Goal: Task Accomplishment & Management: Use online tool/utility

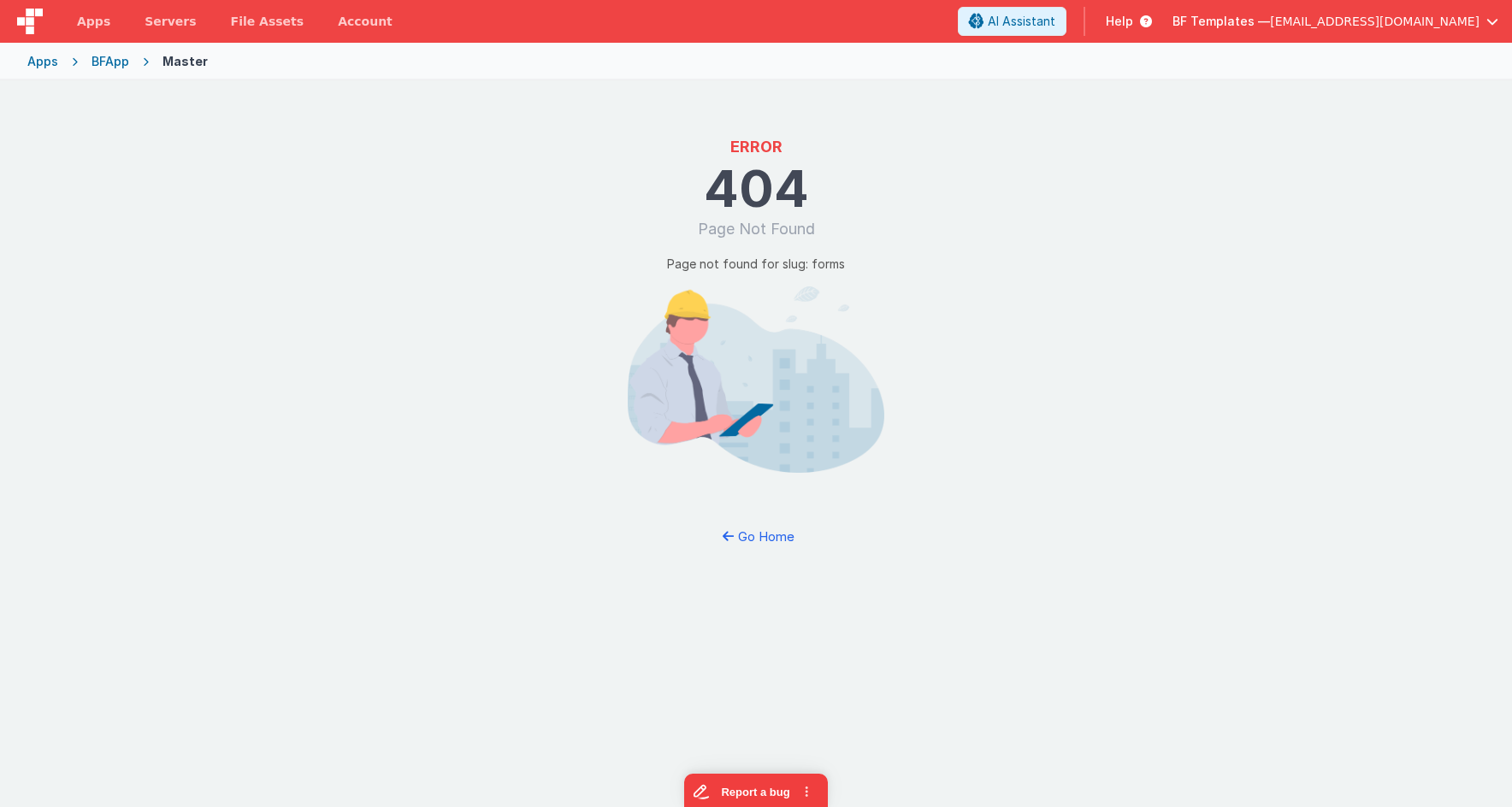
click at [50, 58] on div "Apps" at bounding box center [42, 62] width 31 height 17
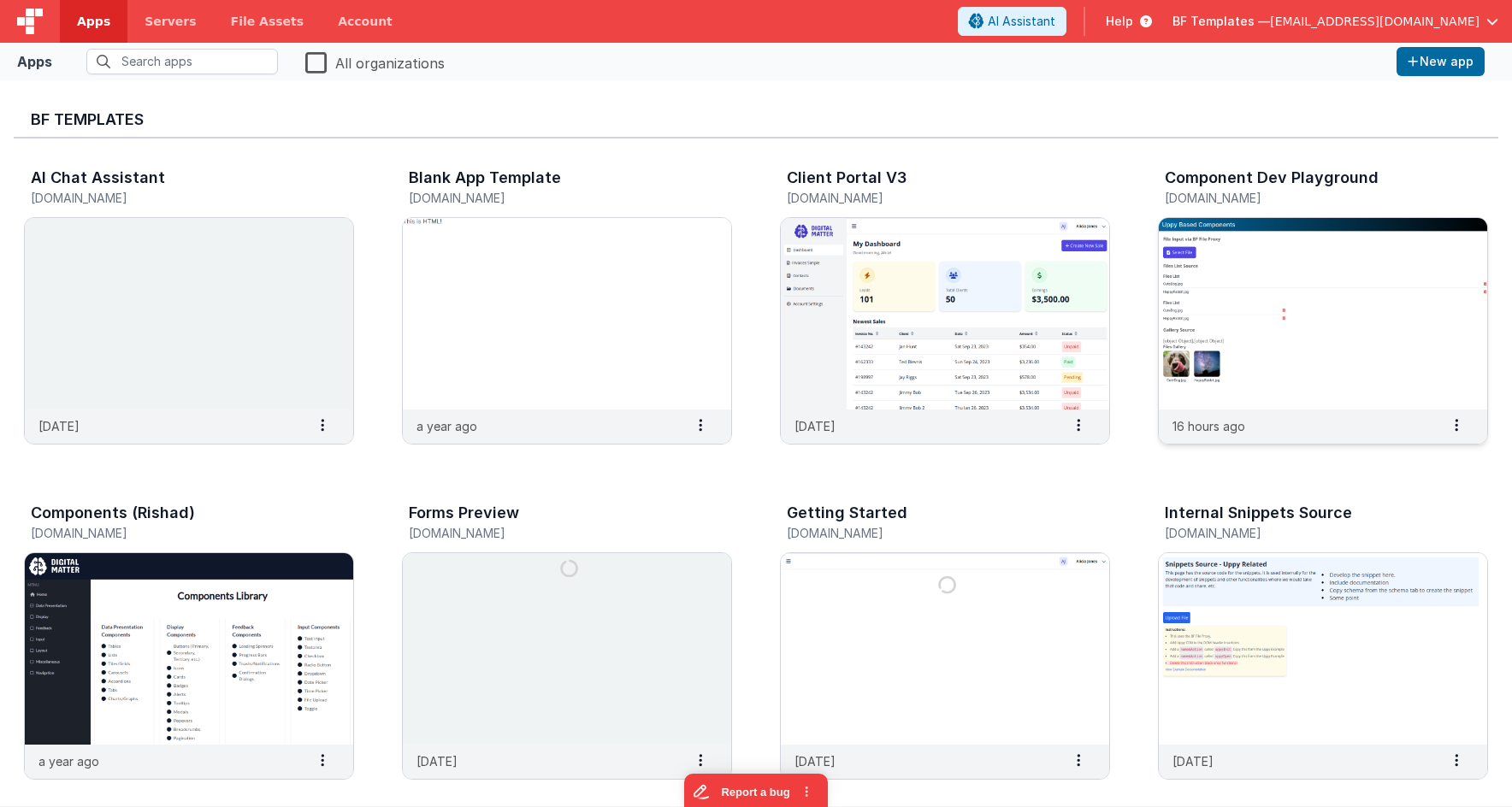
click at [1315, 251] on img at bounding box center [1322, 314] width 328 height 191
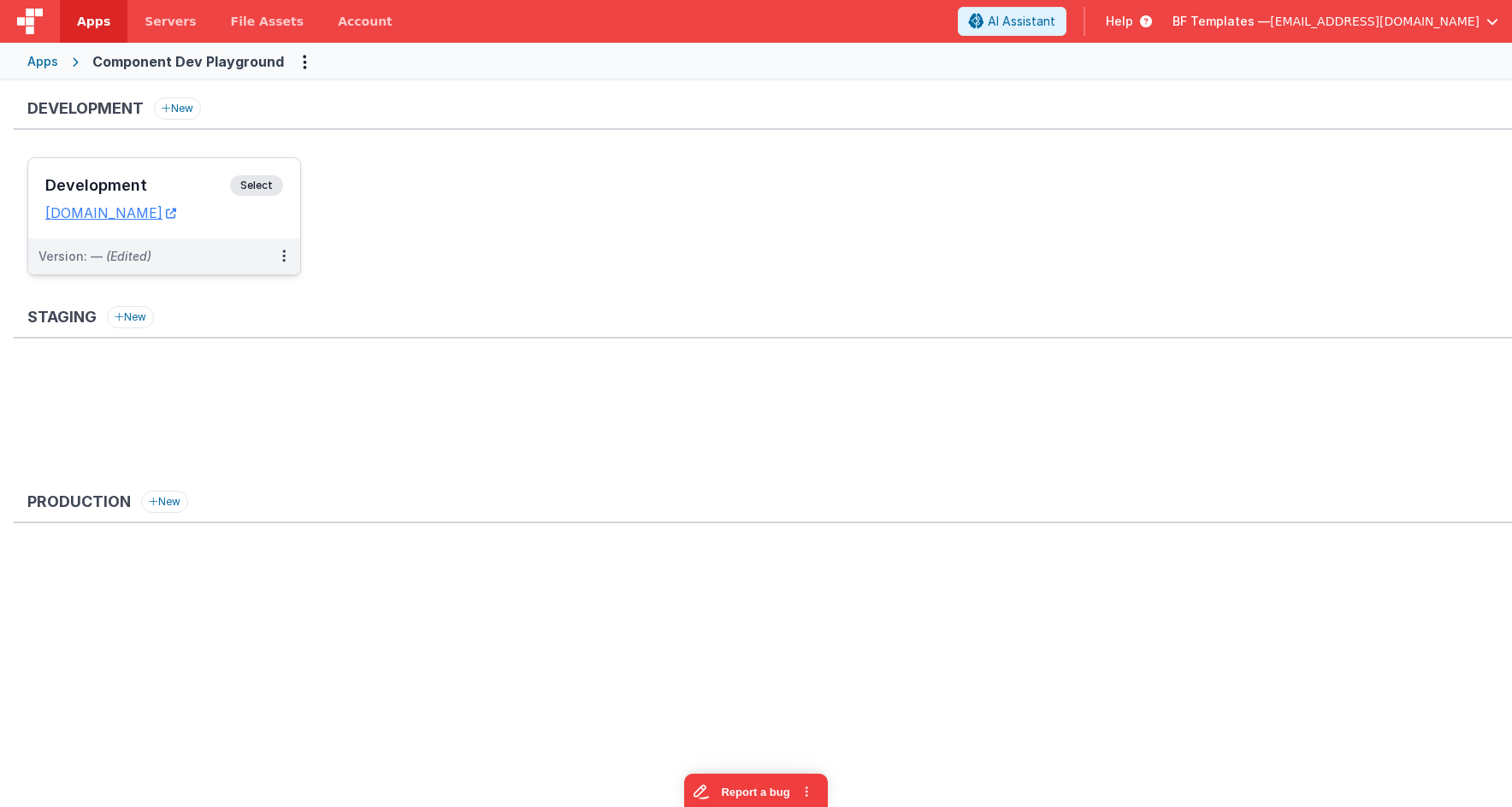
click at [275, 187] on span "Select" at bounding box center [256, 185] width 53 height 20
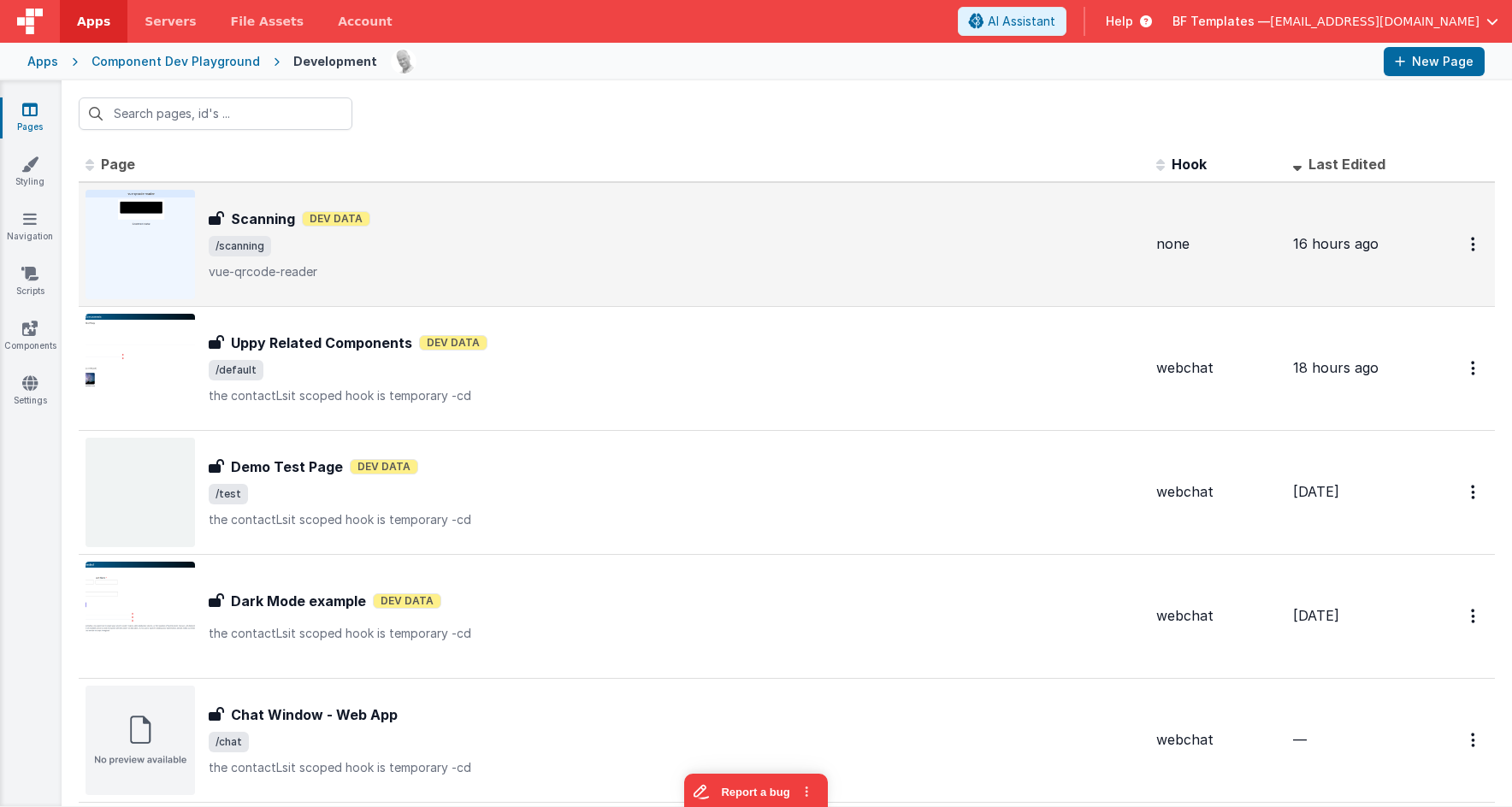
click at [470, 246] on span "/scanning" at bounding box center [675, 245] width 934 height 20
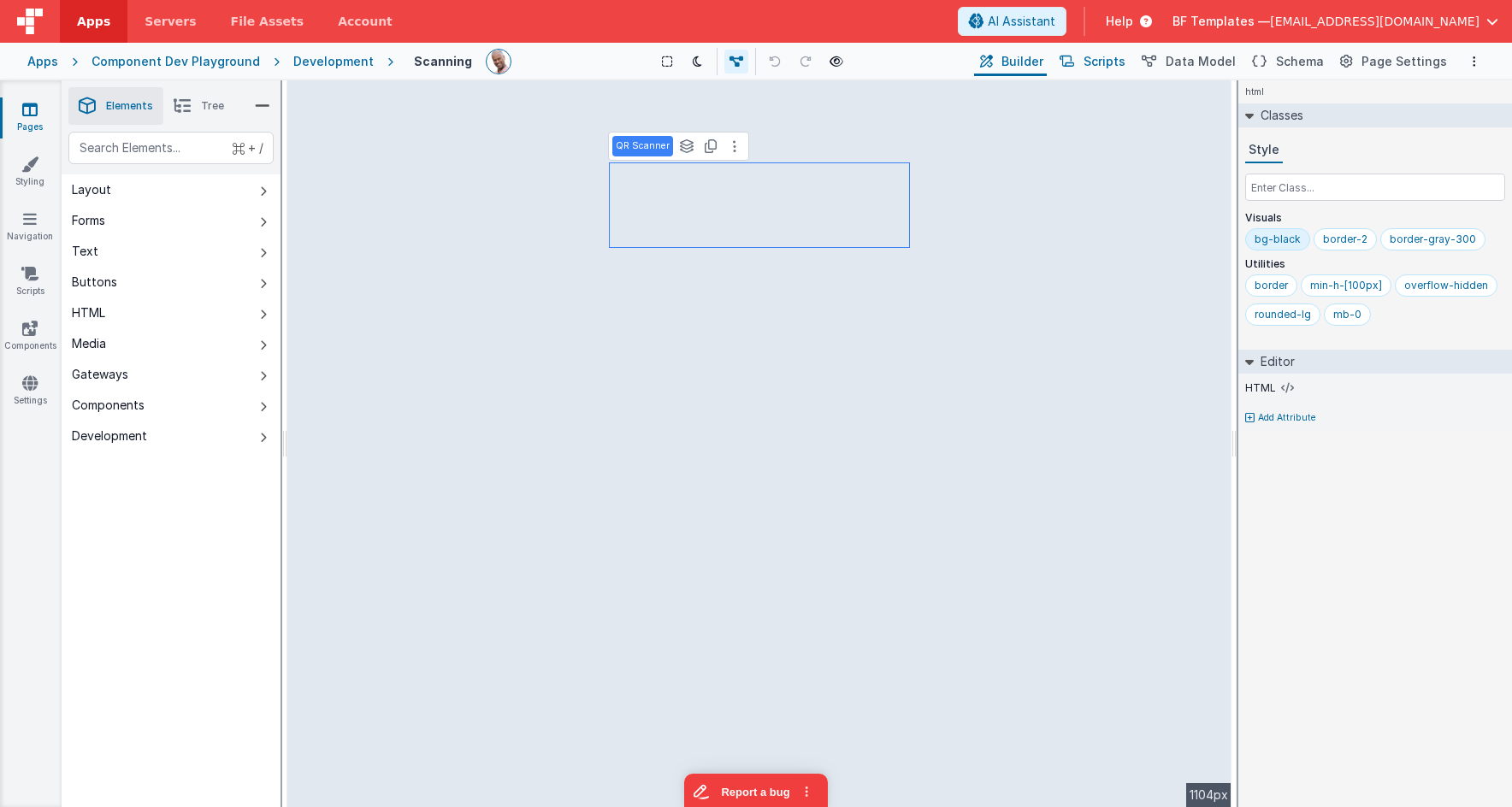
click at [1125, 65] on span "Scripts" at bounding box center [1104, 62] width 42 height 17
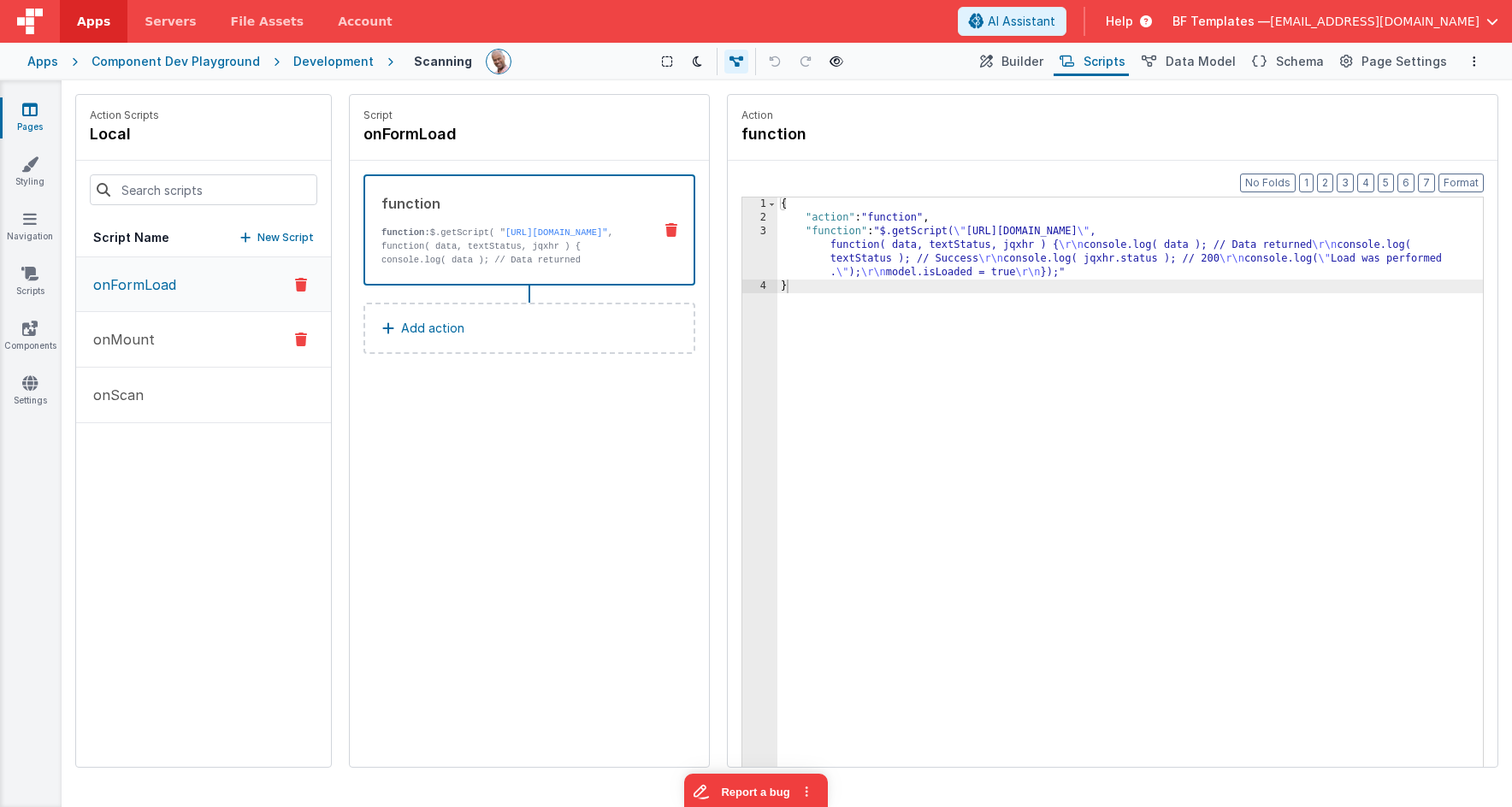
drag, startPoint x: 172, startPoint y: 290, endPoint x: 158, endPoint y: 317, distance: 30.4
click at [171, 290] on p "onFormLoad" at bounding box center [129, 284] width 93 height 20
drag, startPoint x: 153, startPoint y: 338, endPoint x: 142, endPoint y: 384, distance: 47.3
click at [153, 338] on button "onMount" at bounding box center [203, 340] width 255 height 56
click at [140, 396] on p "onScan" at bounding box center [113, 394] width 61 height 20
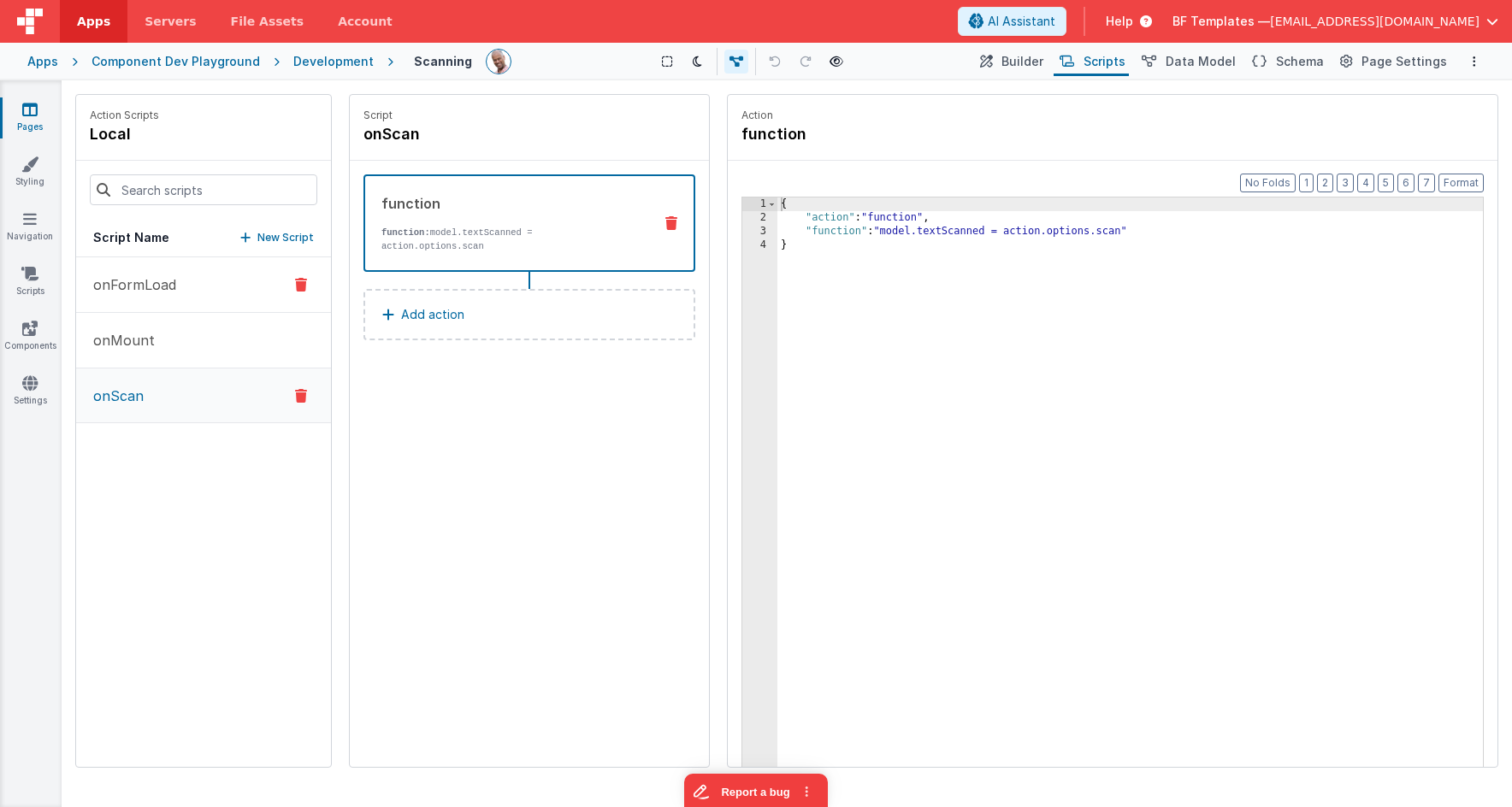
drag, startPoint x: 171, startPoint y: 328, endPoint x: 177, endPoint y: 312, distance: 17.1
click at [171, 328] on button "onMount" at bounding box center [203, 340] width 255 height 56
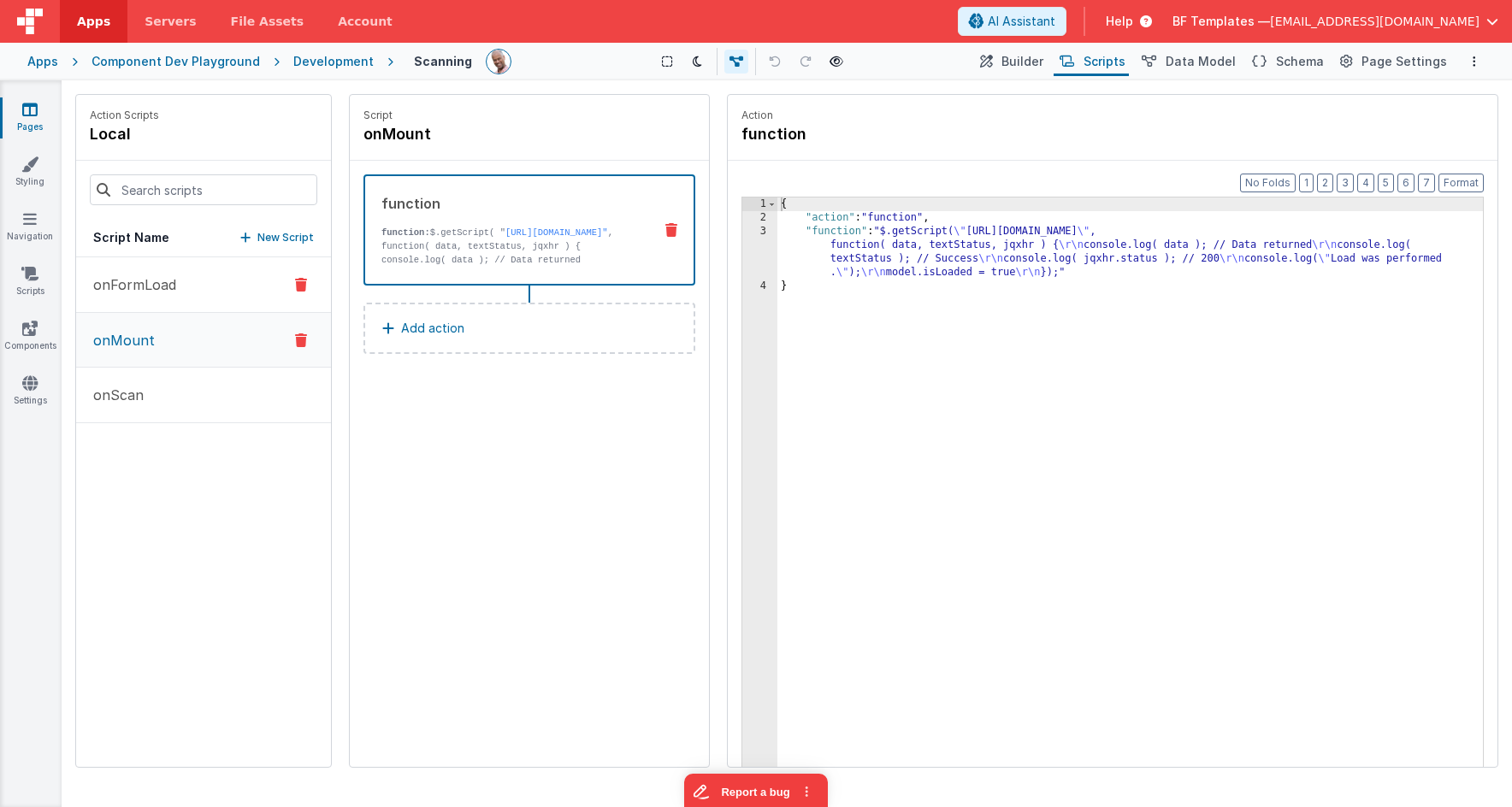
drag, startPoint x: 183, startPoint y: 276, endPoint x: 191, endPoint y: 279, distance: 8.5
click at [183, 276] on button "onFormLoad" at bounding box center [203, 286] width 255 height 56
click at [214, 365] on button "onMount" at bounding box center [203, 340] width 255 height 56
click at [214, 404] on button "onScan" at bounding box center [203, 395] width 255 height 56
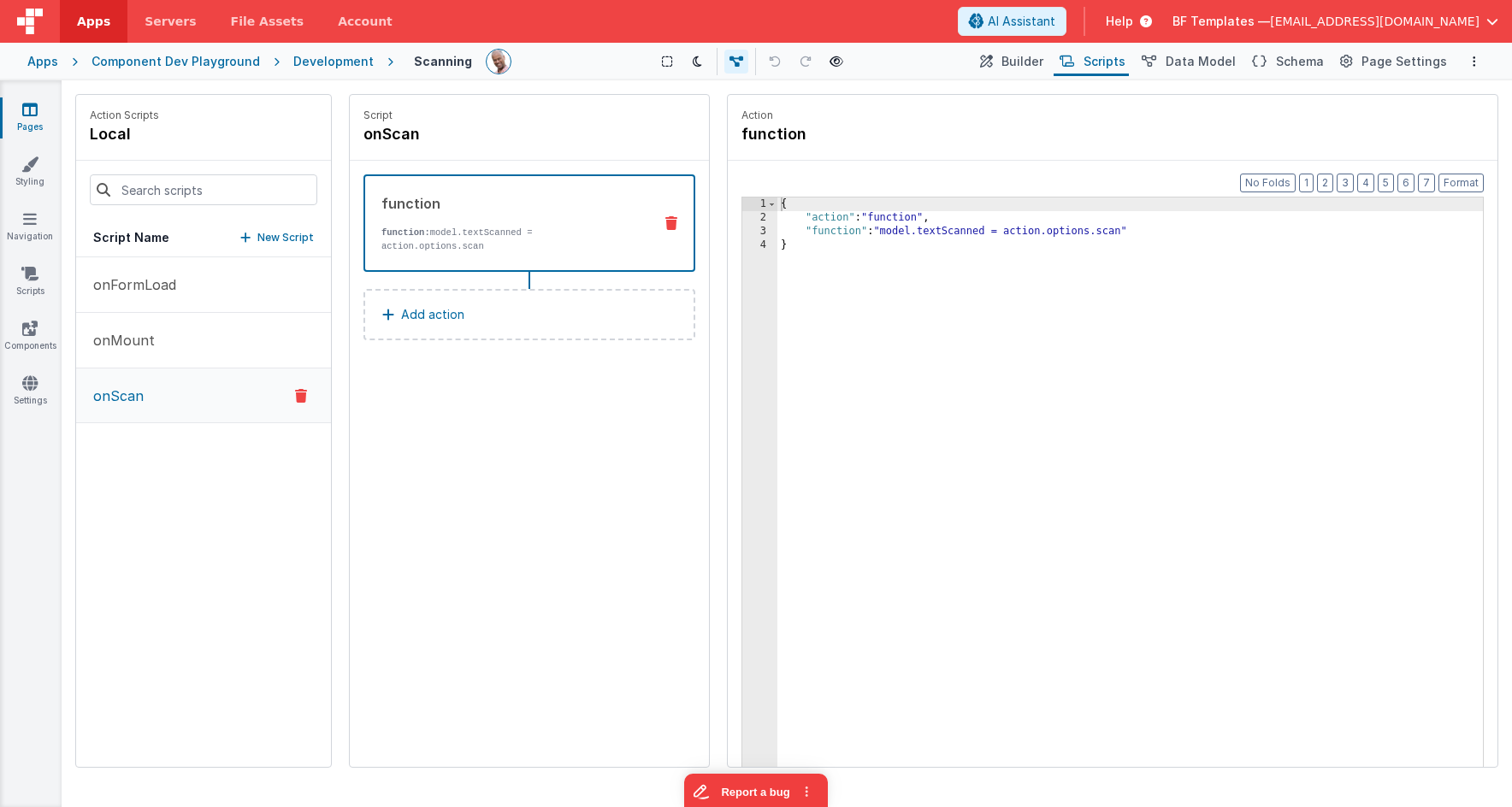
click at [1098, 64] on span "Scripts" at bounding box center [1104, 62] width 42 height 17
click at [1030, 62] on span "Builder" at bounding box center [1022, 62] width 42 height 17
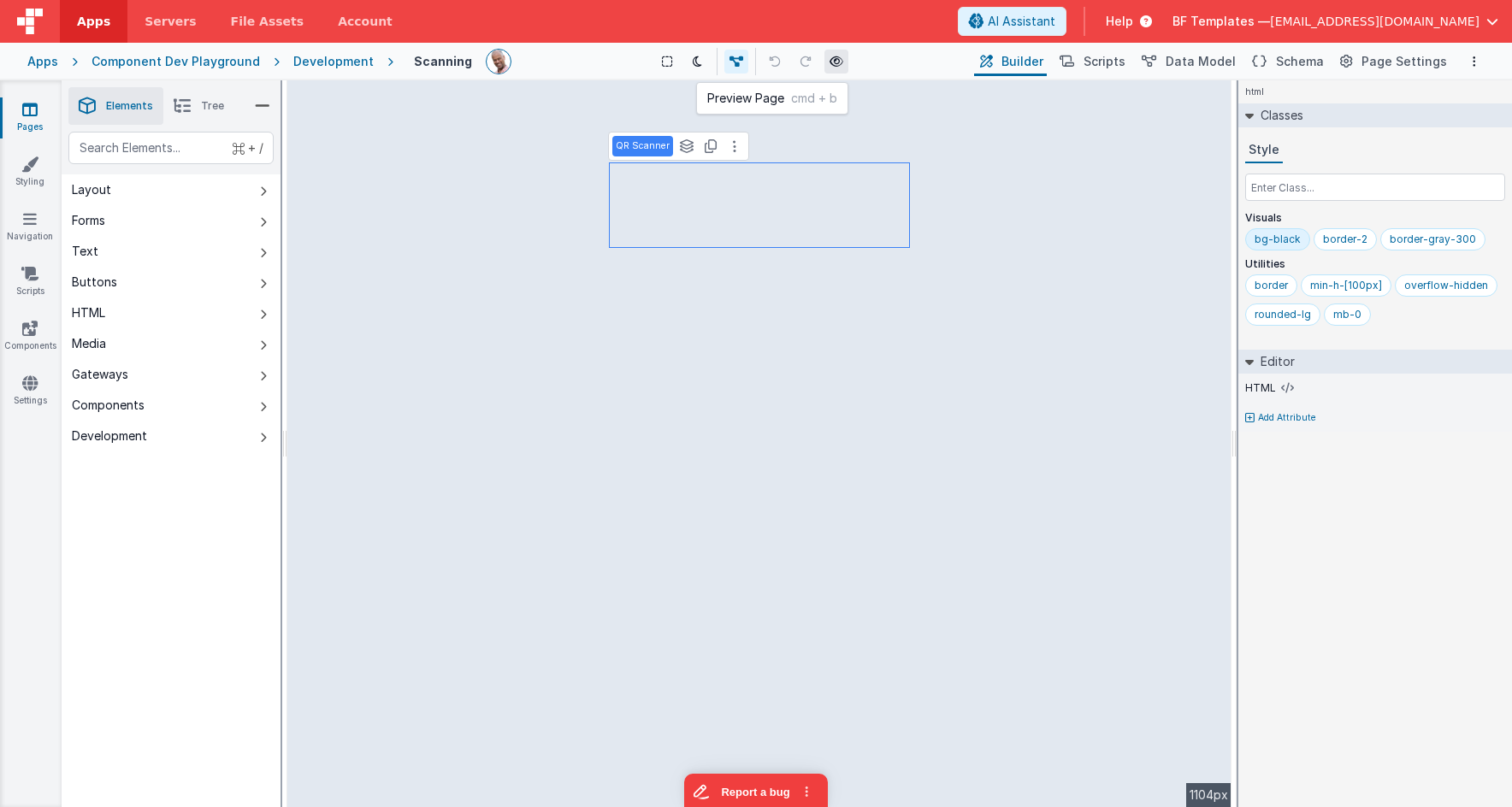
click at [836, 64] on icon at bounding box center [836, 62] width 13 height 12
click at [35, 339] on link "Components" at bounding box center [30, 337] width 62 height 35
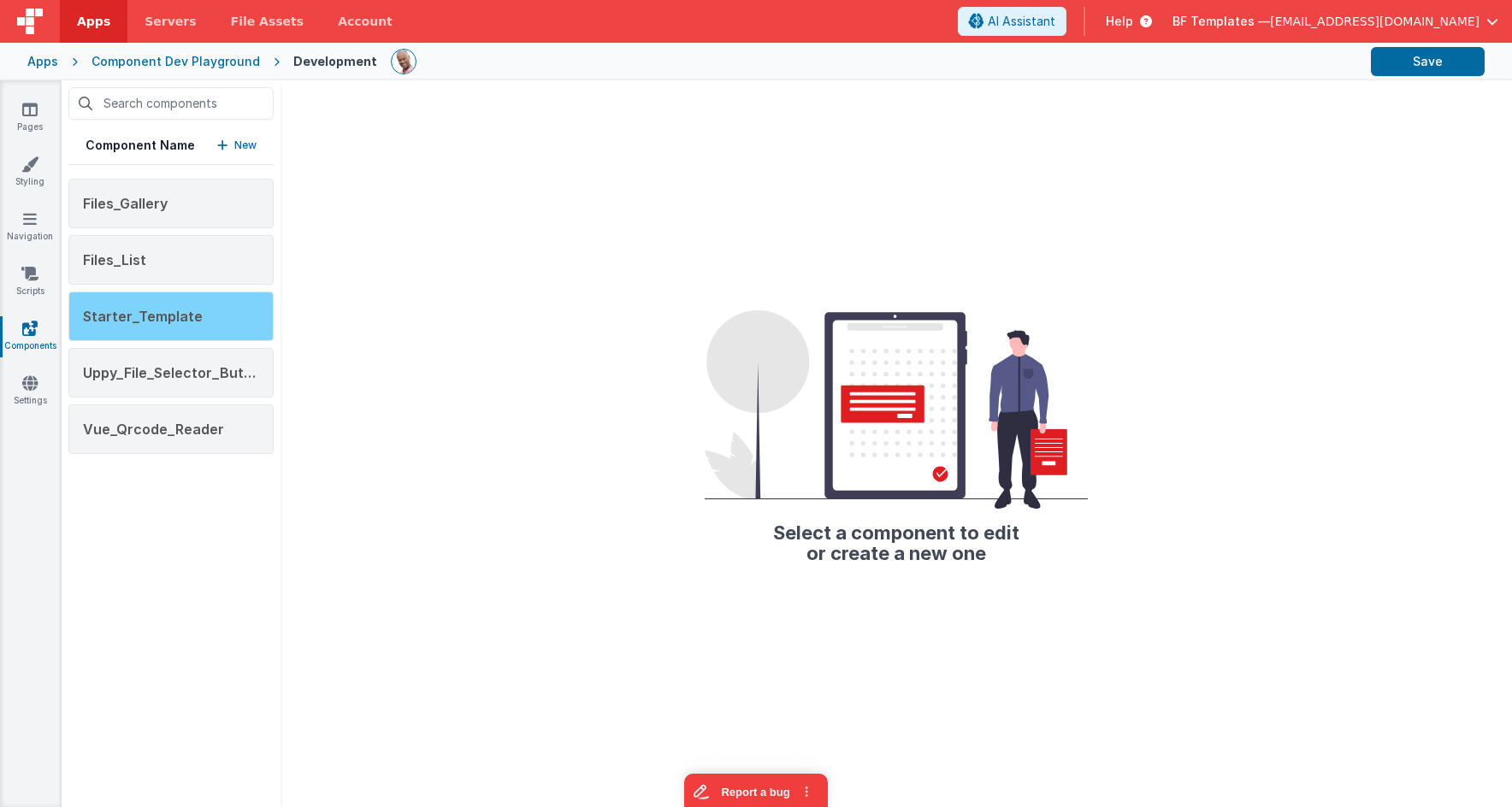
click at [205, 319] on div "Starter_Template" at bounding box center [170, 316] width 205 height 50
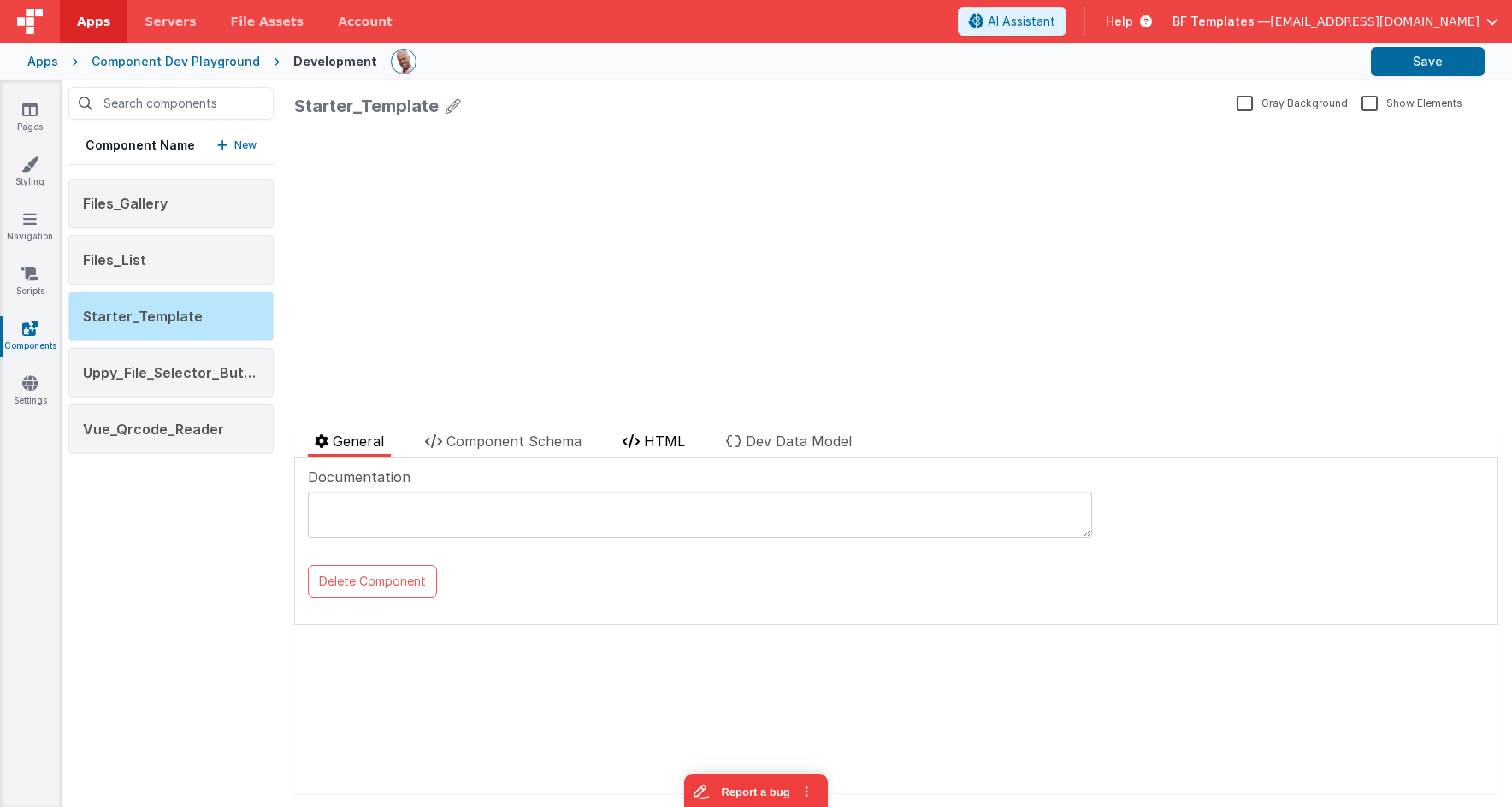
click at [645, 438] on span "HTML" at bounding box center [664, 441] width 41 height 17
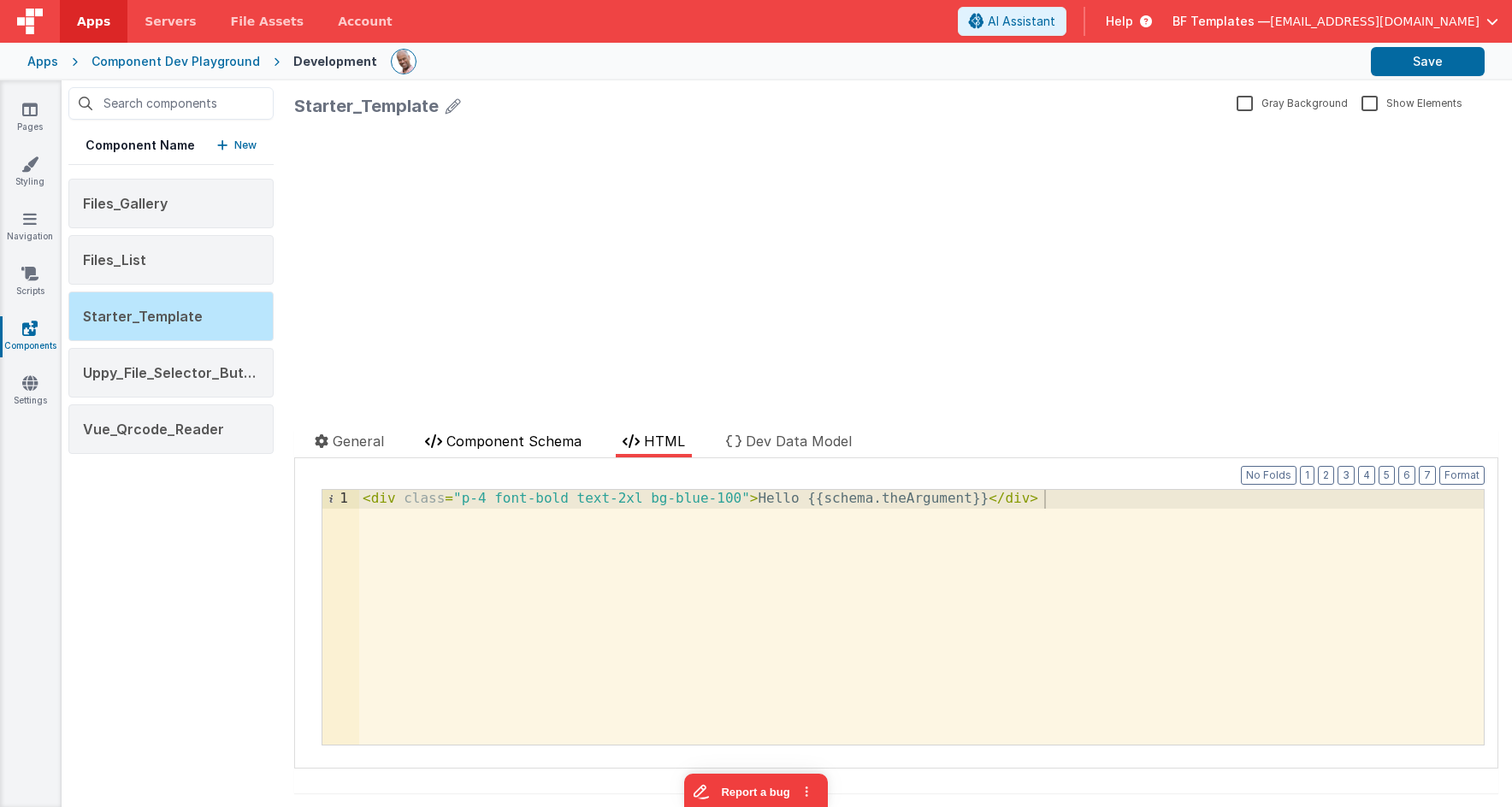
click at [532, 442] on span "Component Schema" at bounding box center [514, 441] width 135 height 17
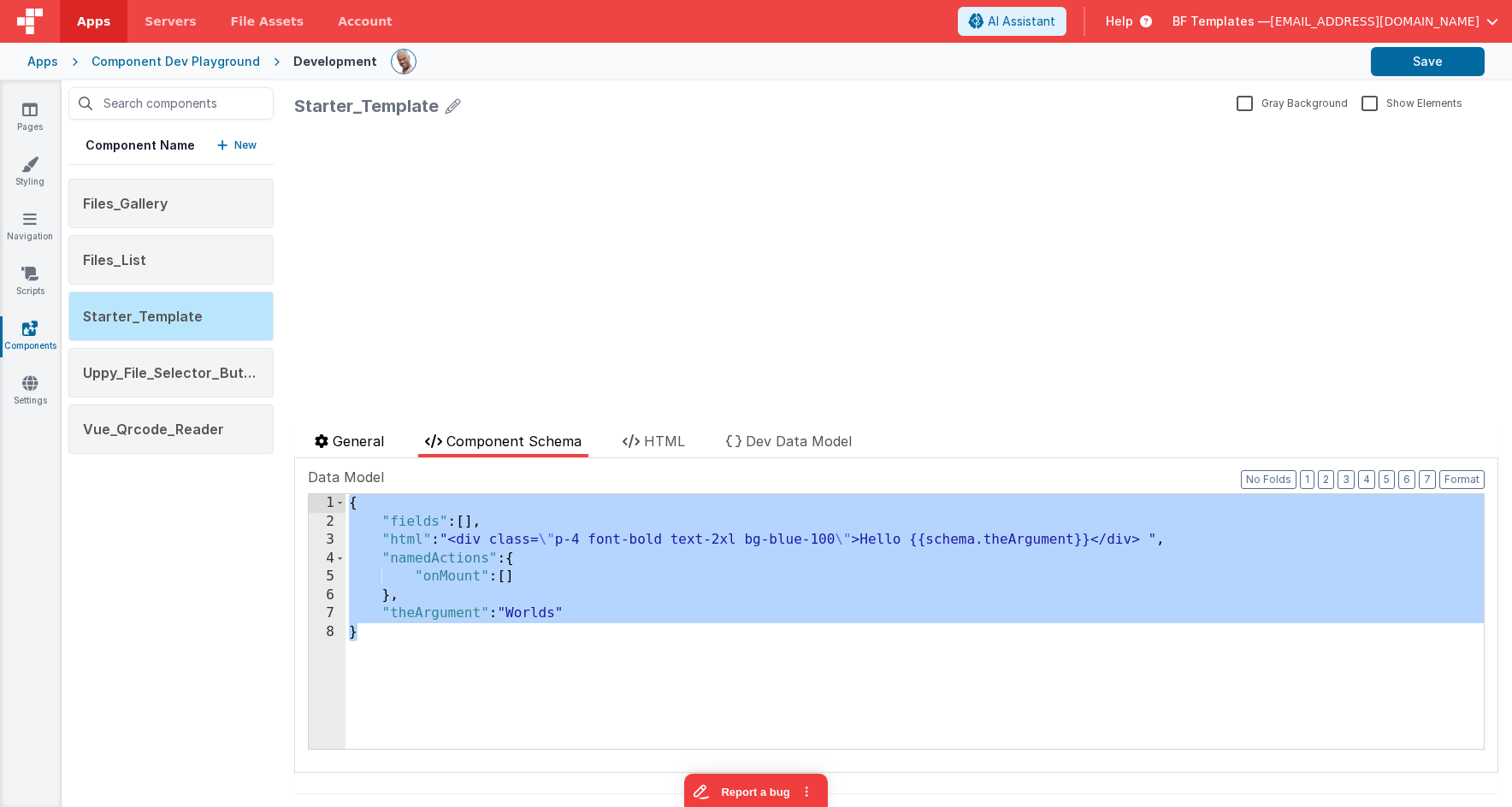
drag, startPoint x: 557, startPoint y: 640, endPoint x: 308, endPoint y: 444, distance: 316.9
click at [308, 444] on div "General Component Schema HTML Dev Data Model Documentation Delete Component Dat…" at bounding box center [896, 612] width 1204 height 363
click at [186, 429] on span "Vue_Qrcode_Reader" at bounding box center [153, 429] width 141 height 17
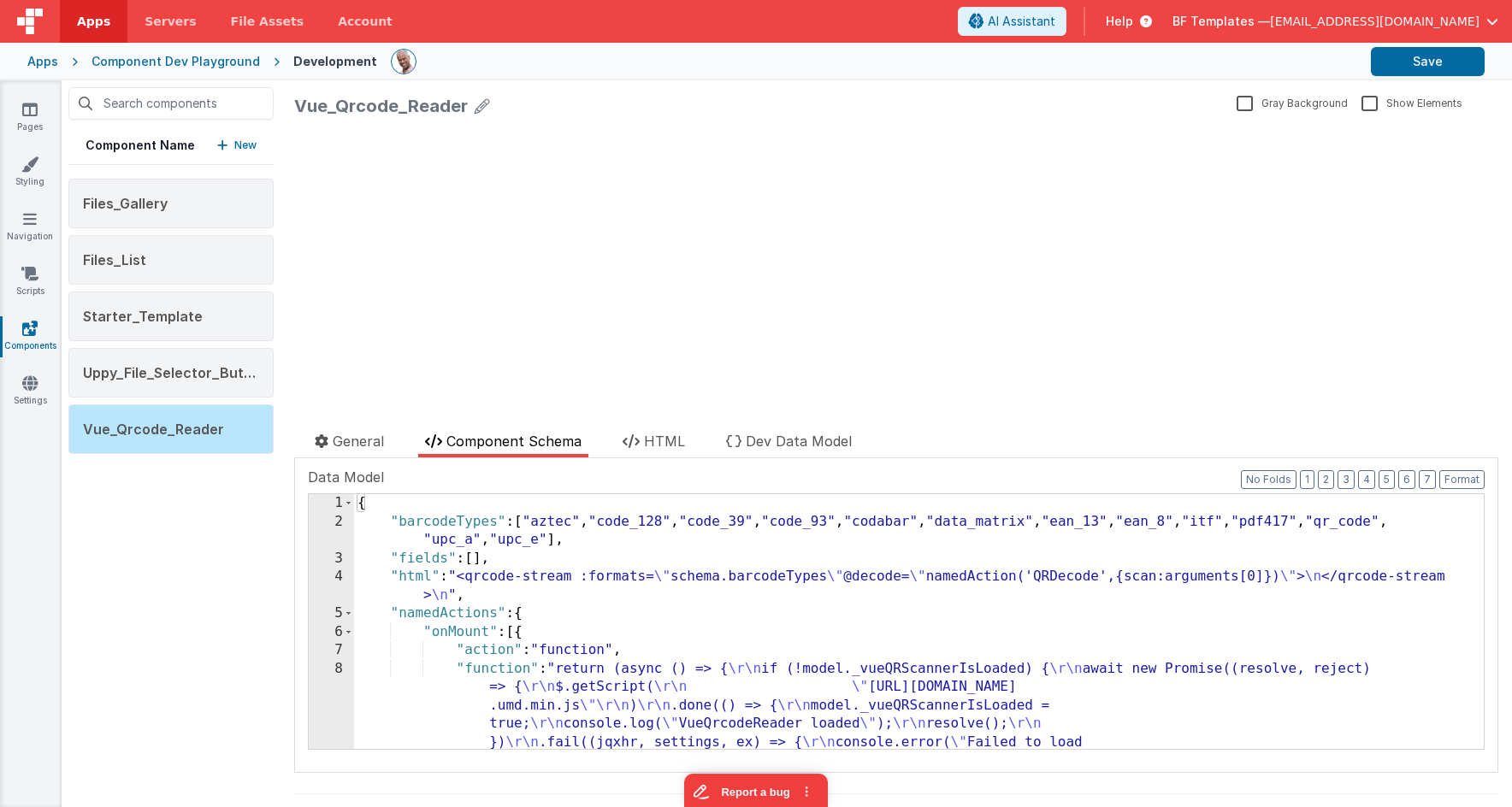
click at [580, 587] on div "{ "barcodeTypes" : [ "aztec" , "code_128" , "code_39" , "code_93" , "codabar" ,…" at bounding box center [919, 723] width 1129 height 458
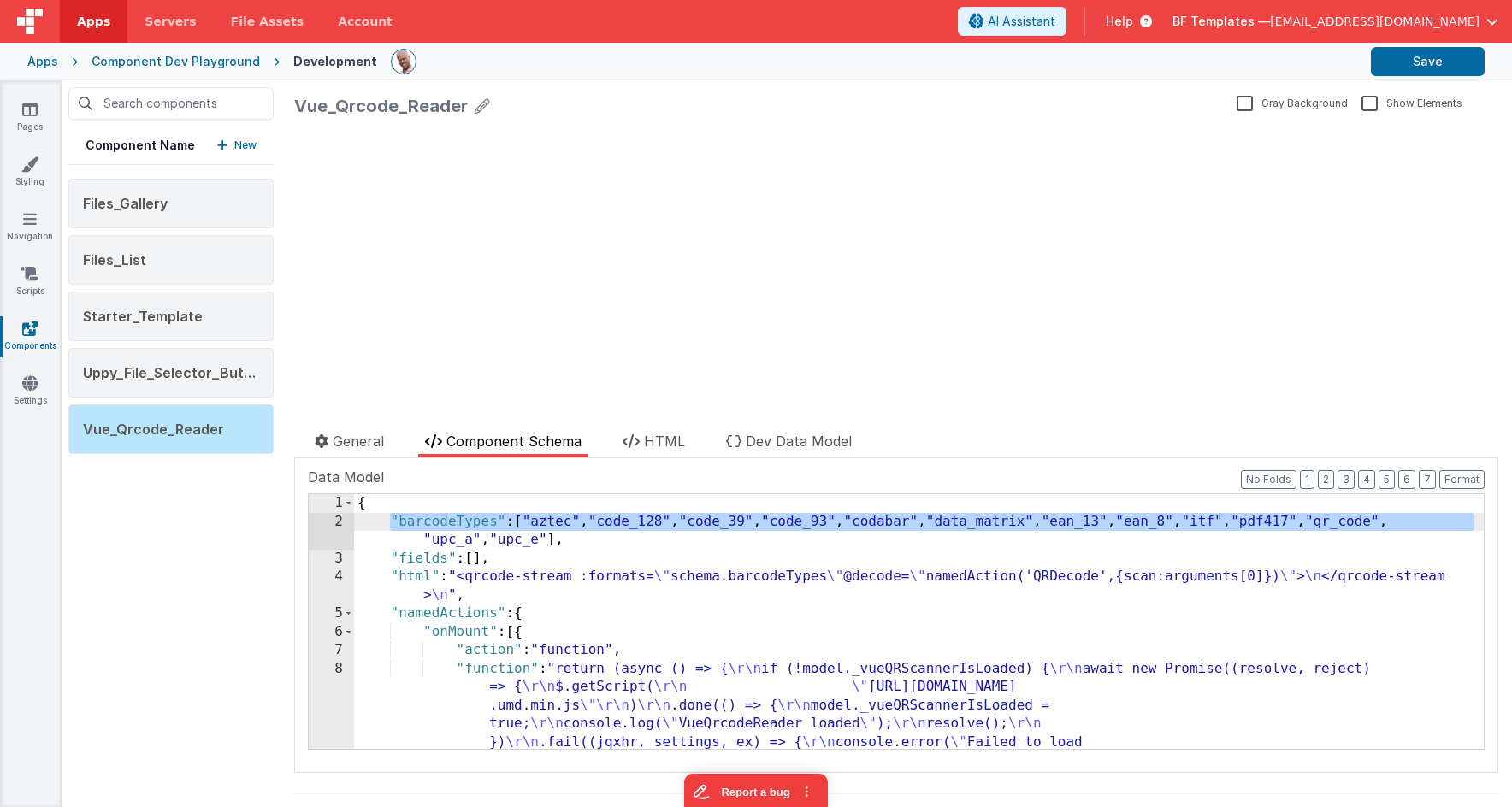
drag, startPoint x: 389, startPoint y: 513, endPoint x: 1509, endPoint y: 526, distance: 1120.1
click at [1509, 526] on div "Vue_Qrcode_Reader Gray Background Show Elements General Component Schema HTML D…" at bounding box center [896, 444] width 1231 height 727
drag, startPoint x: 149, startPoint y: 358, endPoint x: 204, endPoint y: 367, distance: 55.7
click at [148, 358] on div "Uppy_File_Selector_Button" at bounding box center [170, 373] width 205 height 50
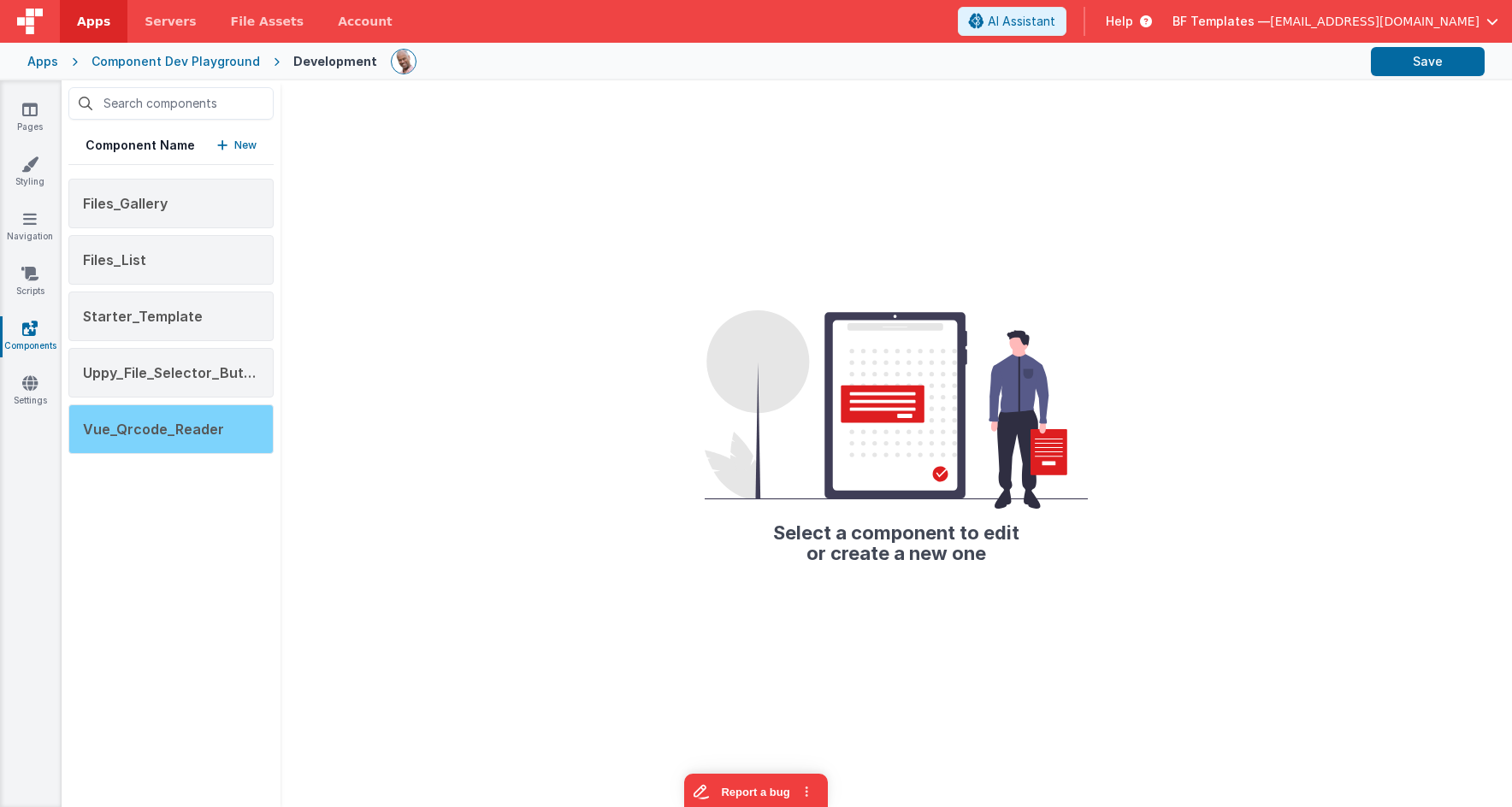
click at [172, 432] on span "Vue_Qrcode_Reader" at bounding box center [153, 429] width 141 height 17
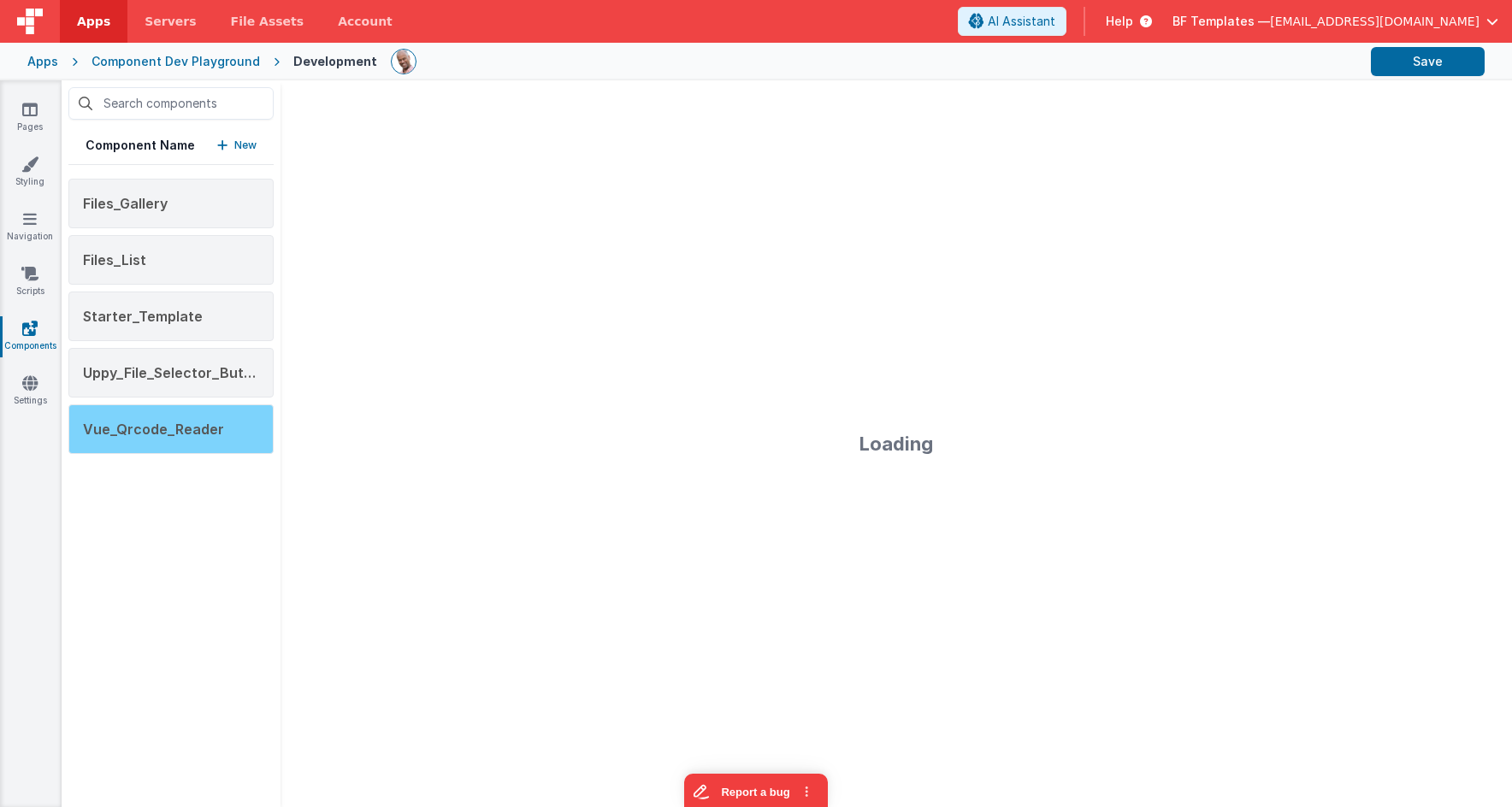
click at [192, 437] on span "Vue_Qrcode_Reader" at bounding box center [153, 429] width 141 height 17
click at [235, 430] on div "Vue_Qrcode_Reader" at bounding box center [170, 429] width 205 height 50
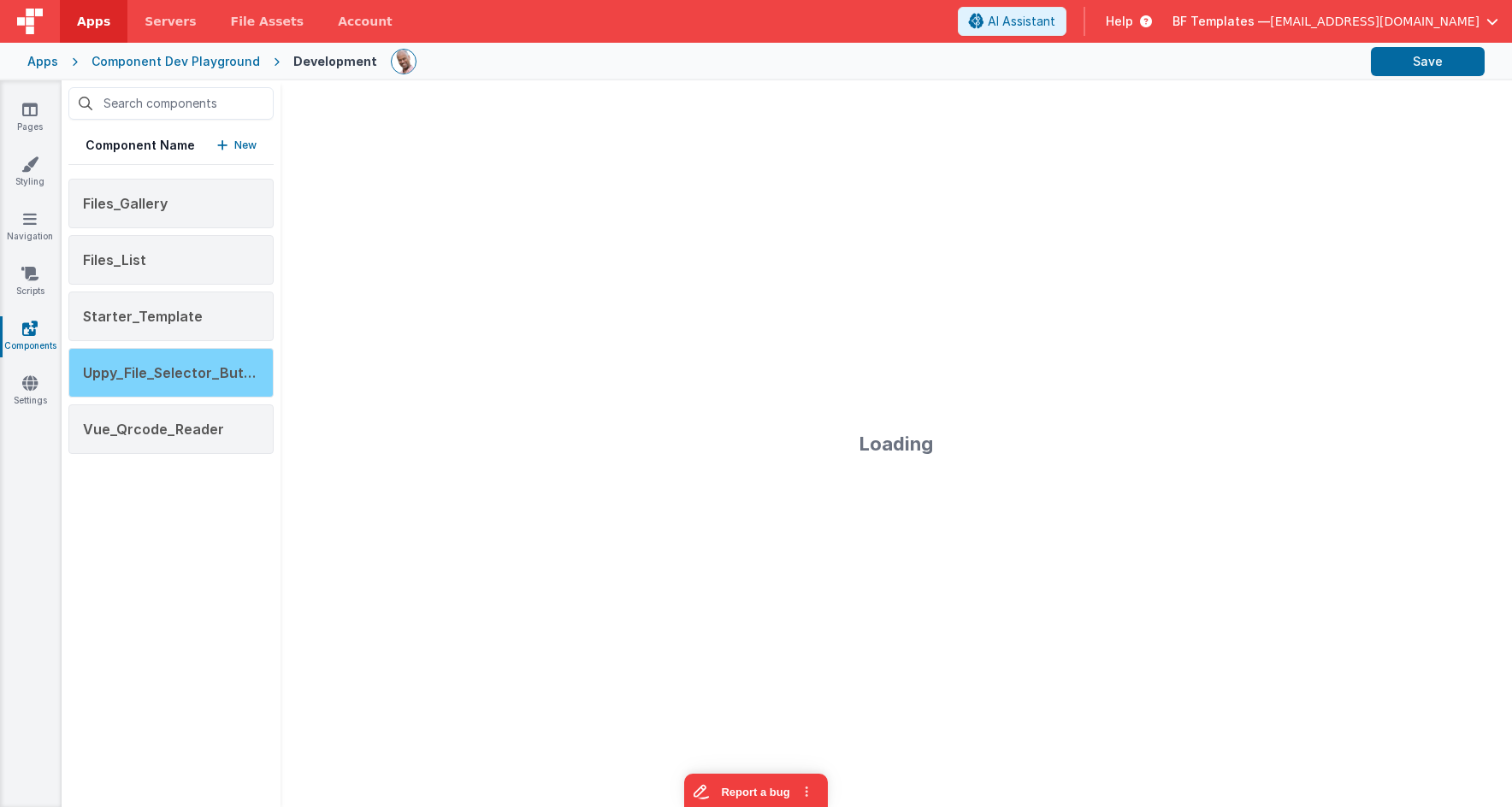
click at [235, 365] on span "Uppy_File_Selector_Button" at bounding box center [174, 373] width 184 height 17
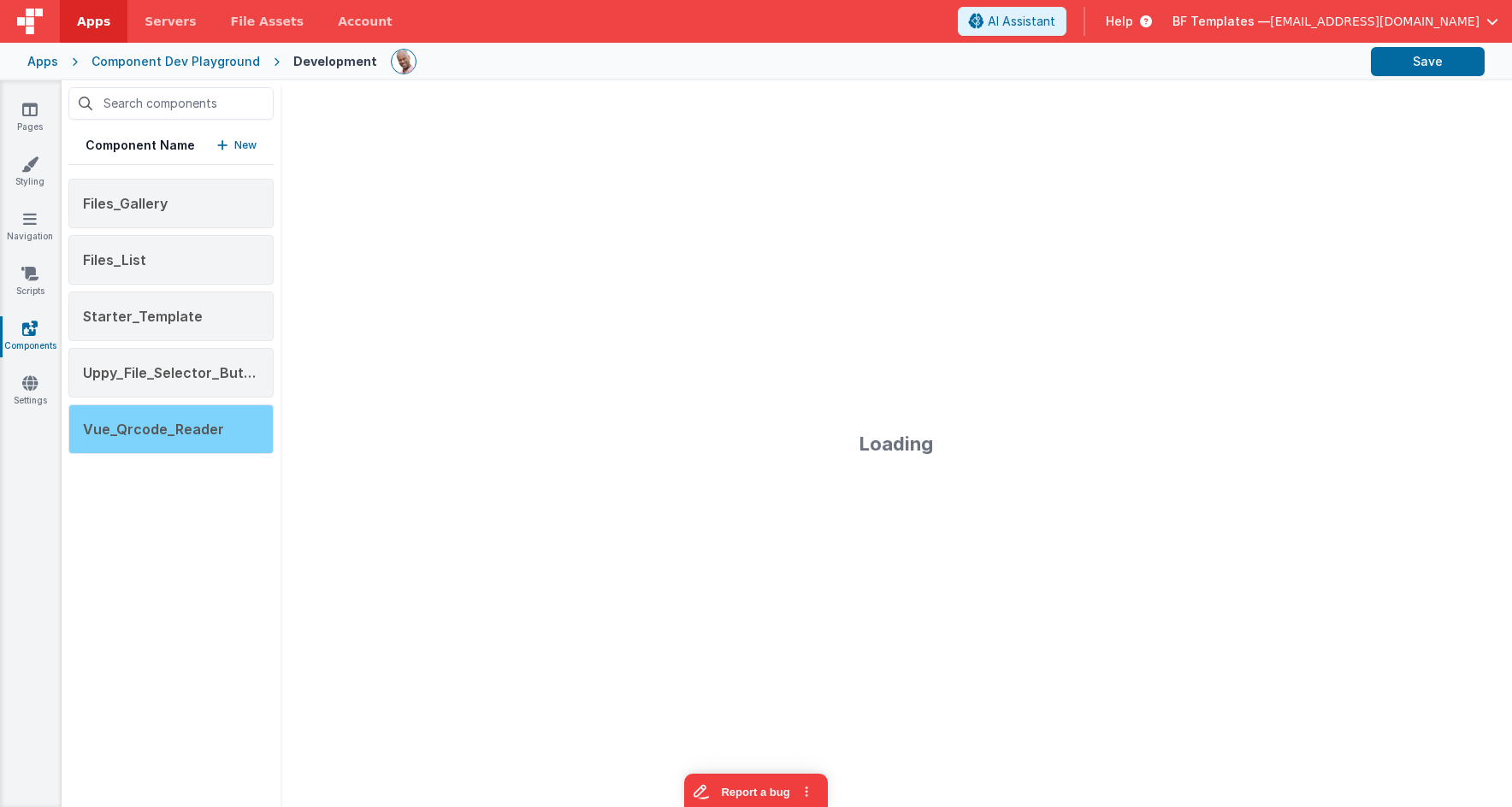
click at [228, 435] on div "Vue_Qrcode_Reader" at bounding box center [170, 429] width 205 height 50
click at [34, 104] on icon at bounding box center [30, 110] width 15 height 17
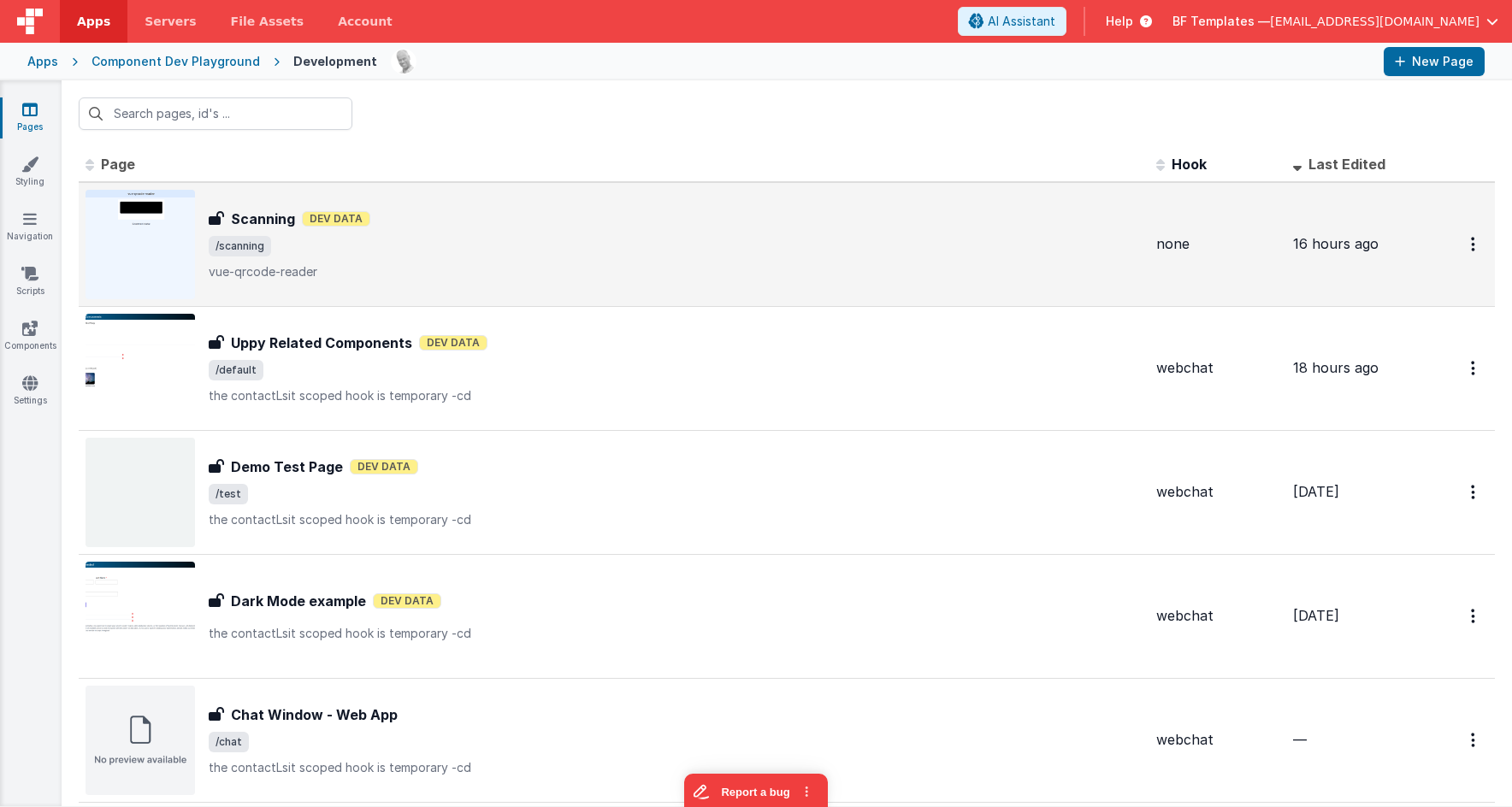
click at [435, 250] on span "/scanning" at bounding box center [675, 245] width 934 height 20
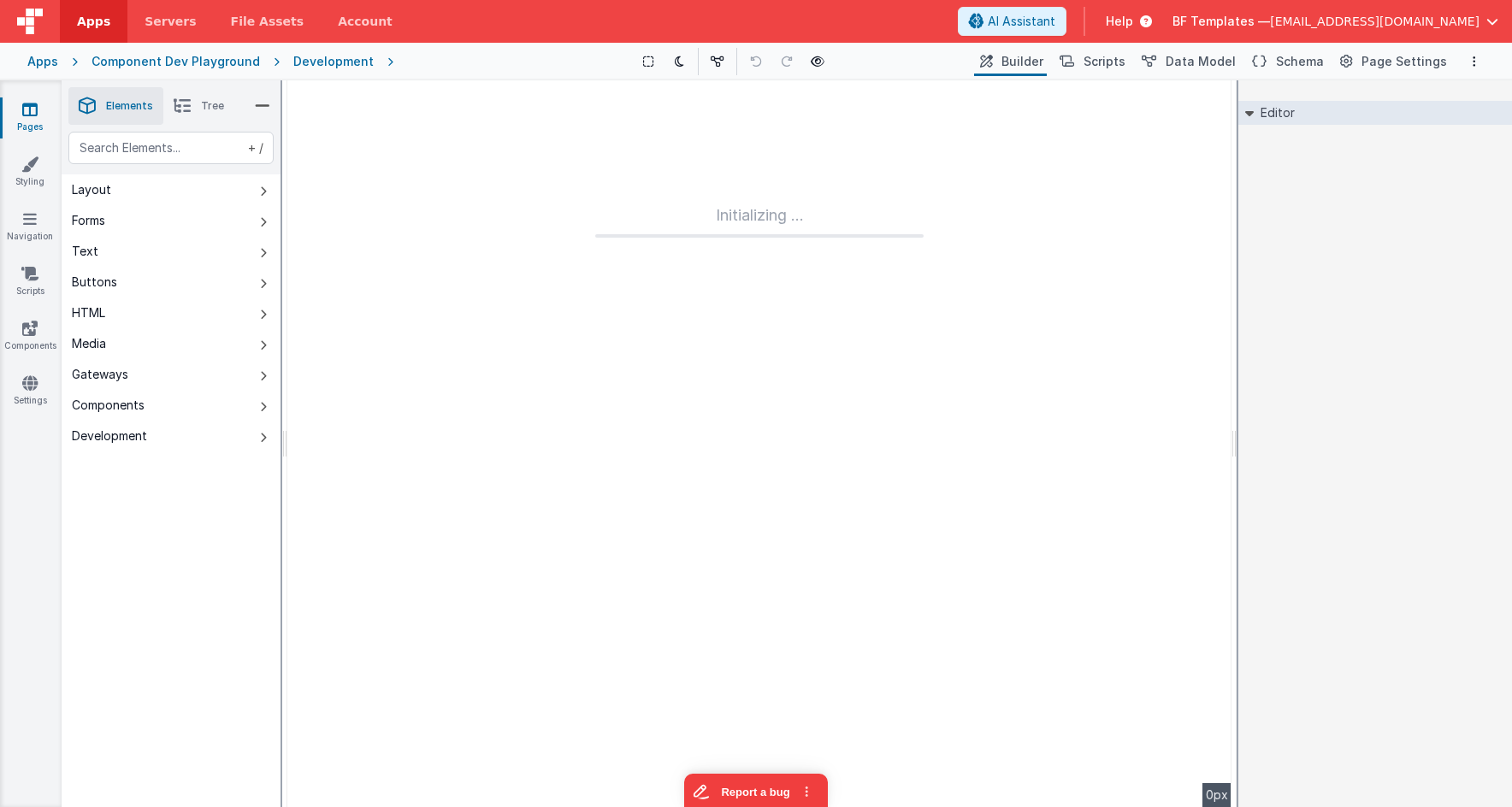
click at [347, 63] on div "Development" at bounding box center [334, 62] width 81 height 17
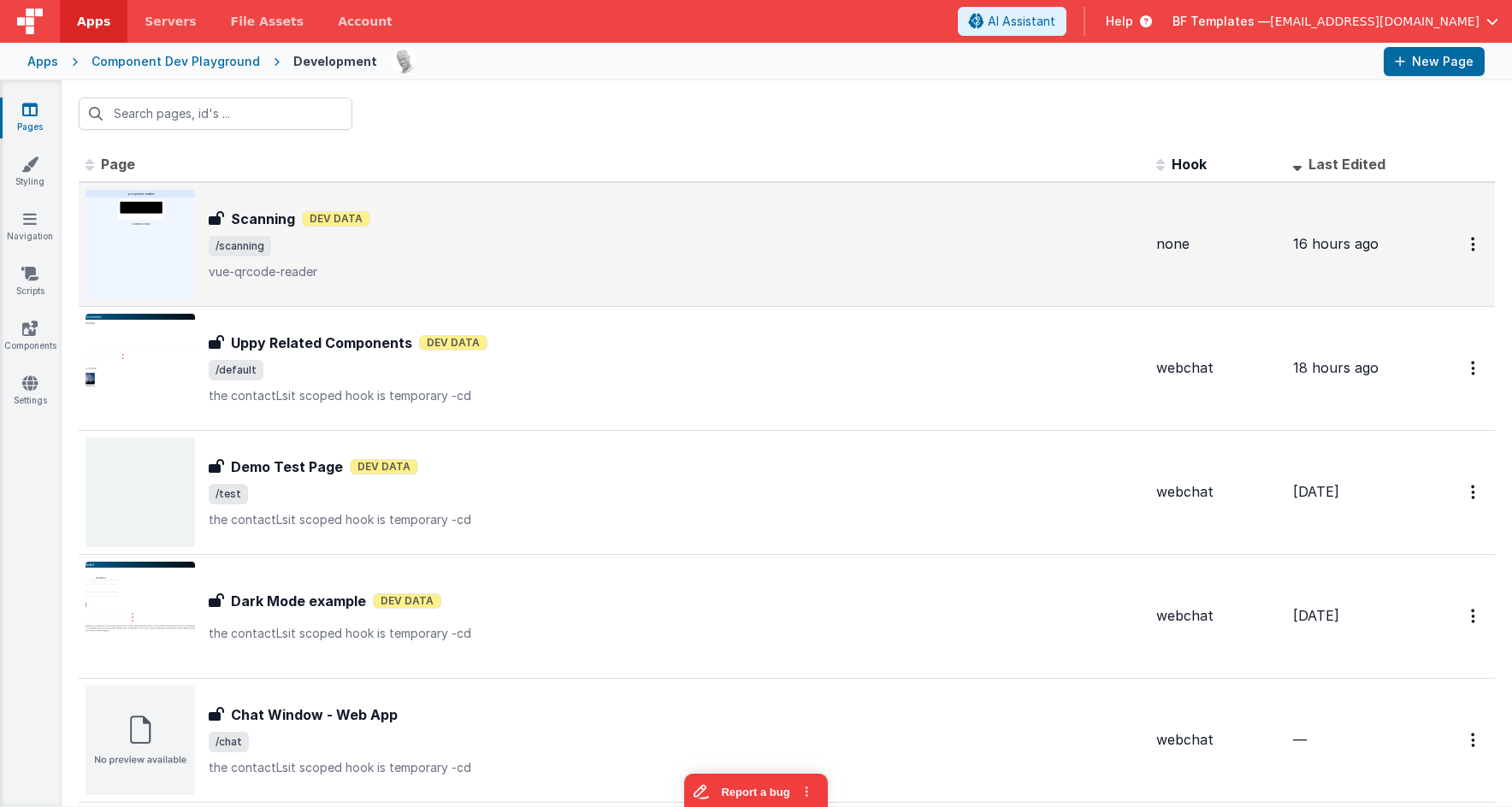
click at [646, 265] on p "vue-qrcode-reader" at bounding box center [675, 272] width 934 height 17
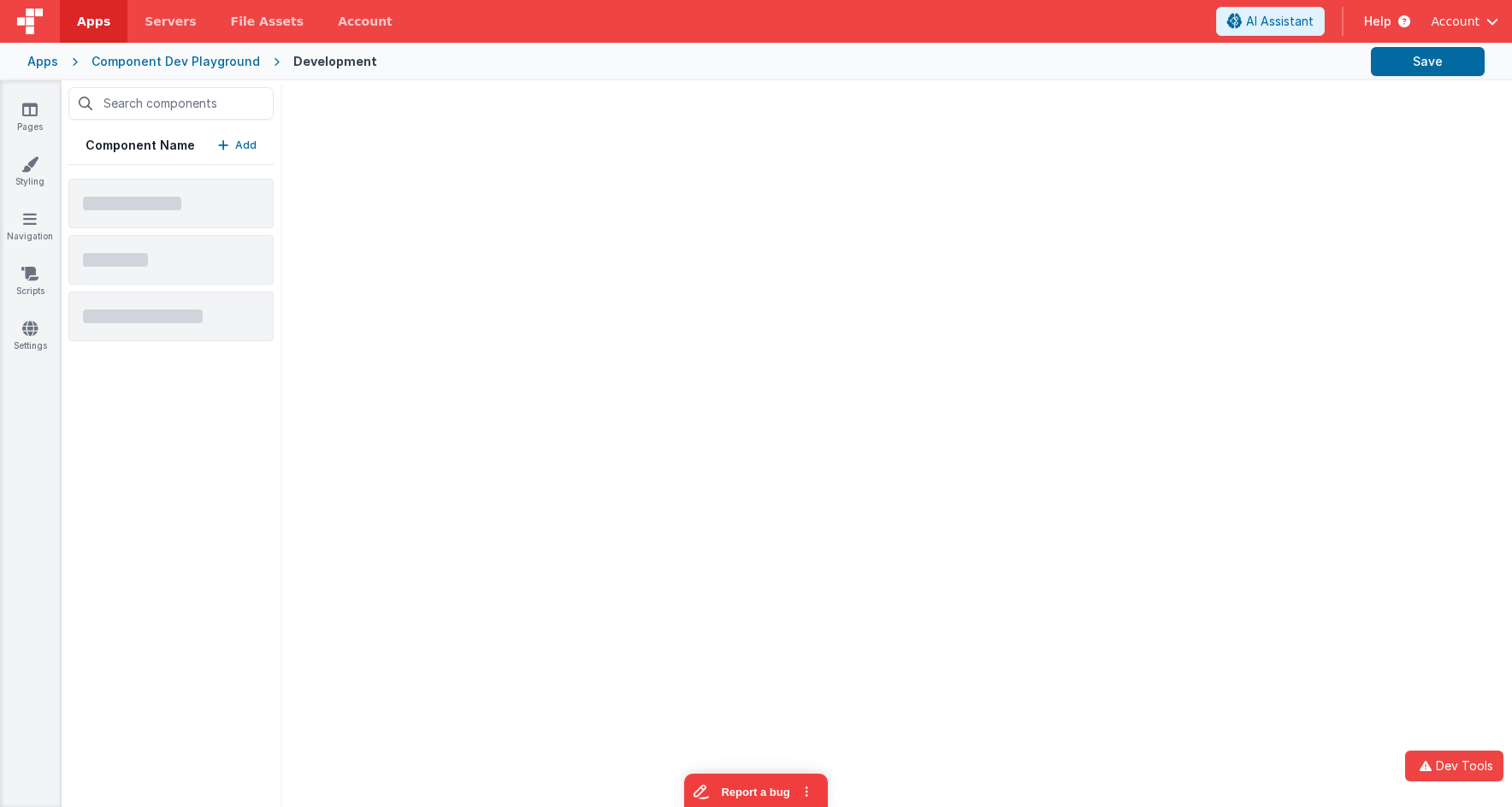
click at [240, 142] on p "Add" at bounding box center [245, 145] width 21 height 17
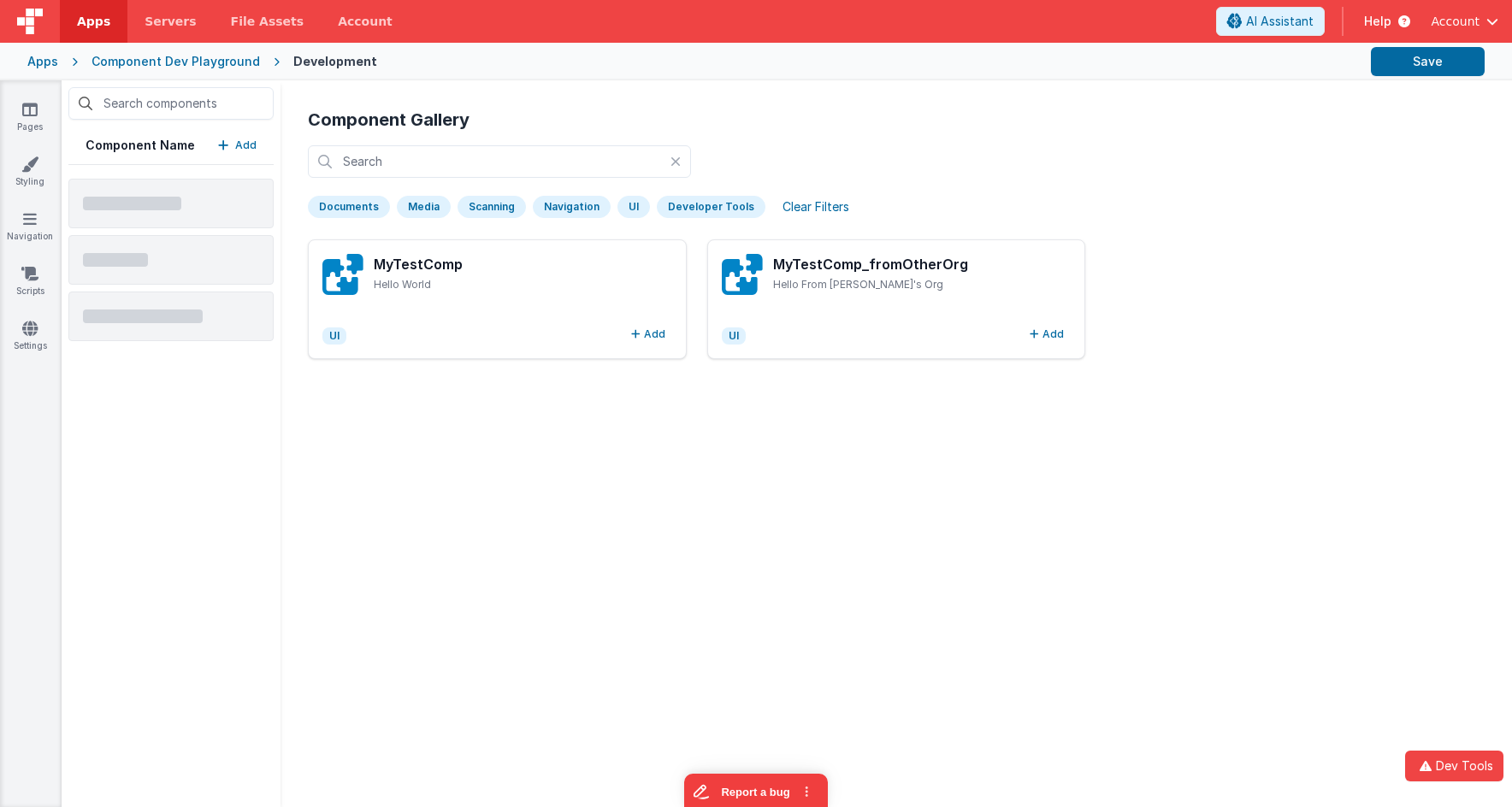
click at [633, 209] on div "UI" at bounding box center [634, 207] width 33 height 22
click at [706, 206] on div "Developer Tools" at bounding box center [711, 207] width 109 height 22
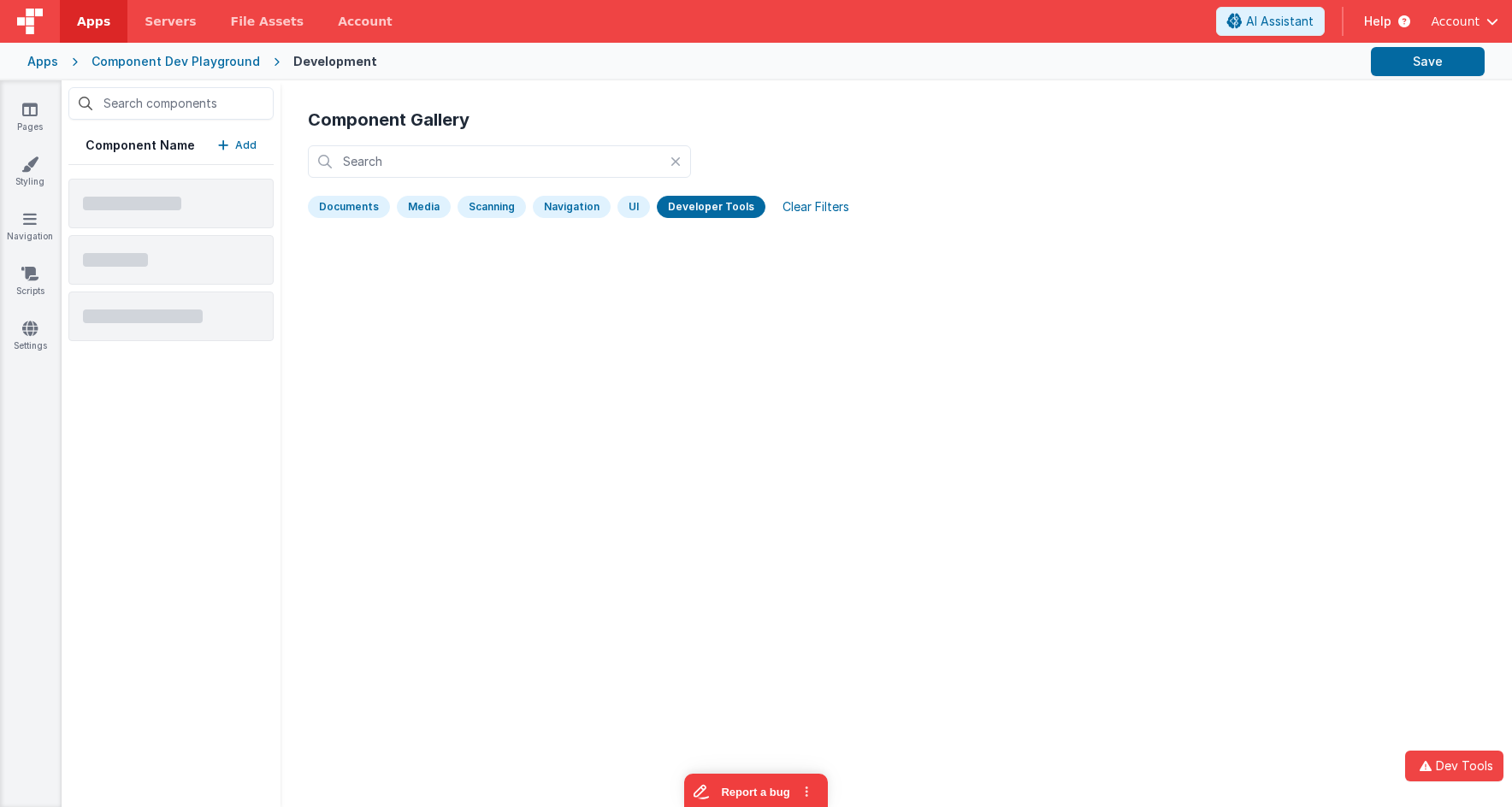
click at [706, 206] on div "Developer Tools" at bounding box center [711, 207] width 109 height 22
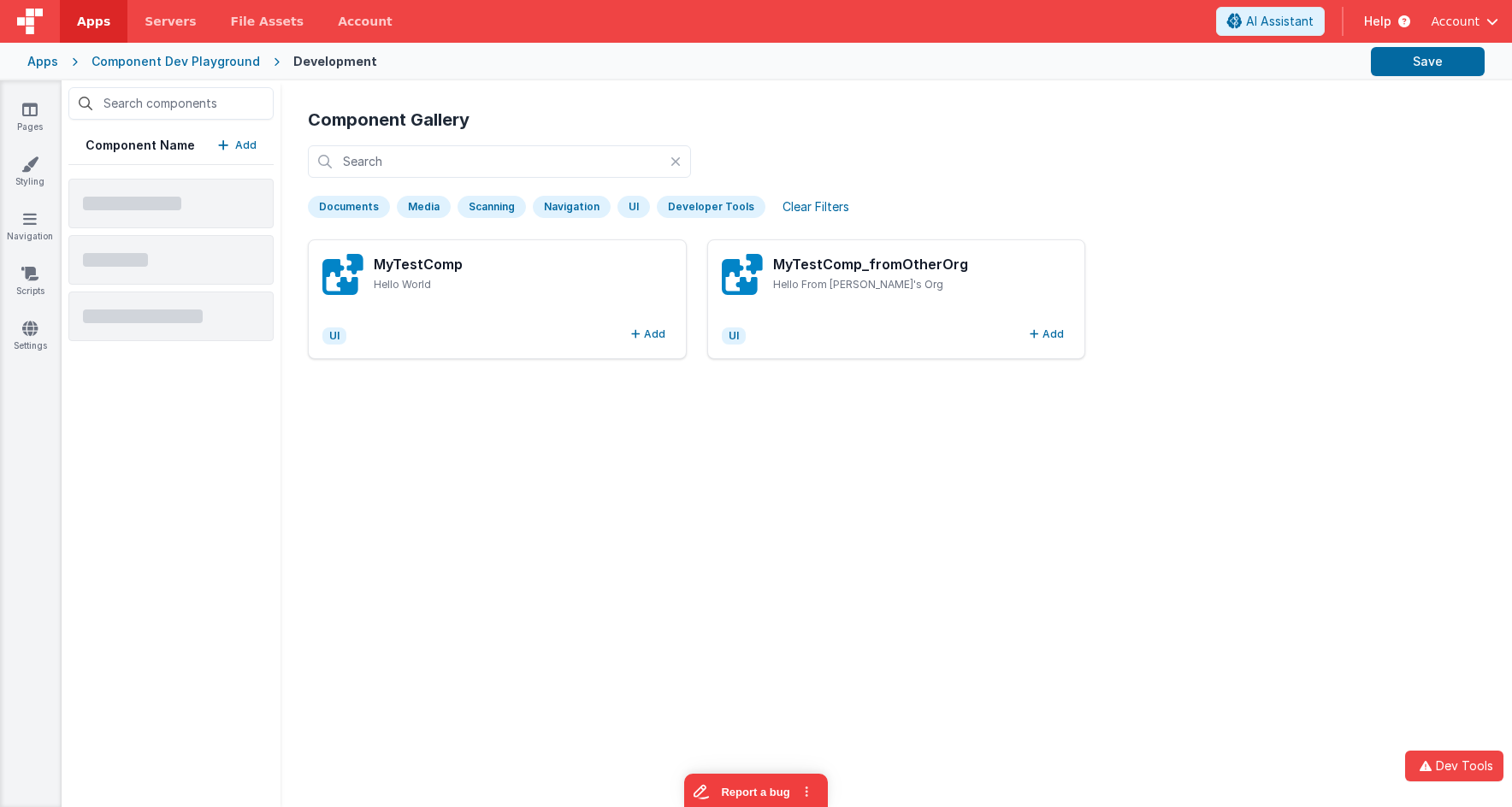
click at [706, 206] on div "Developer Tools" at bounding box center [711, 207] width 109 height 22
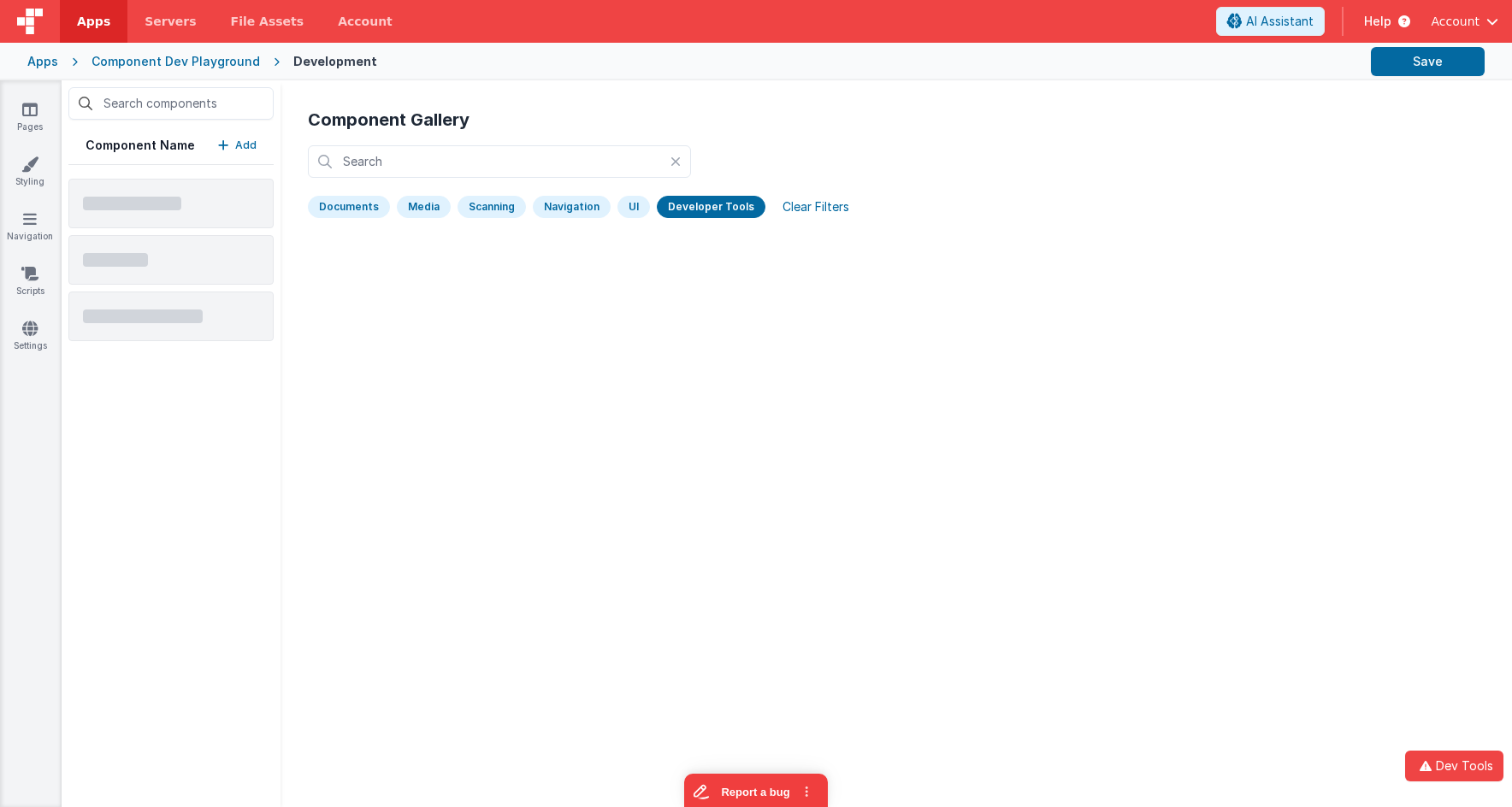
click at [706, 206] on div "Developer Tools" at bounding box center [711, 207] width 109 height 22
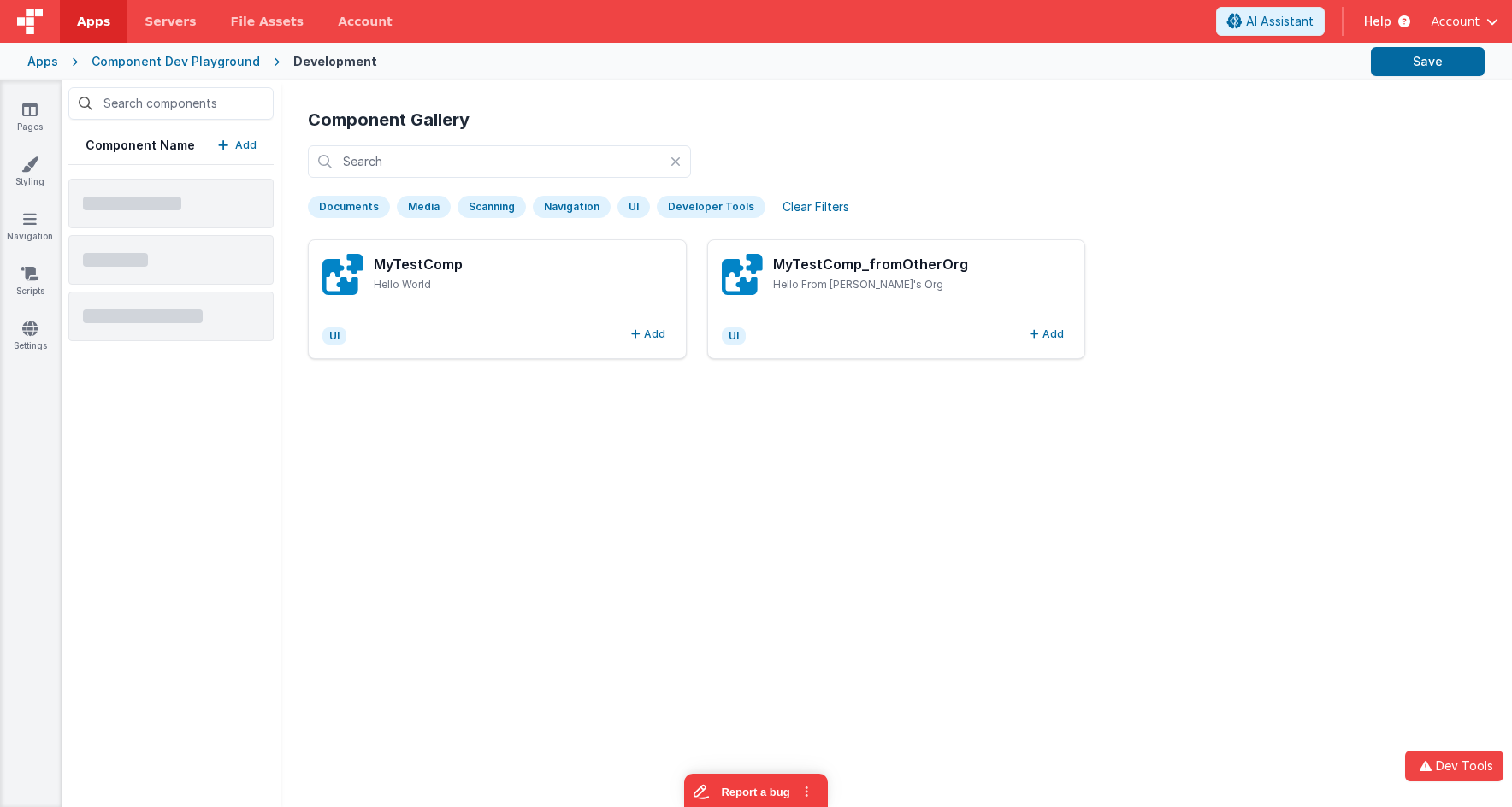
click at [812, 211] on div "Clear Filters" at bounding box center [816, 207] width 88 height 24
click at [730, 206] on div "Developer Tools" at bounding box center [711, 207] width 109 height 22
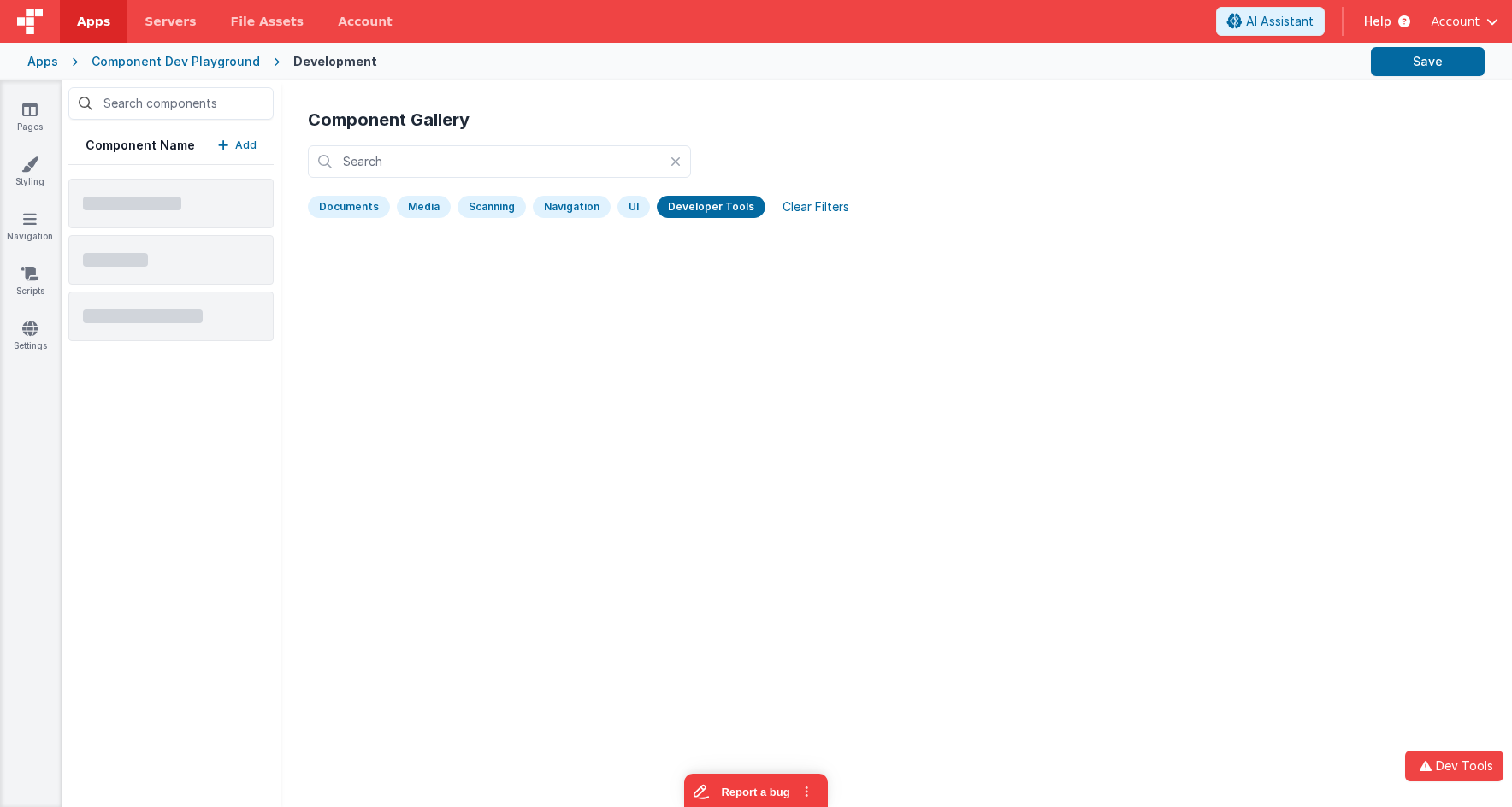
click at [810, 202] on div "Clear Filters" at bounding box center [816, 207] width 88 height 24
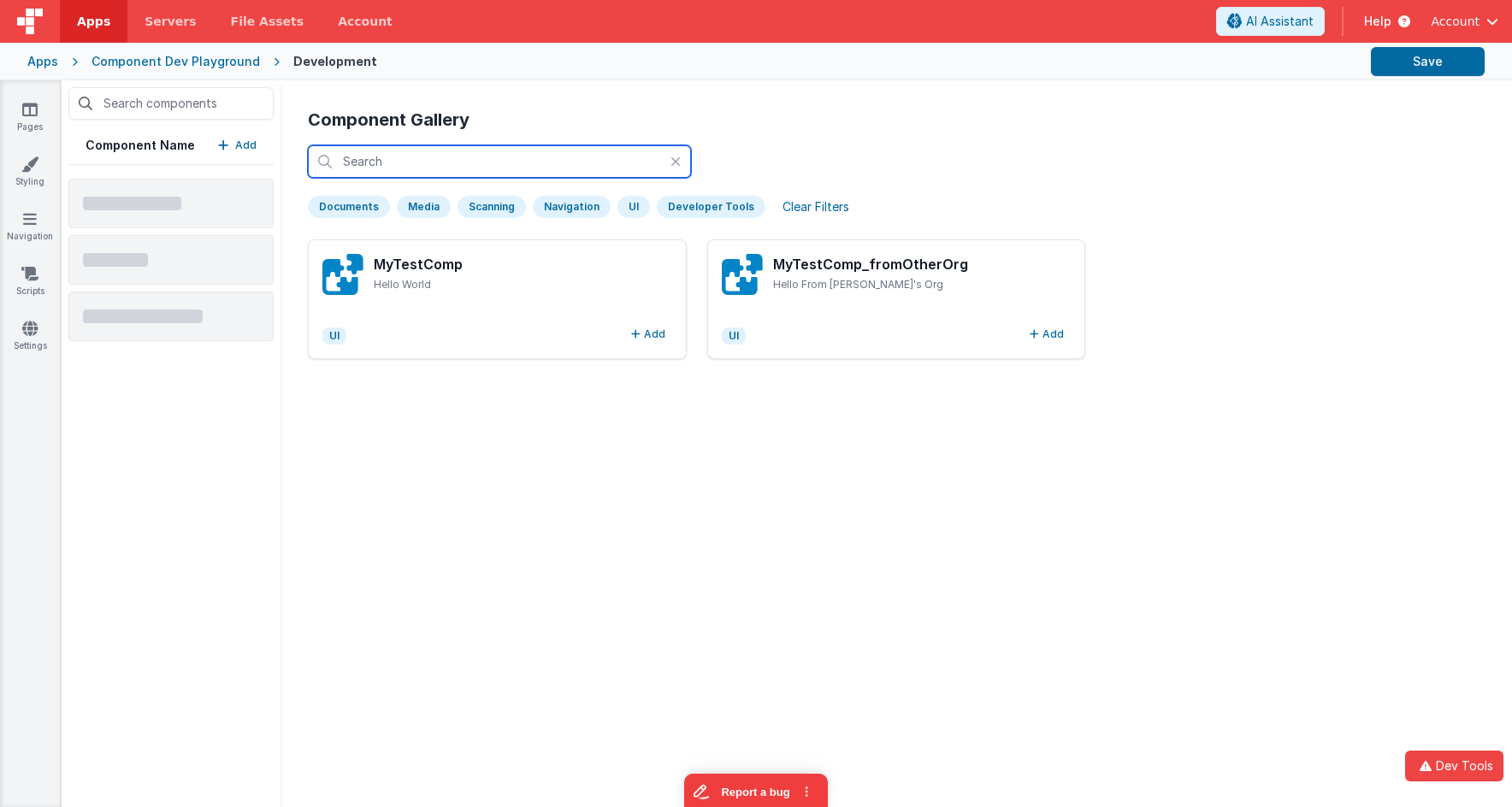
click at [604, 157] on input "text" at bounding box center [499, 162] width 383 height 33
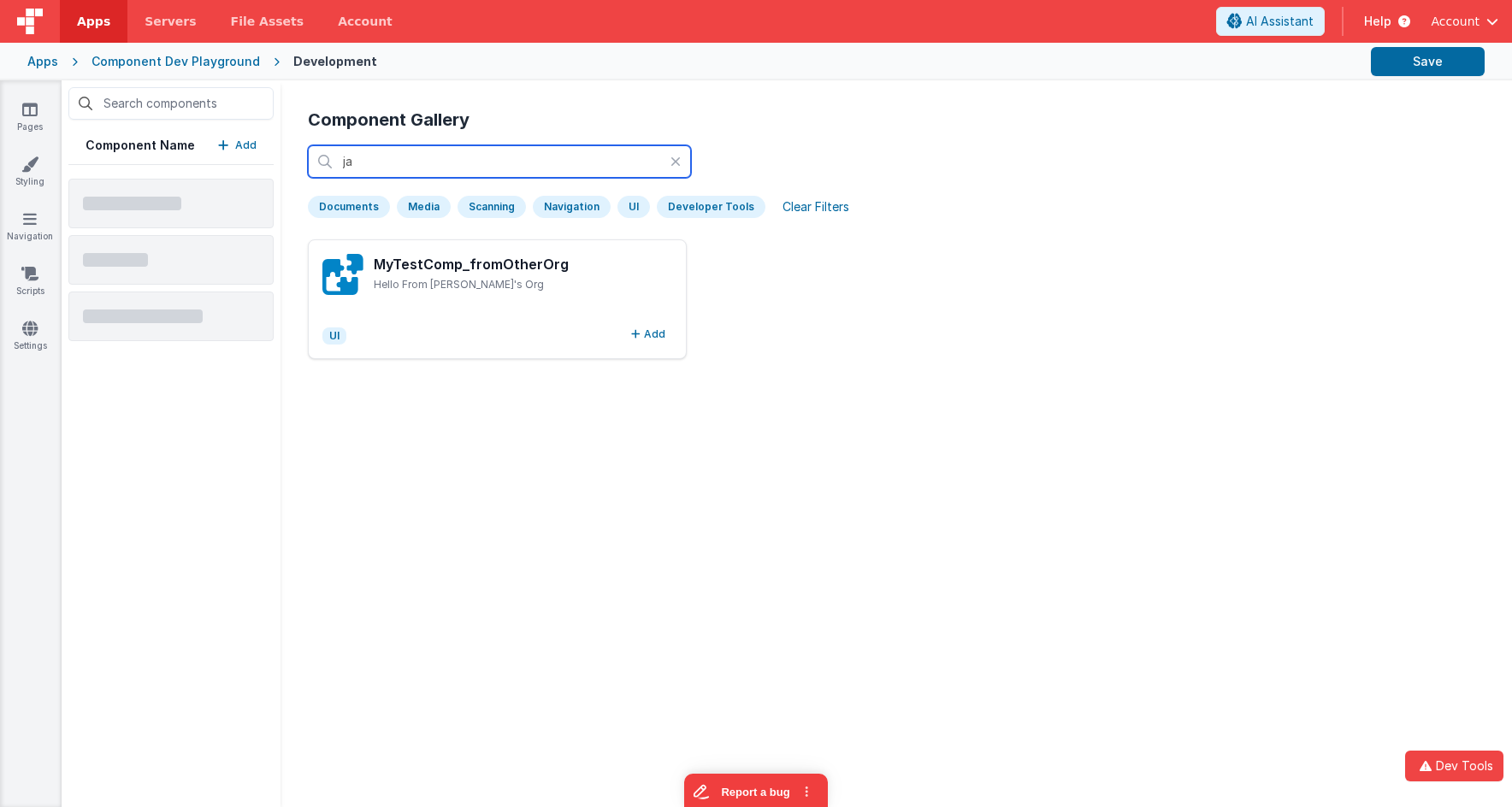
type input "jas"
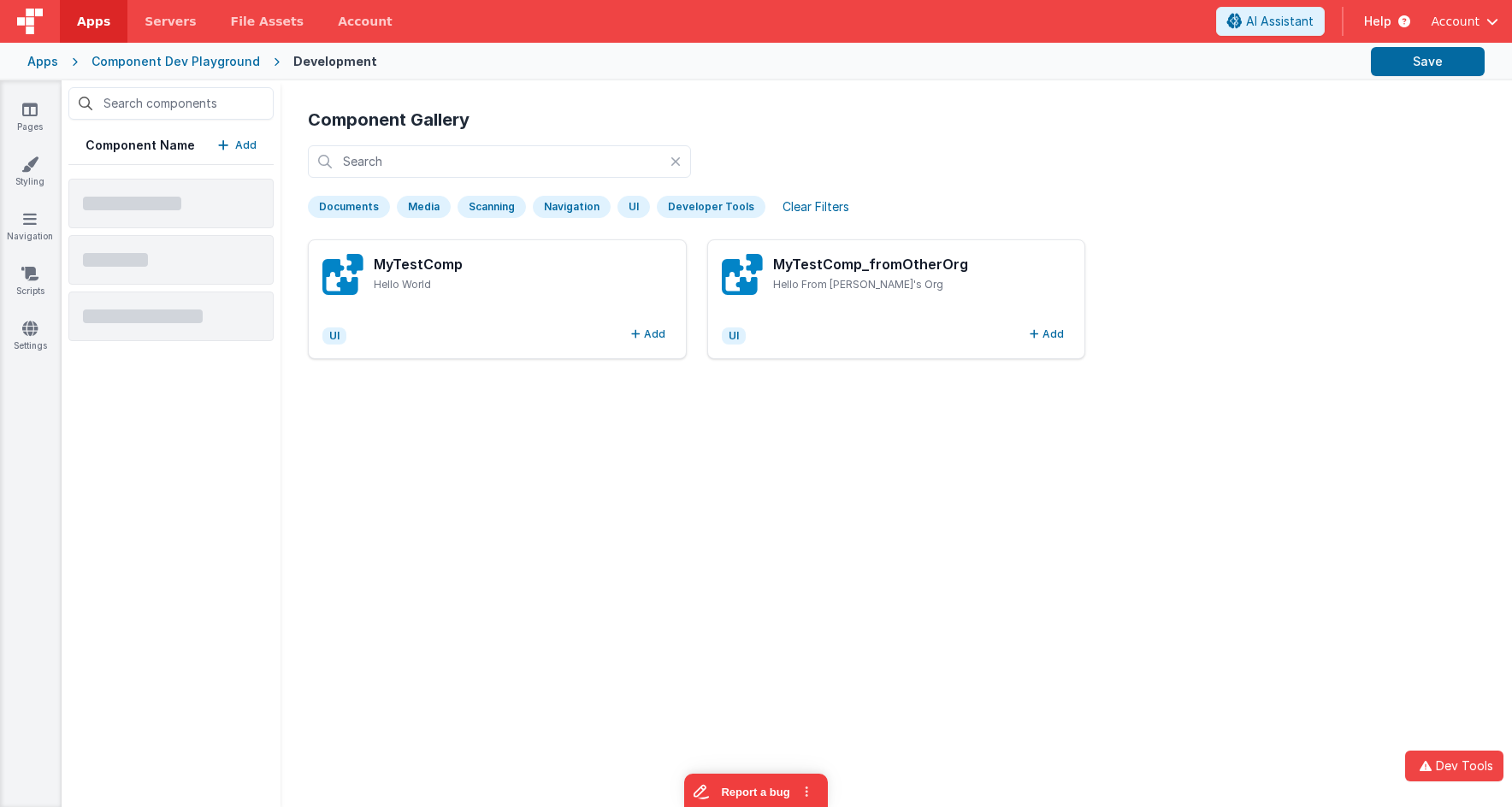
drag, startPoint x: 779, startPoint y: 150, endPoint x: 697, endPoint y: 145, distance: 82.2
click at [779, 150] on div at bounding box center [895, 162] width 1176 height 33
click at [675, 158] on icon at bounding box center [675, 162] width 11 height 13
click at [751, 158] on div at bounding box center [895, 162] width 1176 height 33
click at [28, 106] on icon at bounding box center [30, 110] width 15 height 17
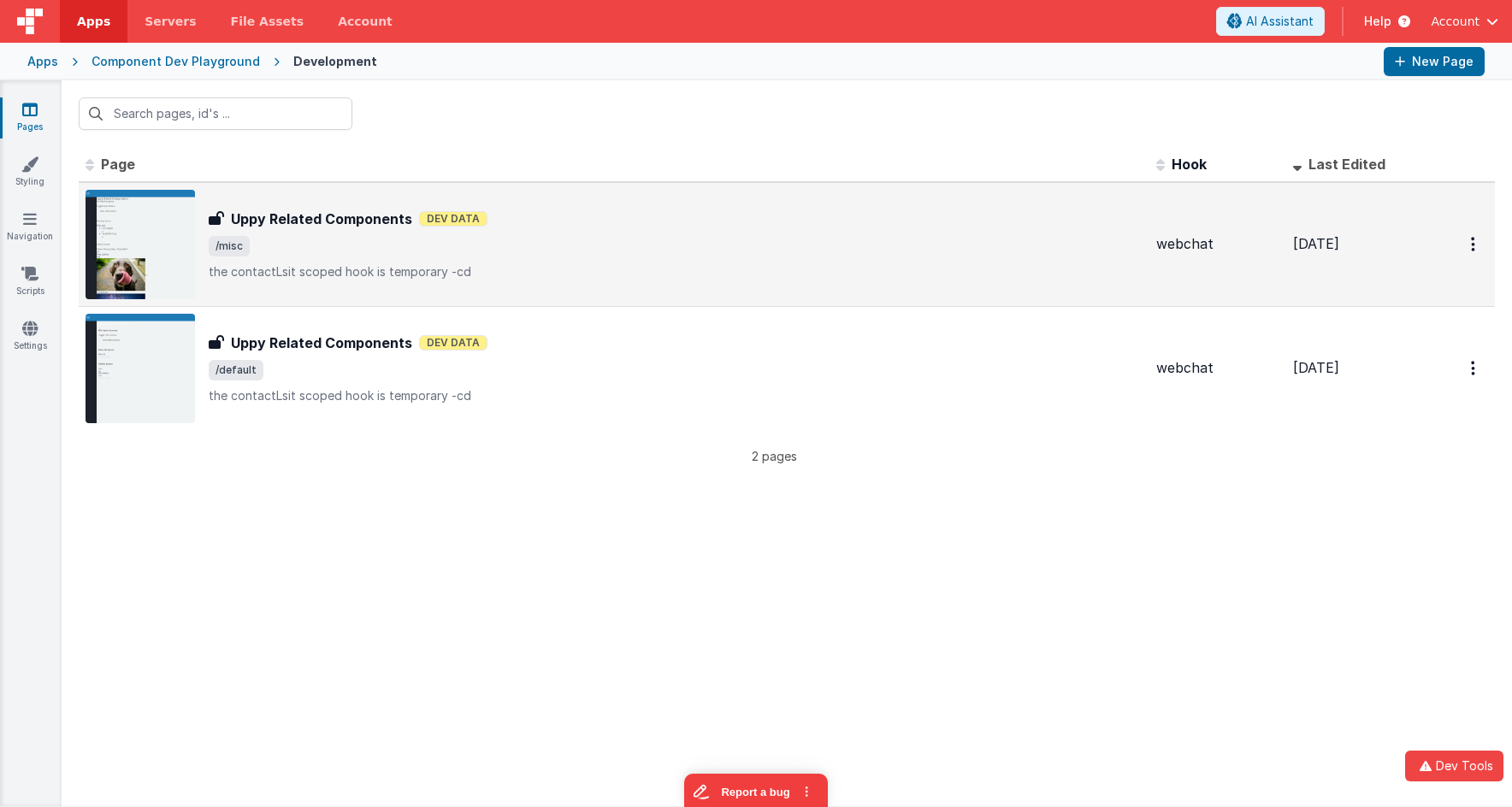
click at [346, 265] on p "the contactLsit scoped hook is temporary -cd" at bounding box center [675, 272] width 934 height 17
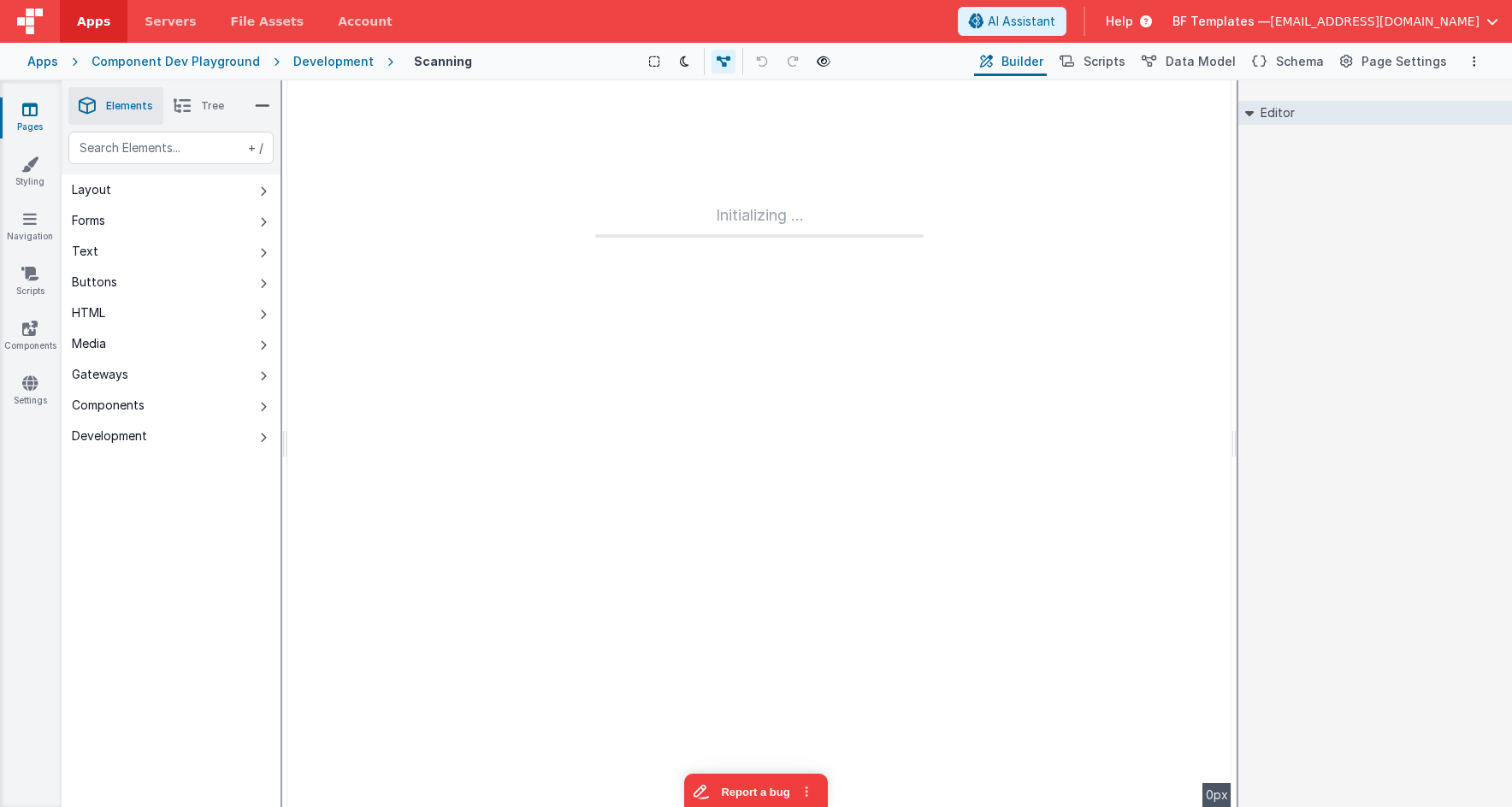
drag, startPoint x: 1305, startPoint y: 194, endPoint x: 1222, endPoint y: 142, distance: 97.9
click at [1302, 192] on div "Editor DEV: Focus DEV: builderToggleConditionalCSS DEV: Remove DND DEV: updateS…" at bounding box center [1374, 444] width 273 height 727
click at [1096, 57] on button "Scripts" at bounding box center [1091, 62] width 75 height 29
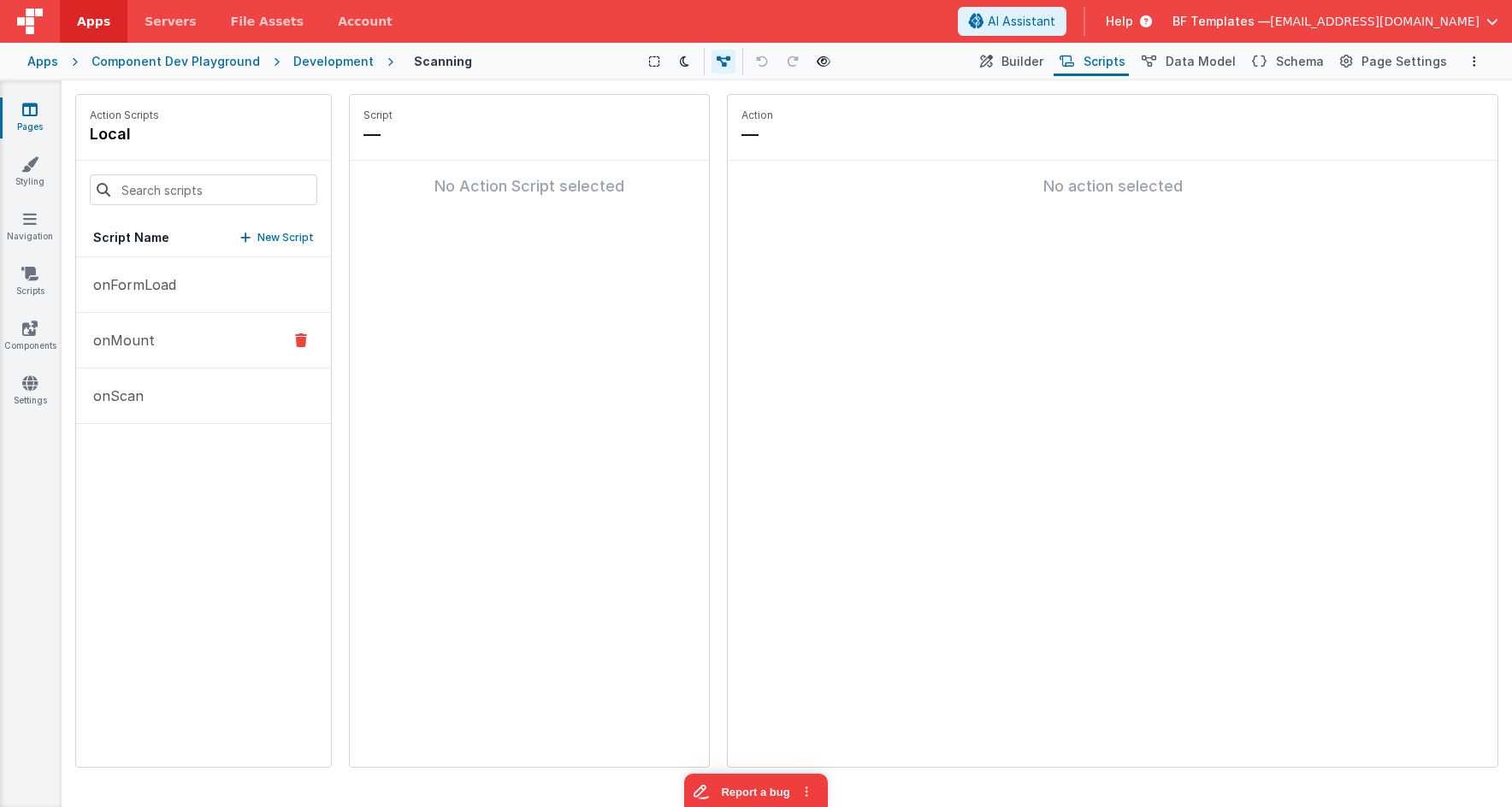
click at [219, 339] on button "onMount" at bounding box center [203, 340] width 255 height 56
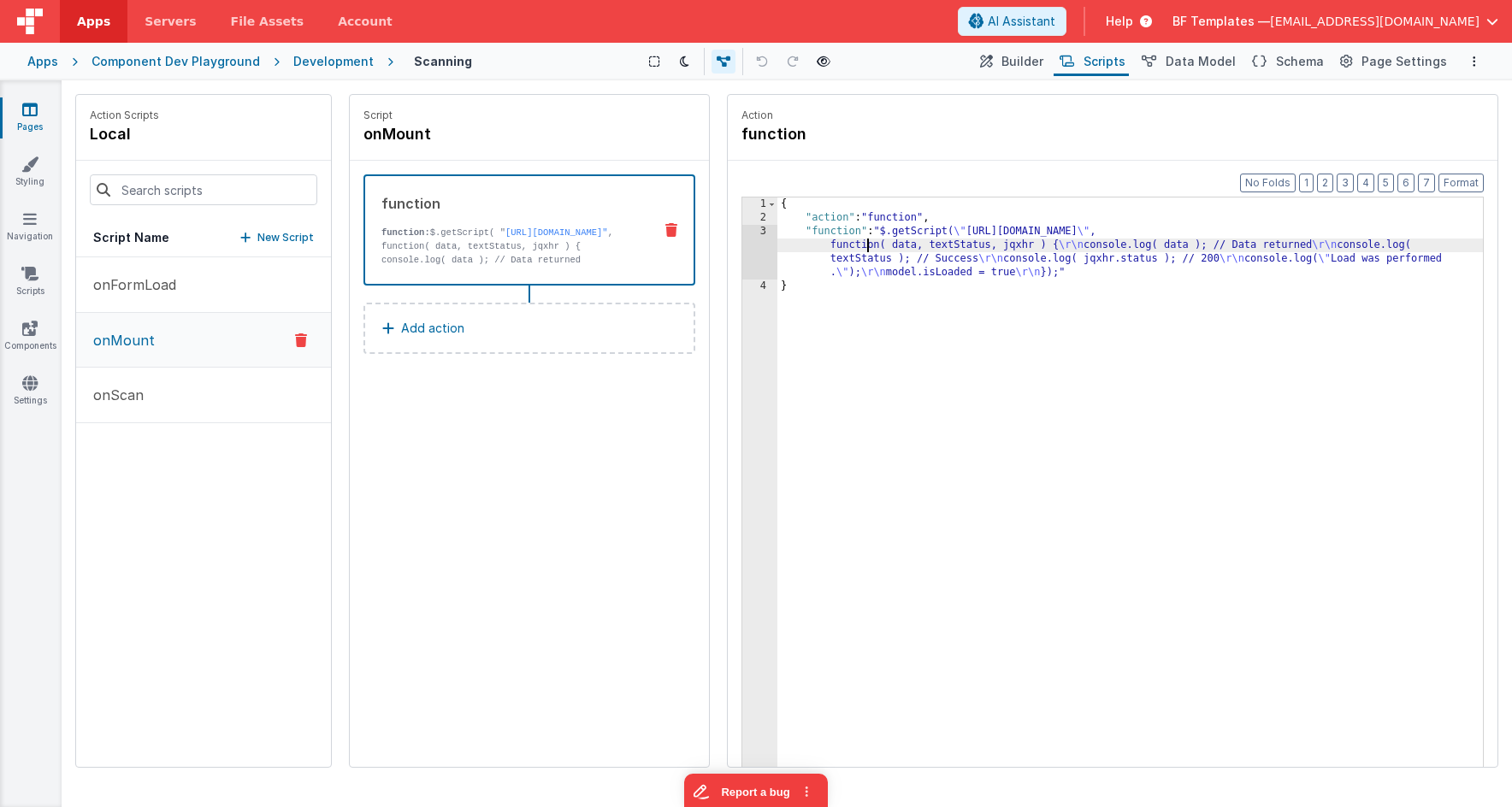
drag, startPoint x: 867, startPoint y: 241, endPoint x: 814, endPoint y: 242, distance: 53.0
click at [866, 241] on div "{ "action" : "function" , "function" : "$.getScript( \" [URL][DOMAIN_NAME] \" ,…" at bounding box center [1129, 522] width 705 height 650
click at [758, 238] on div "3" at bounding box center [760, 252] width 35 height 55
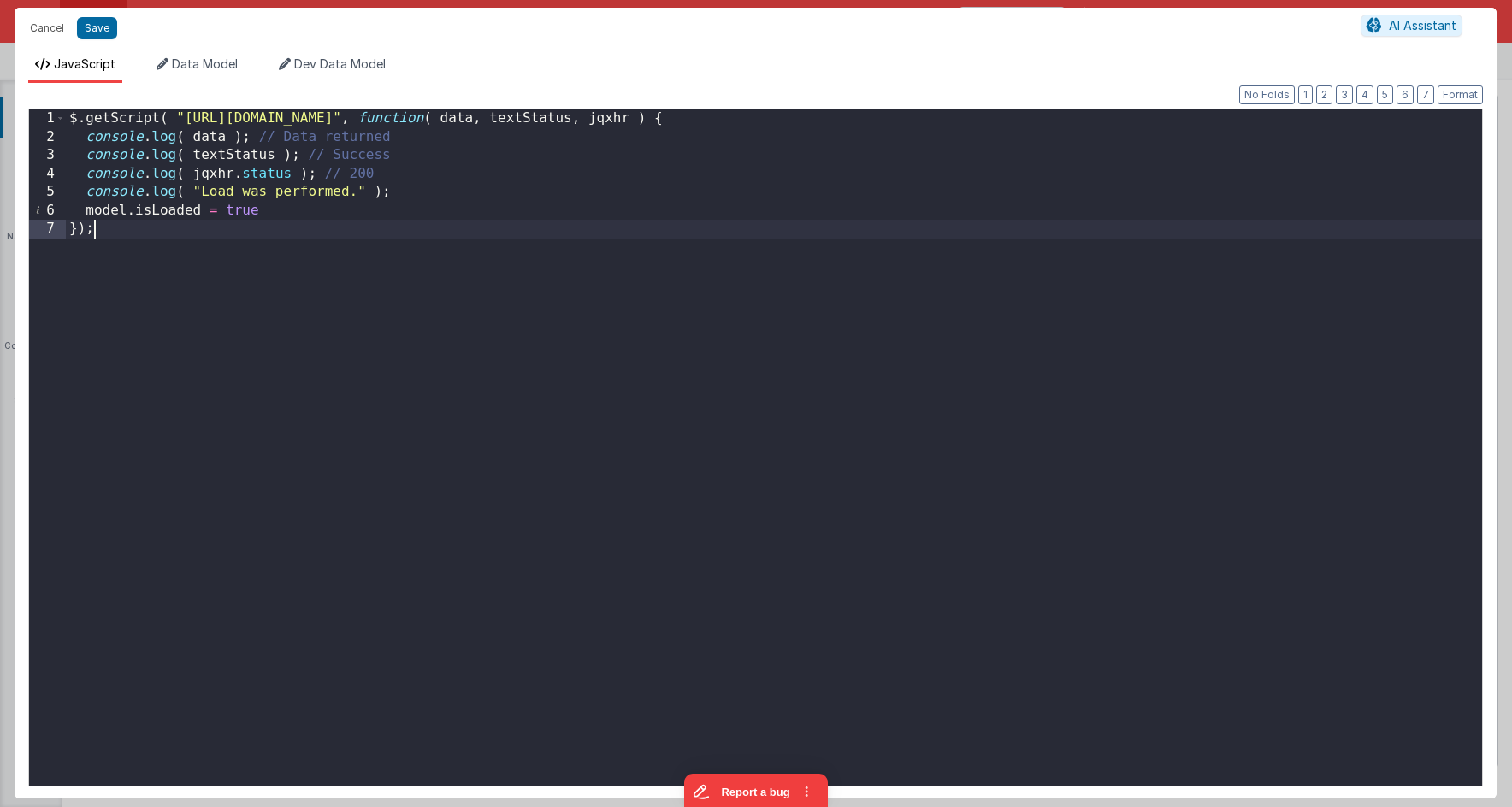
click at [349, 317] on div "$ . getScript ( "[URL][DOMAIN_NAME]" , function ( data , textStatus , jqxhr ) {…" at bounding box center [773, 473] width 1416 height 728
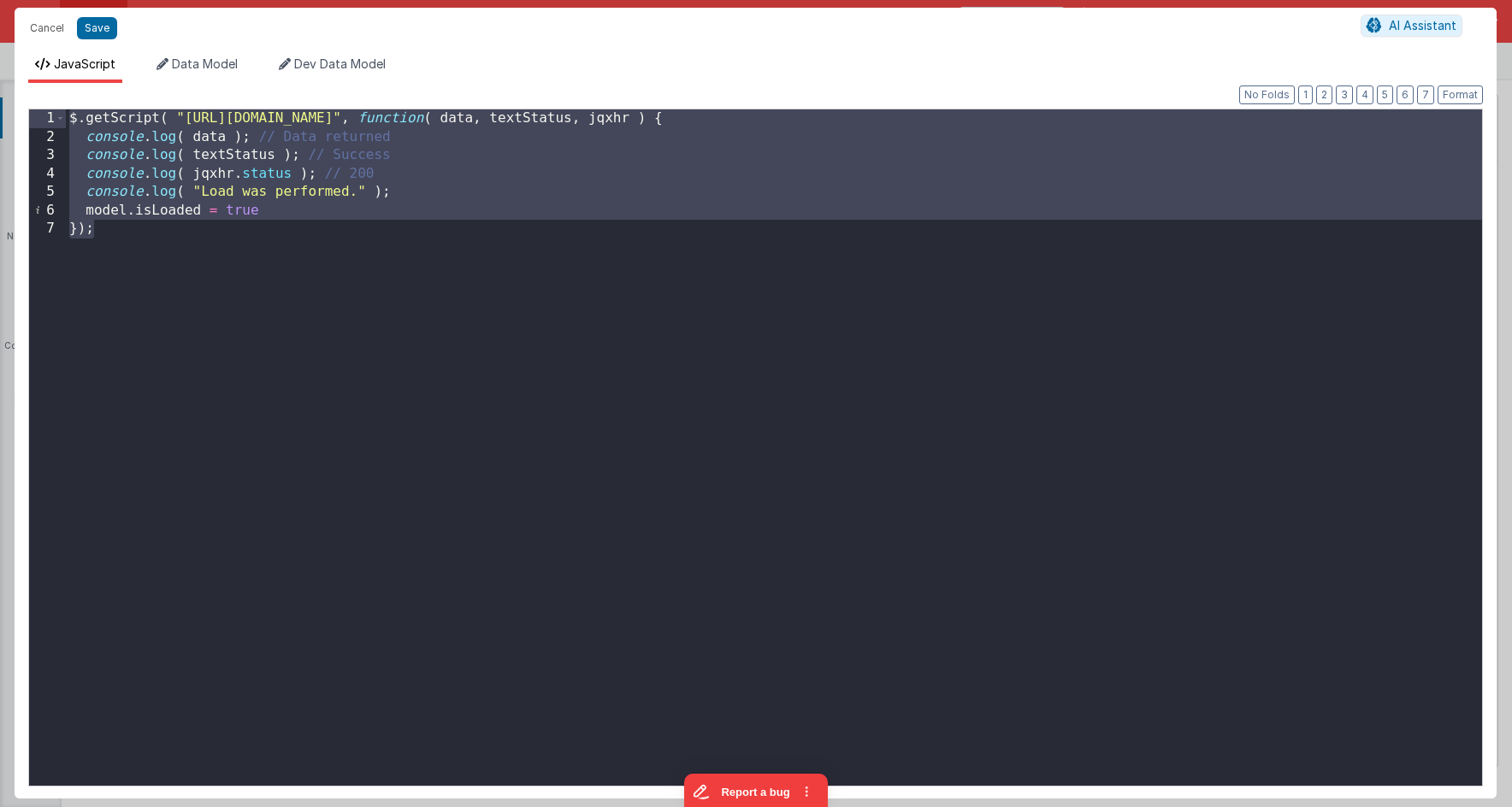
drag, startPoint x: 227, startPoint y: 233, endPoint x: -13, endPoint y: 98, distance: 275.4
click at [0, 98] on html "Cancel Save AI Assistant JavaScript Data Model Dev Data Model Format 7 6 5 4 3 …" at bounding box center [756, 403] width 1512 height 807
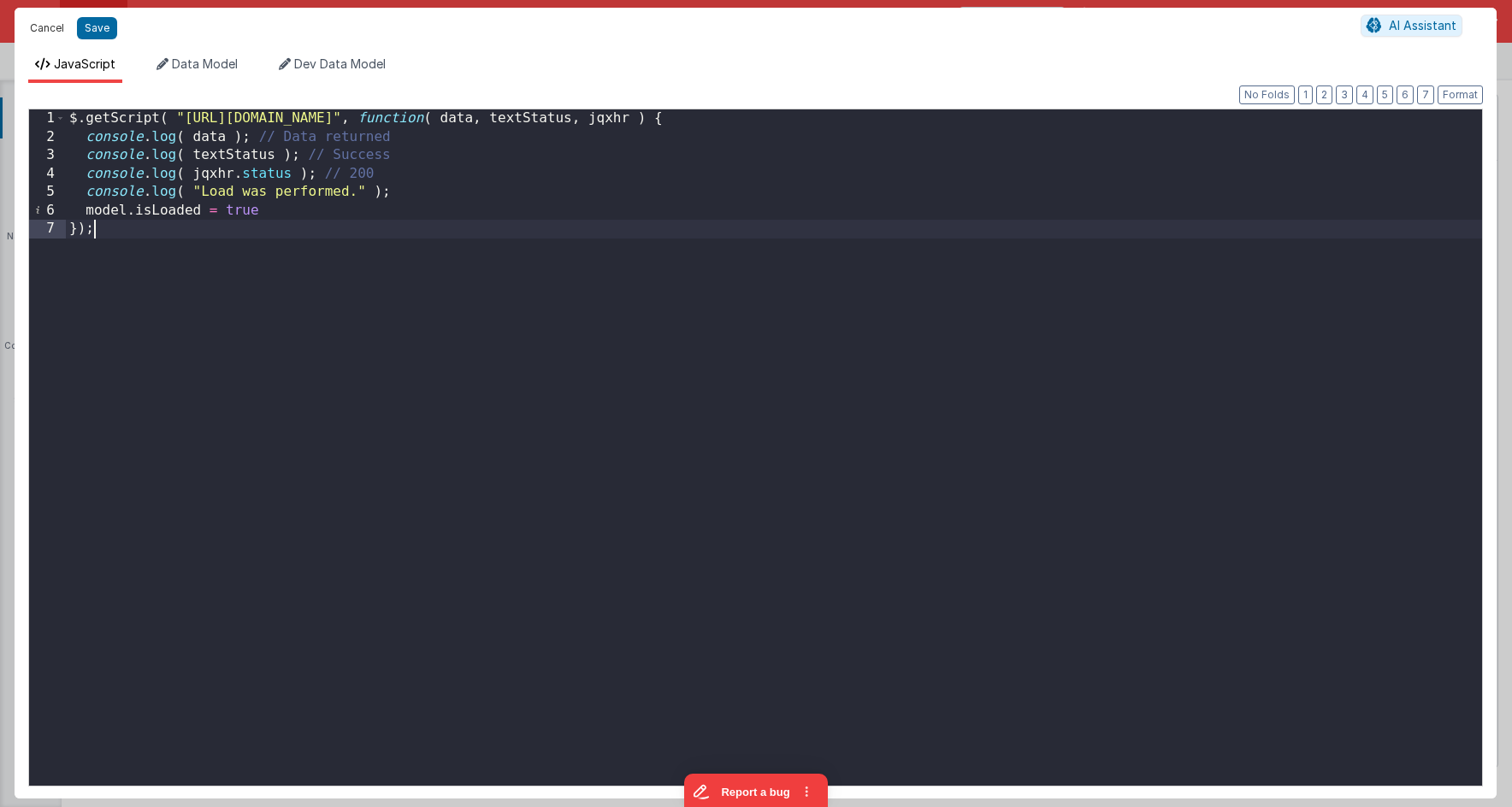
click at [57, 28] on button "Cancel" at bounding box center [46, 28] width 51 height 24
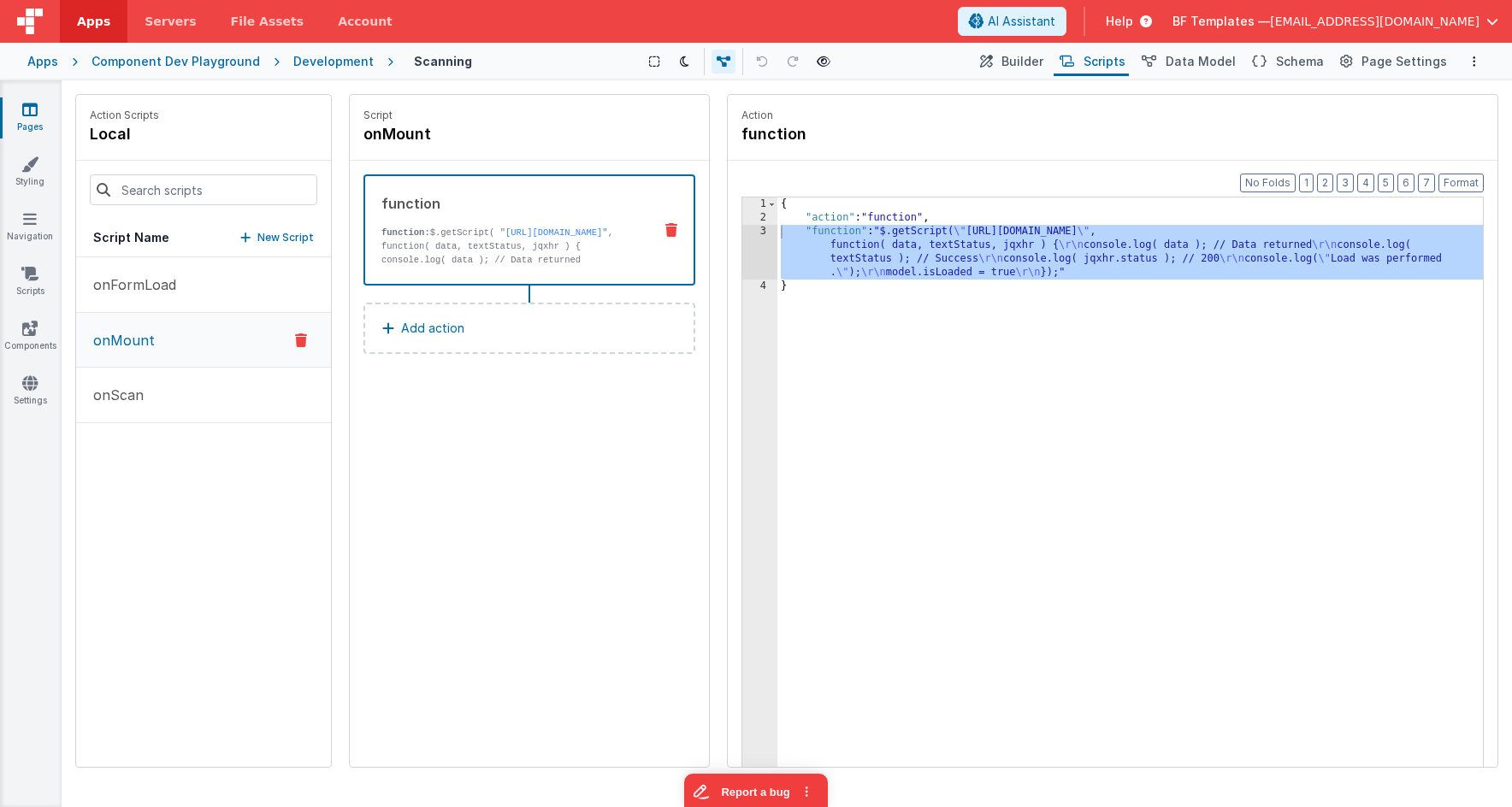
click at [165, 349] on button "onMount" at bounding box center [203, 340] width 255 height 55
click at [756, 247] on div "3" at bounding box center [760, 252] width 35 height 55
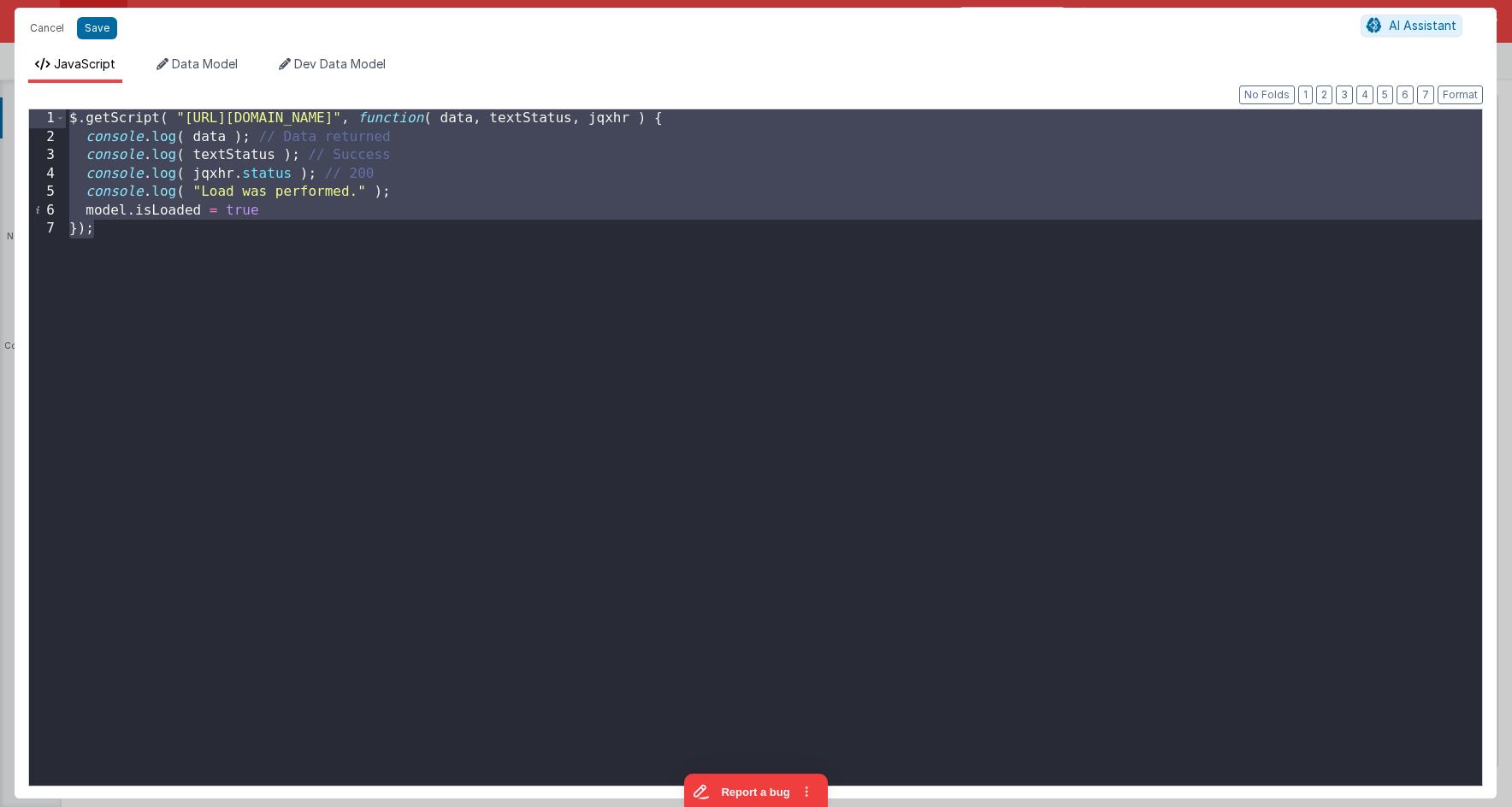
drag, startPoint x: 312, startPoint y: 236, endPoint x: 51, endPoint y: 78, distance: 305.1
click at [51, 78] on div "JavaScript Data Model Dev Data Model Format 7 6 5 4 3 2 1 No Folds 1 2 3 4 5 6 …" at bounding box center [755, 427] width 1482 height 743
click at [189, 257] on div "$ . getScript ( "[URL][DOMAIN_NAME]" , function ( data , textStatus , jqxhr ) {…" at bounding box center [773, 466] width 1416 height 713
drag, startPoint x: 189, startPoint y: 257, endPoint x: -28, endPoint y: 71, distance: 285.8
click at [0, 71] on html "Cancel Save AI Assistant JavaScript Data Model Dev Data Model Format 7 6 5 4 3 …" at bounding box center [756, 403] width 1512 height 807
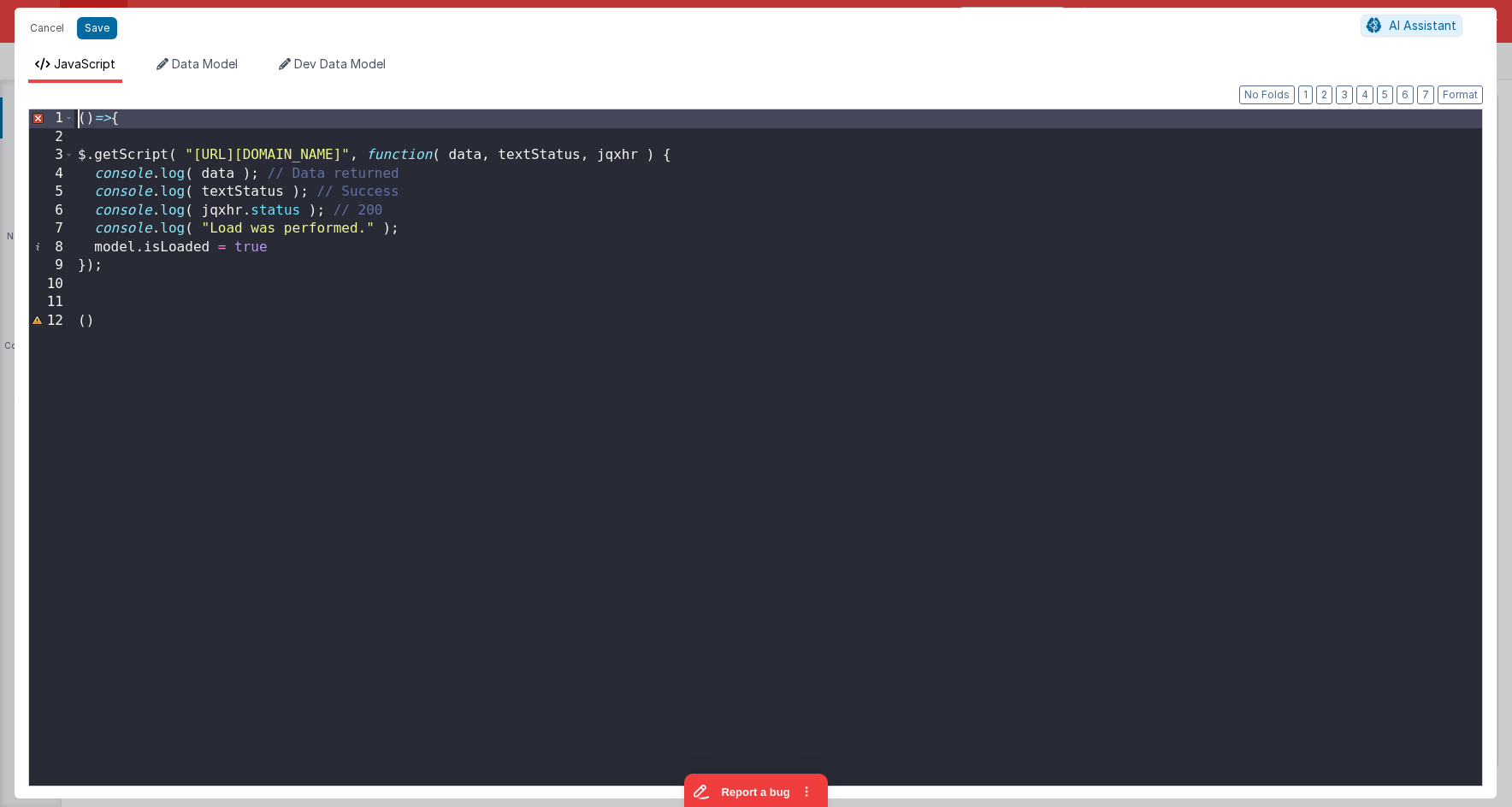
drag, startPoint x: 148, startPoint y: 125, endPoint x: 55, endPoint y: 86, distance: 100.8
click at [55, 86] on div "Format 7 6 5 4 3 2 1 No Folds 1 2 3 4 5 6 7 8 9 10 11 12 ( ) => { $ . getScript…" at bounding box center [755, 441] width 1482 height 716
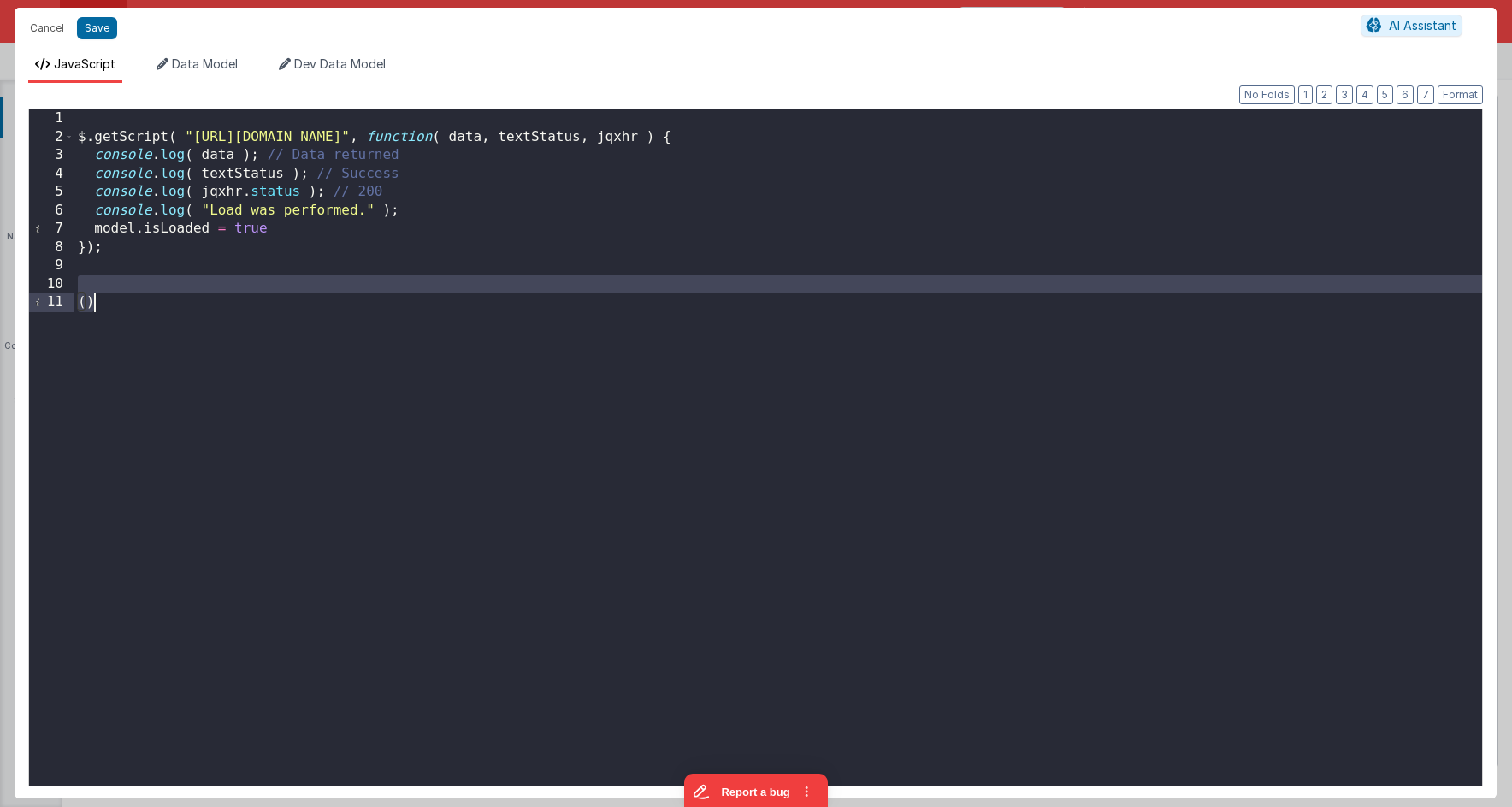
drag, startPoint x: 112, startPoint y: 281, endPoint x: 126, endPoint y: 378, distance: 98.0
click at [125, 378] on div "$ . getScript ( "[URL][DOMAIN_NAME]" , function ( data , textStatus , jqxhr ) {…" at bounding box center [777, 466] width 1407 height 713
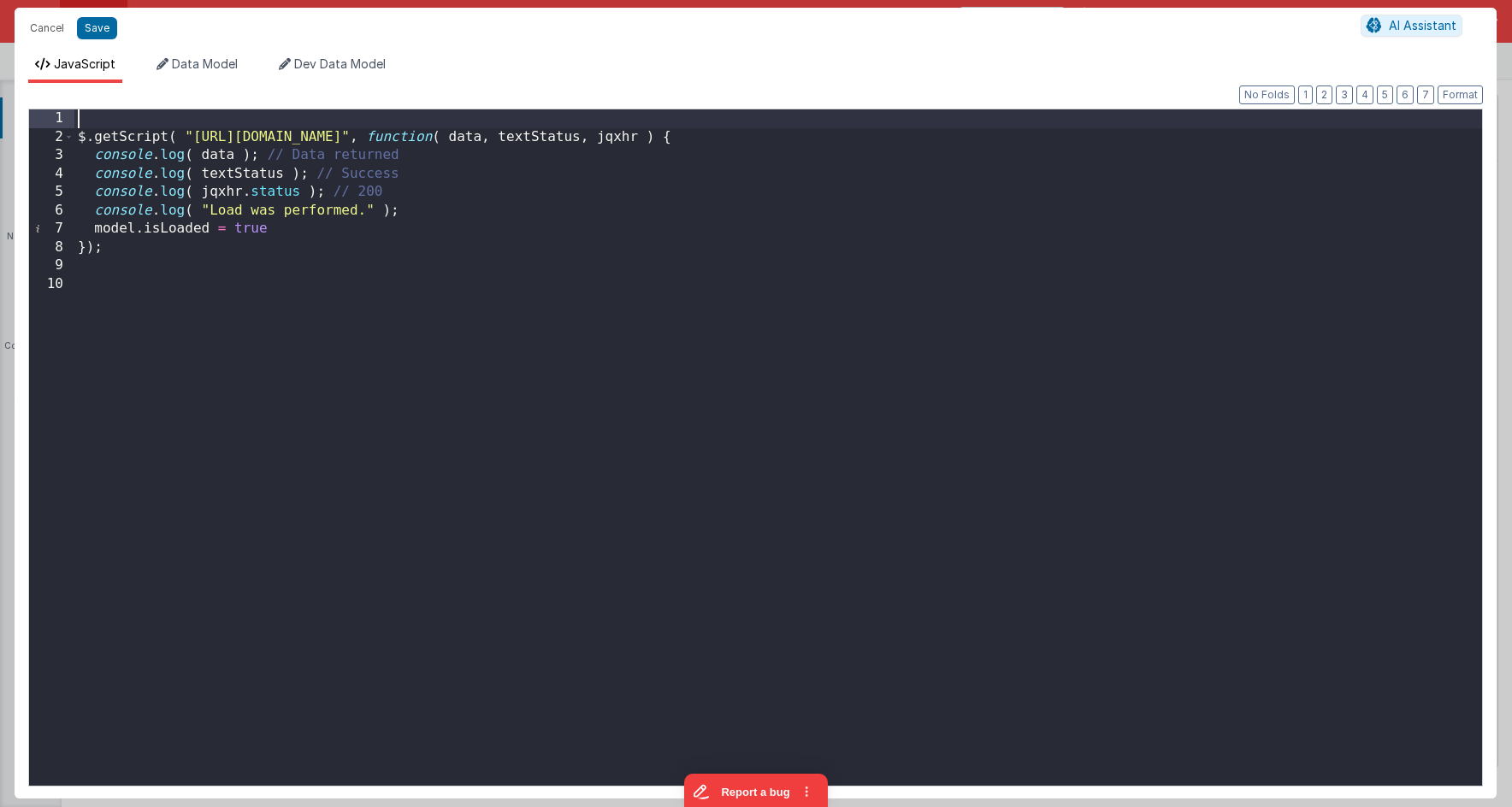
click at [423, 122] on div "$ . getScript ( "[URL][DOMAIN_NAME]" , function ( data , textStatus , jqxhr ) {…" at bounding box center [777, 466] width 1407 height 713
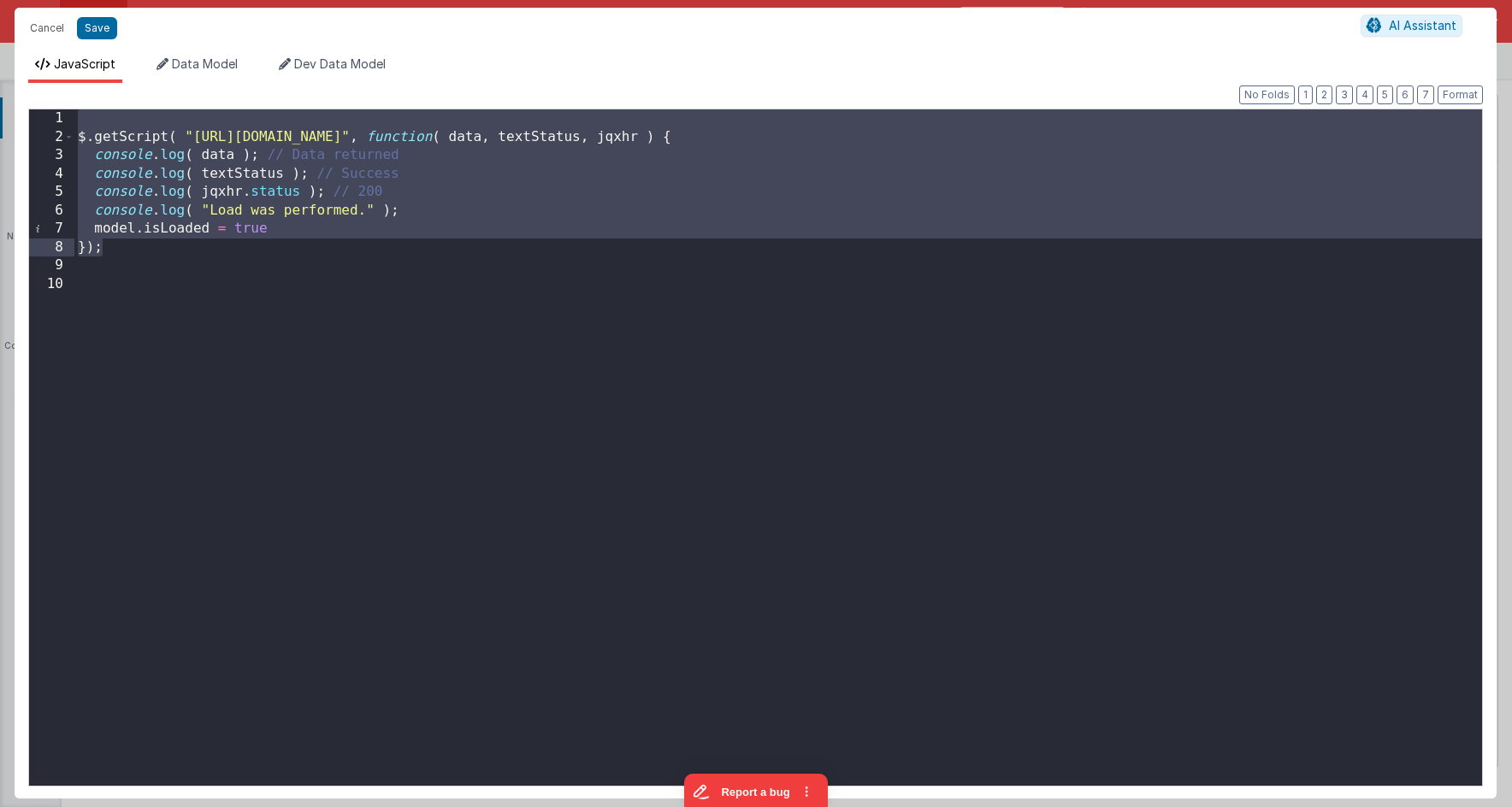
drag, startPoint x: 429, startPoint y: 115, endPoint x: 434, endPoint y: 240, distance: 125.1
click at [434, 240] on div "$ . getScript ( "[URL][DOMAIN_NAME]" , function ( data , textStatus , jqxhr ) {…" at bounding box center [777, 466] width 1407 height 713
click at [434, 240] on div "$ . getScript ( "[URL][DOMAIN_NAME]" , function ( data , textStatus , jqxhr ) {…" at bounding box center [777, 447] width 1407 height 676
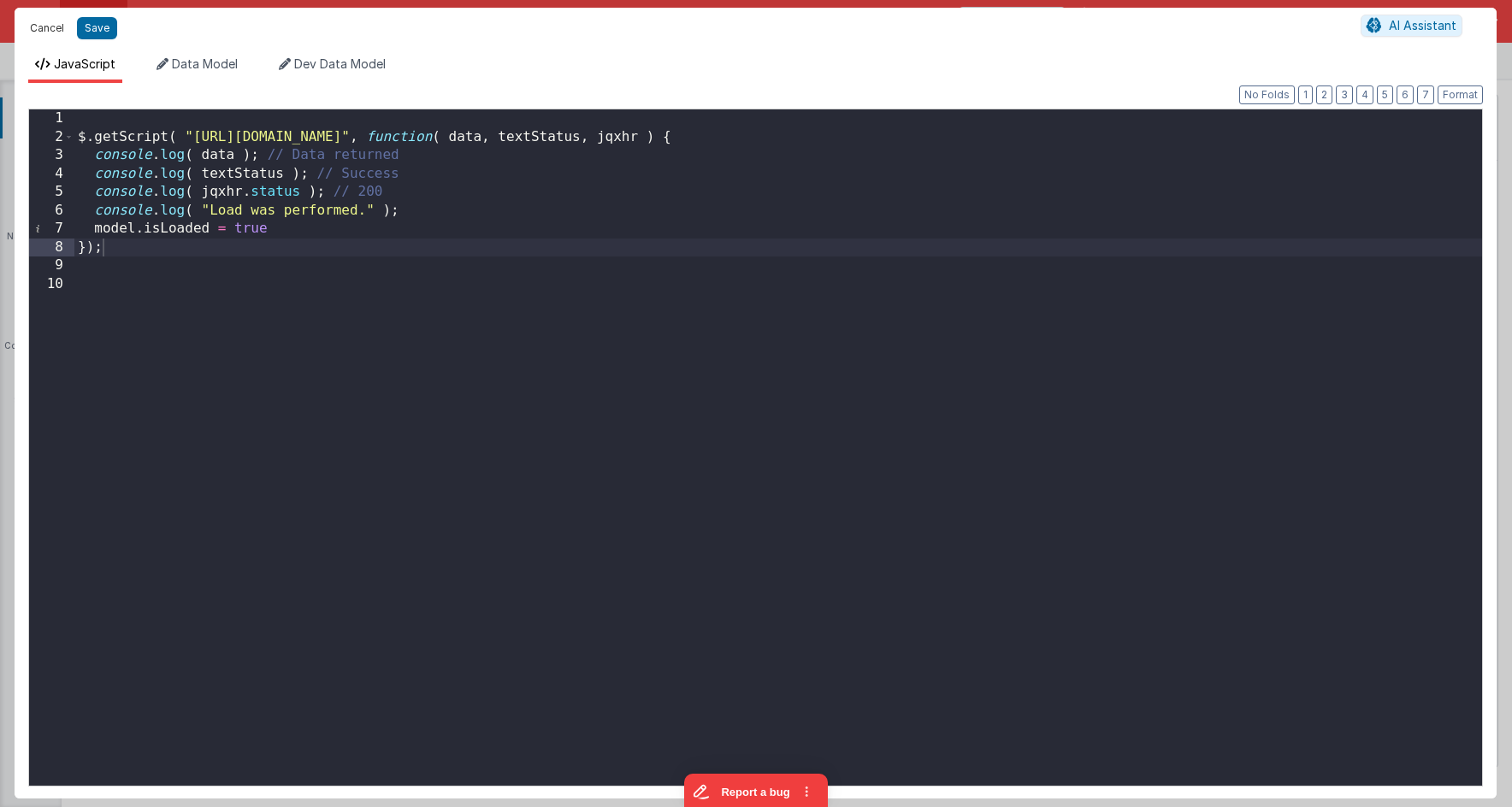
click at [47, 28] on button "Cancel" at bounding box center [46, 28] width 51 height 24
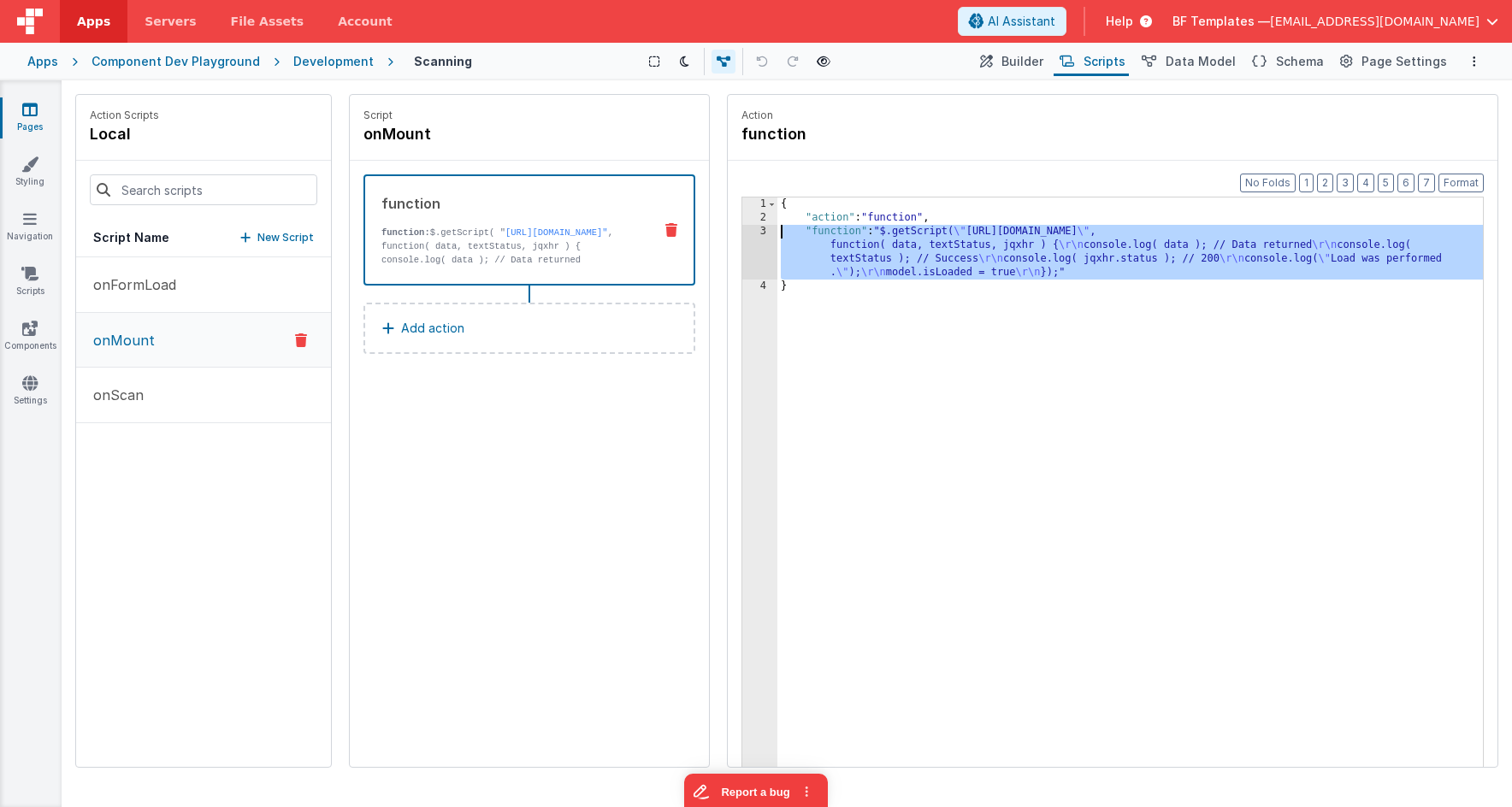
click at [930, 265] on div "{ "action" : "function" , "function" : "$.getScript( \" https://unpkg.com/vue-q…" at bounding box center [1129, 522] width 705 height 650
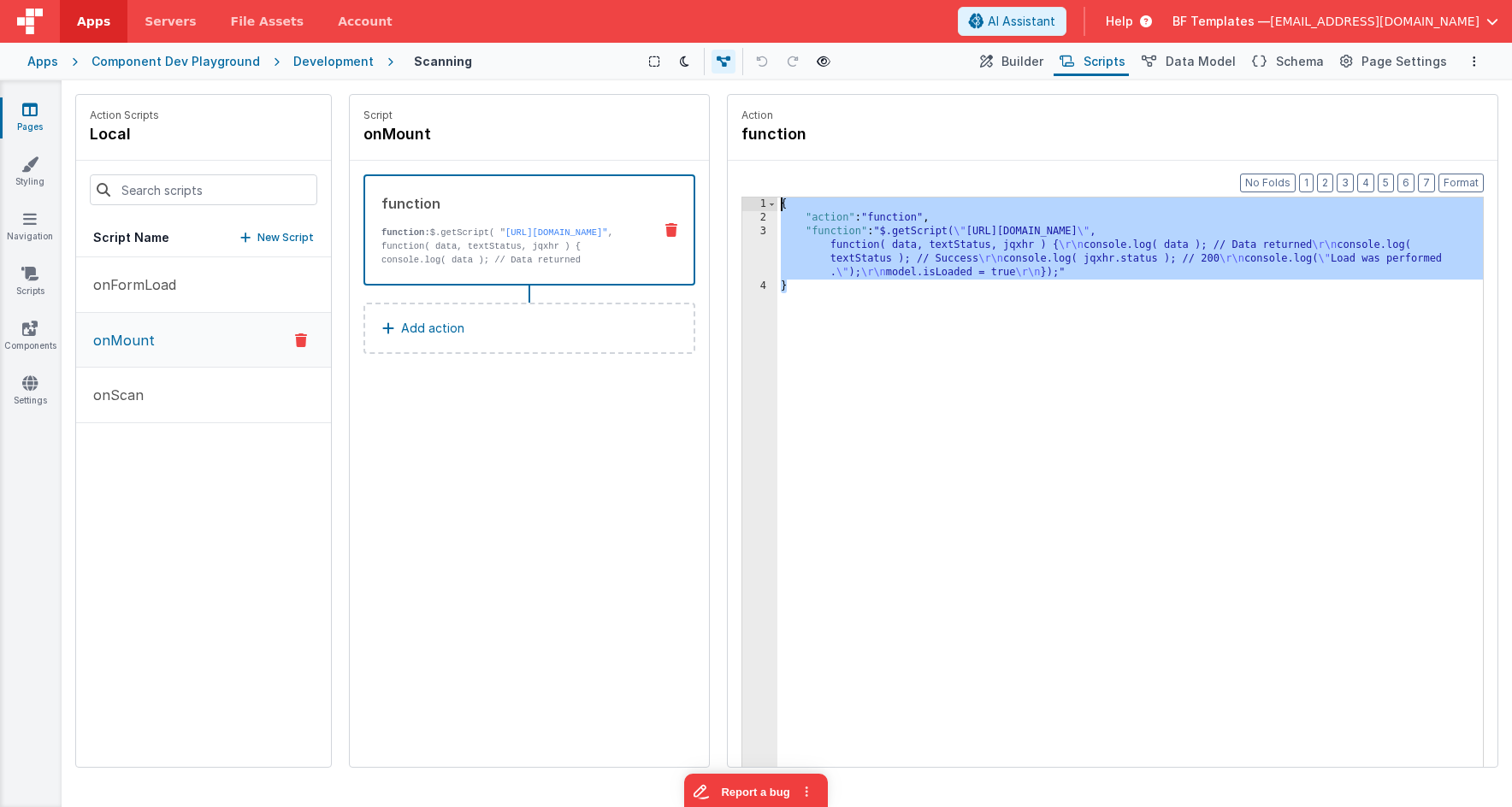
drag, startPoint x: 927, startPoint y: 329, endPoint x: 720, endPoint y: 142, distance: 279.0
click at [720, 142] on div "Action function Format 7 6 5 4 3 2 1 No Folds 1 2 3 4 { "action" : "function" ,…" at bounding box center [1104, 431] width 789 height 673
click at [932, 238] on div "{ "action" : "function" , "function" : "$.getScript( \" https://unpkg.com/vue-q…" at bounding box center [1129, 522] width 705 height 650
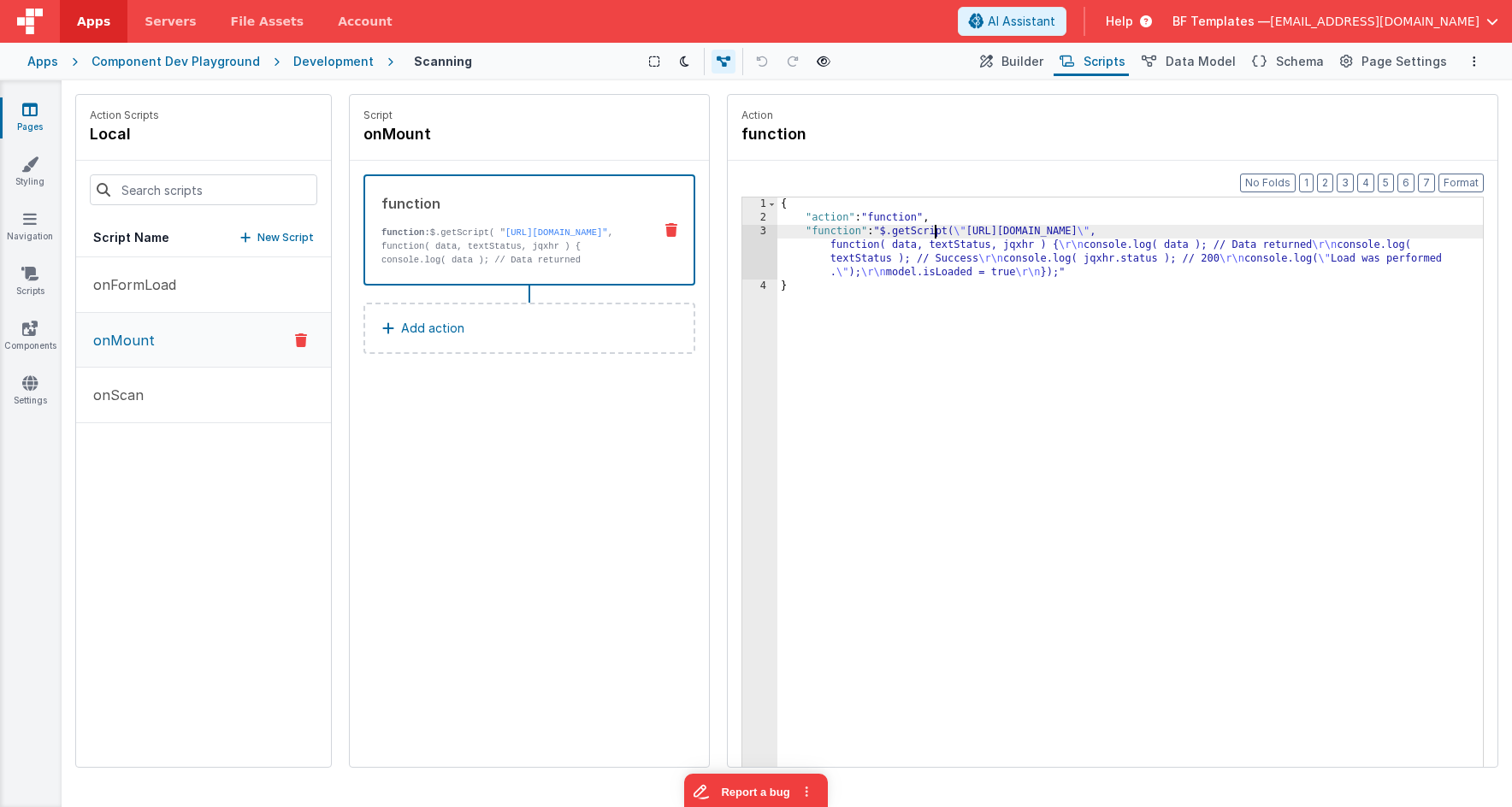
click at [764, 244] on div "3" at bounding box center [760, 252] width 35 height 55
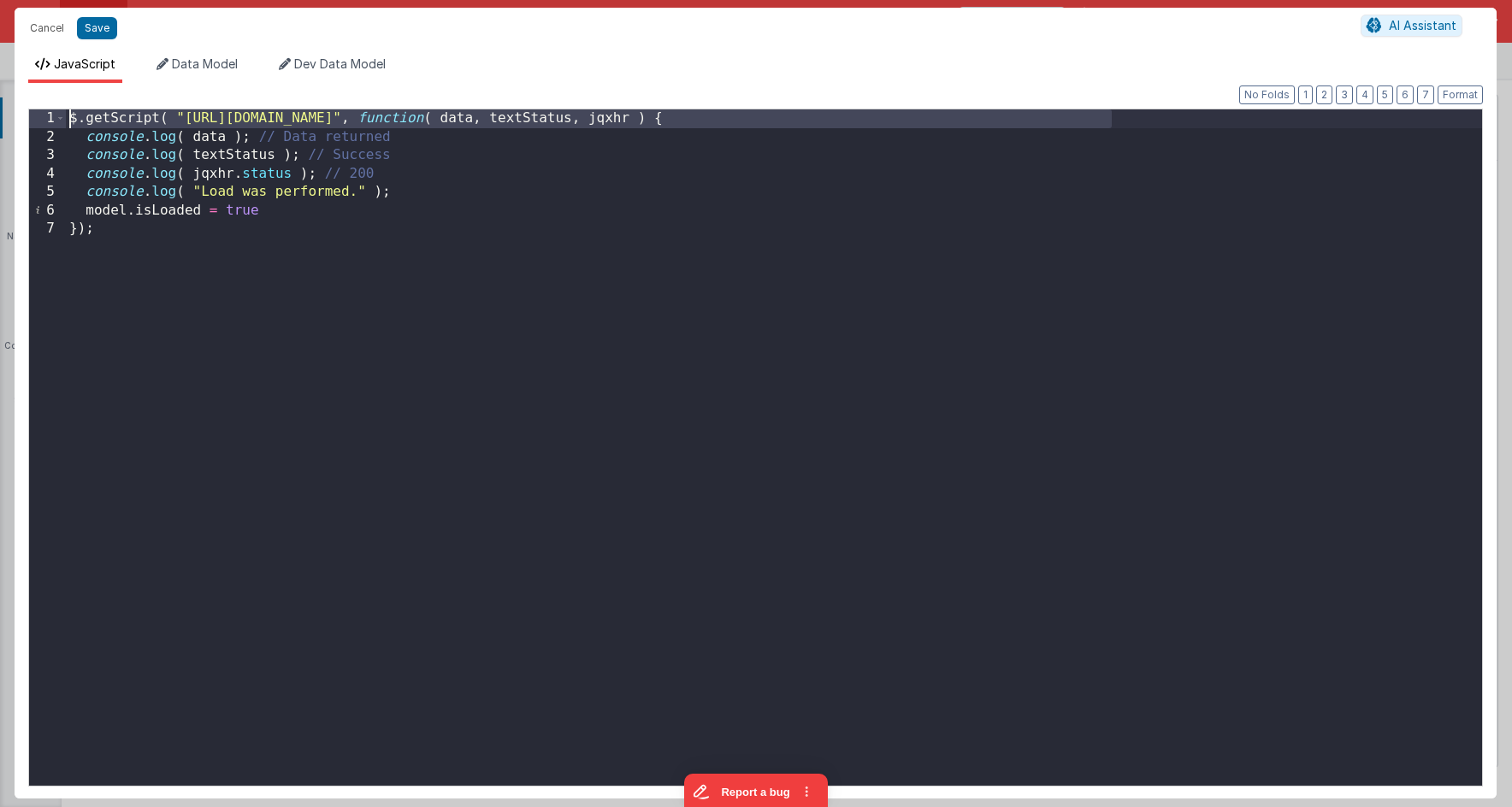
drag, startPoint x: 1158, startPoint y: 118, endPoint x: 723, endPoint y: 165, distance: 437.5
click at [1141, 92] on div "Format 7 6 5 4 3 2 1 No Folds 1 2 3 4 5 6 7 $ . getScript ( "https://unpkg.com/…" at bounding box center [755, 441] width 1482 height 716
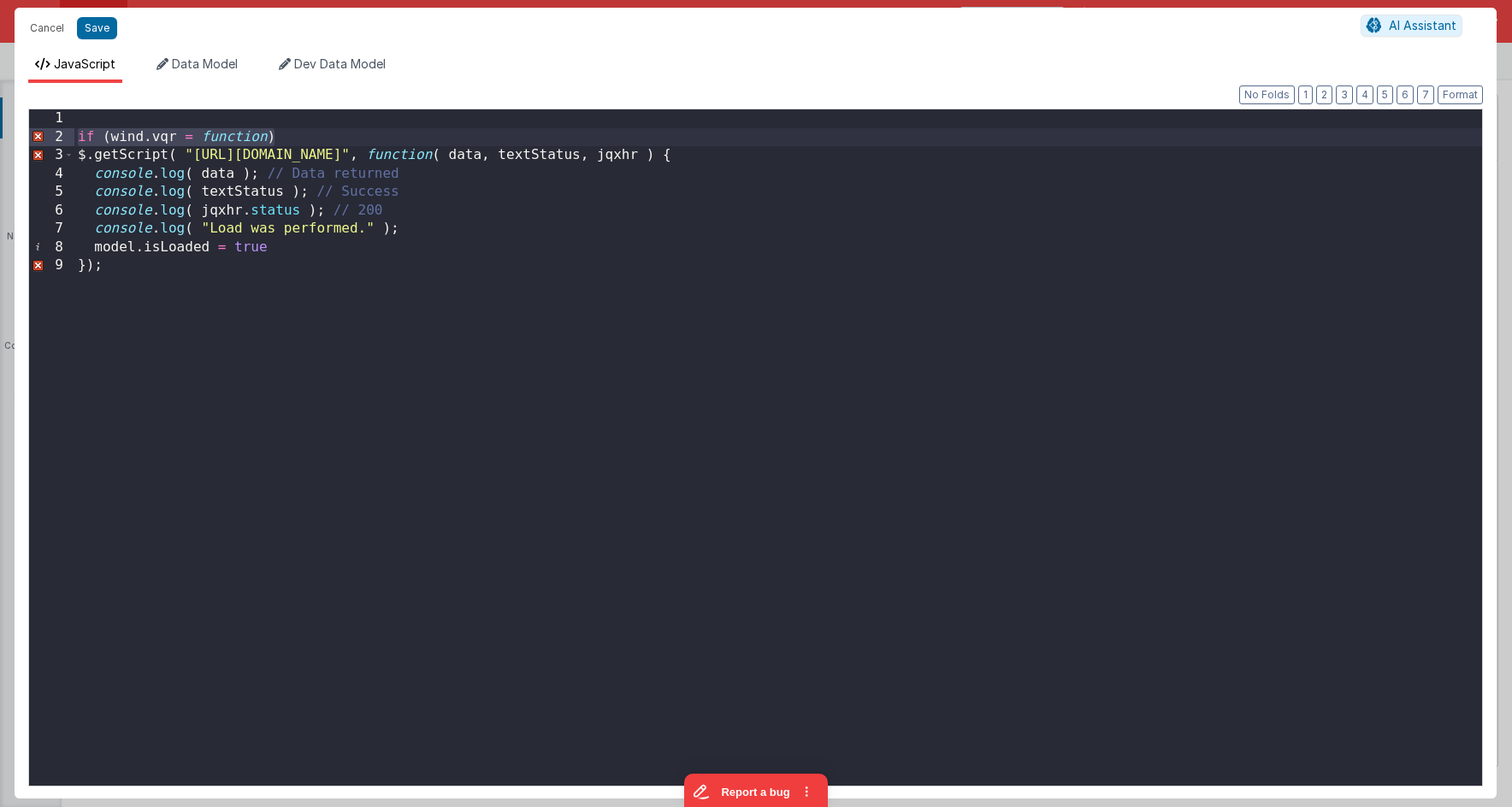
drag, startPoint x: 212, startPoint y: 139, endPoint x: 78, endPoint y: 137, distance: 134.0
click at [78, 137] on div "if ( wind . vqr = function ) $ . getScript ( "https://unpkg.com/vue-qrcode-read…" at bounding box center [777, 466] width 1407 height 713
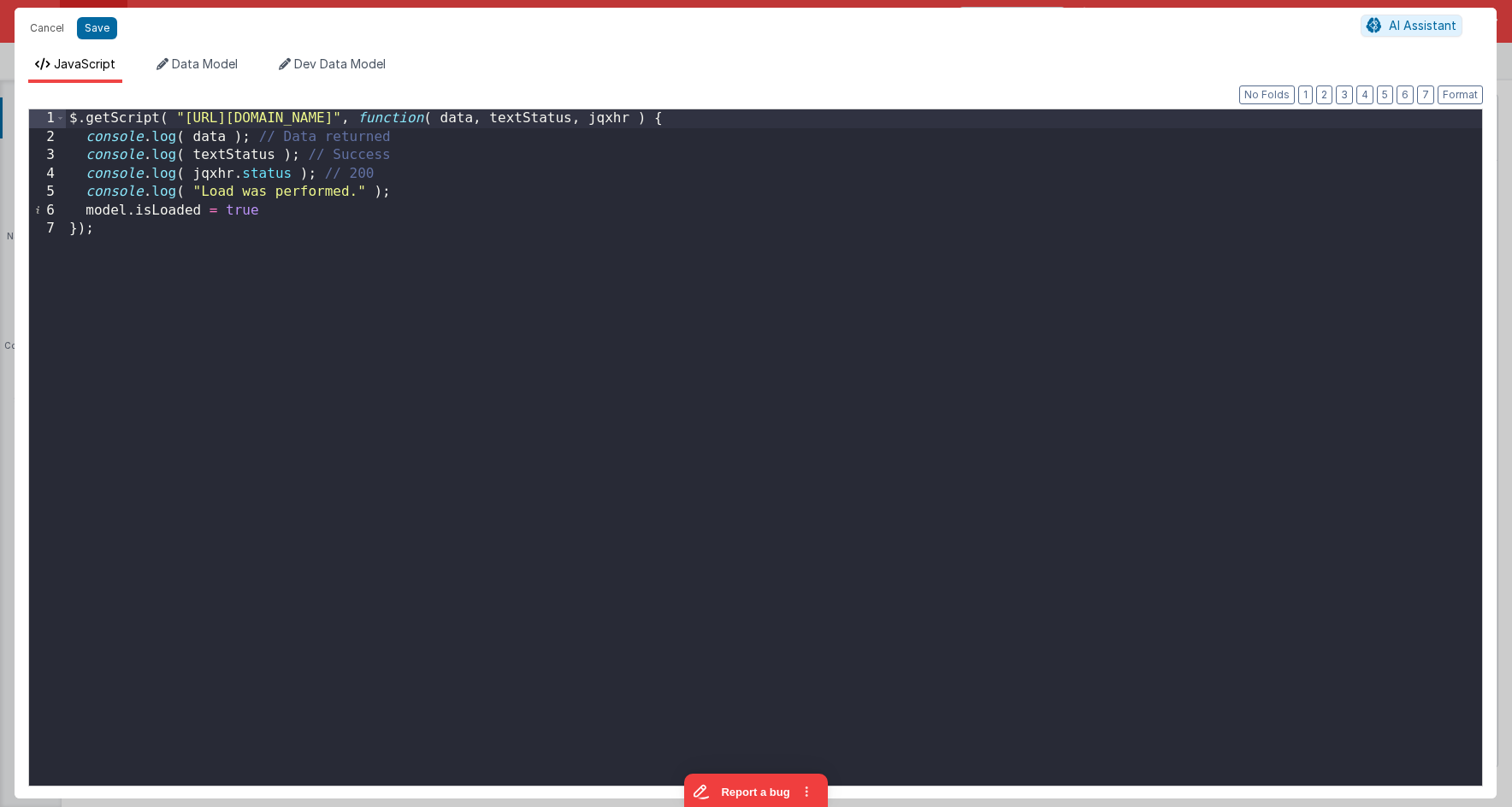
click at [400, 213] on div "$ . getScript ( "https://unpkg.com/vue-qrcode-reader@3.1.8/dist/VueQrcodeReader…" at bounding box center [773, 466] width 1416 height 713
click at [52, 32] on button "Cancel" at bounding box center [46, 28] width 51 height 24
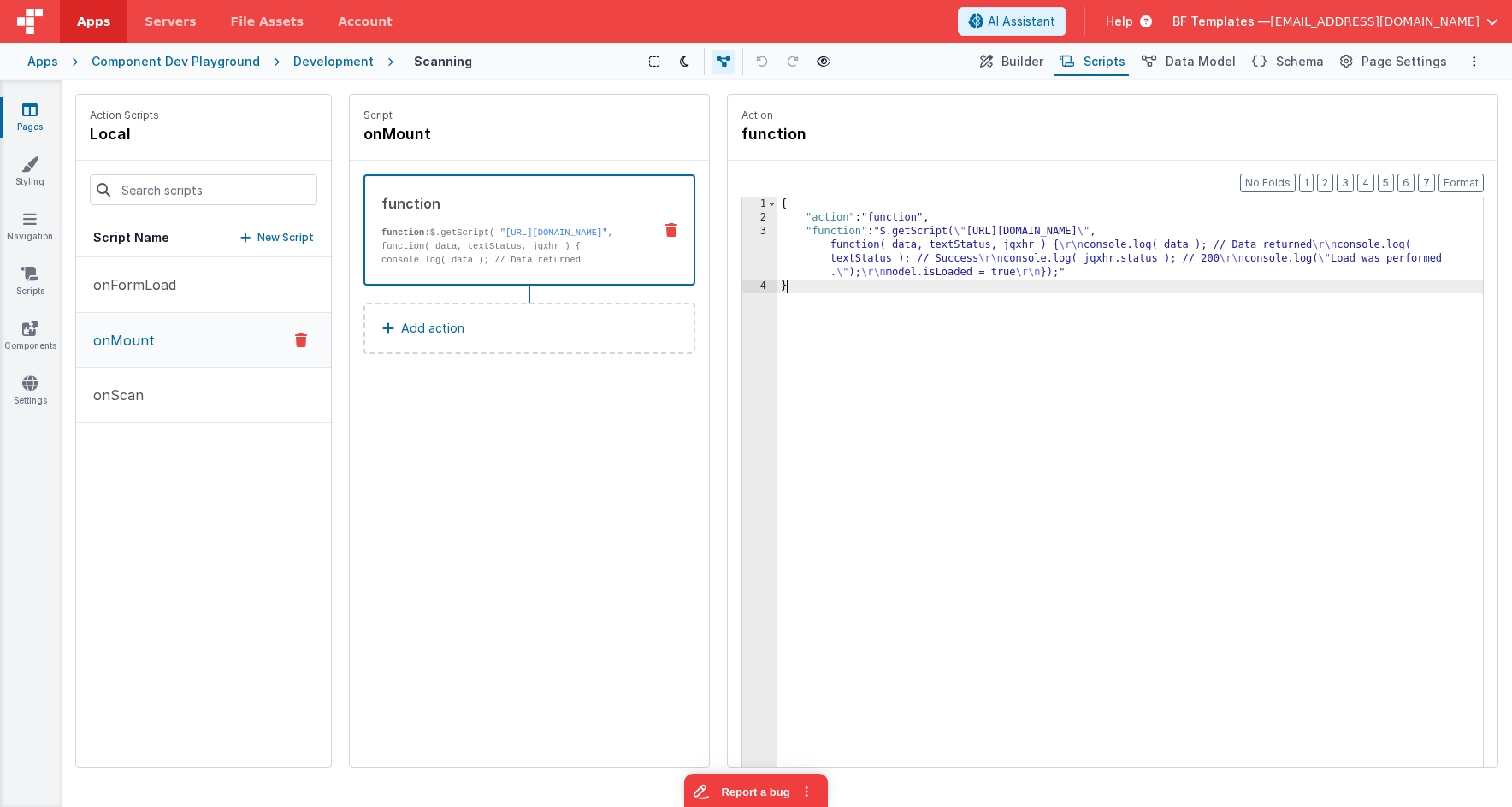
click at [920, 292] on div "{ "action" : "function" , "function" : "$.getScript( \" https://unpkg.com/vue-q…" at bounding box center [1129, 522] width 705 height 650
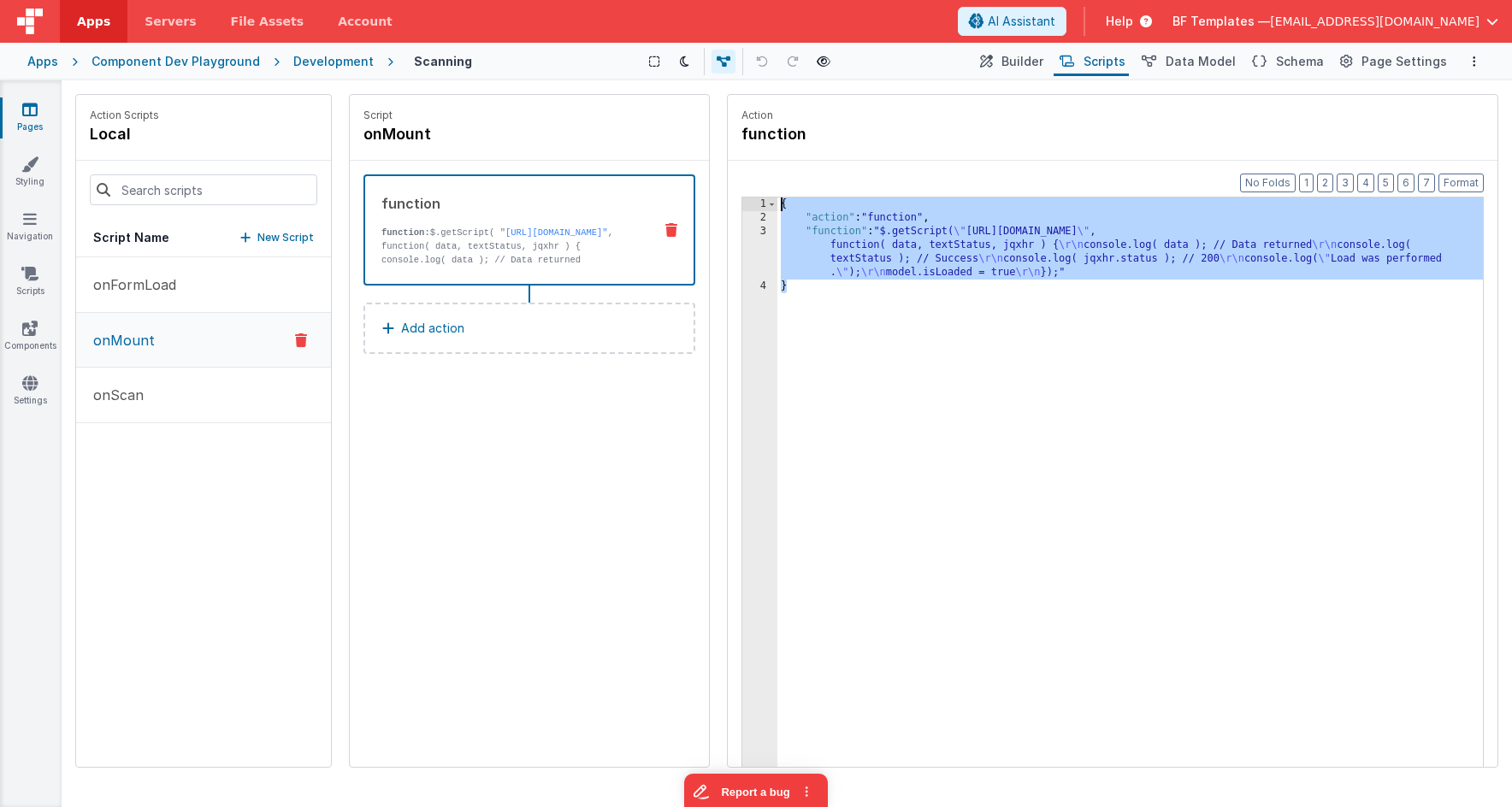
drag, startPoint x: 863, startPoint y: 307, endPoint x: 765, endPoint y: 181, distance: 159.6
click at [765, 181] on div "Format 7 6 5 4 3 2 1 No Folds 1 2 3 4 { "action" : "function" , "function" : "$…" at bounding box center [1112, 496] width 769 height 672
drag, startPoint x: 343, startPoint y: 427, endPoint x: 361, endPoint y: 405, distance: 28.4
click at [343, 427] on div "Action Scripts local Script Name New Script onFormLoad onMount onScan" at bounding box center [212, 431] width 273 height 673
click at [42, 332] on link "Components" at bounding box center [30, 337] width 62 height 35
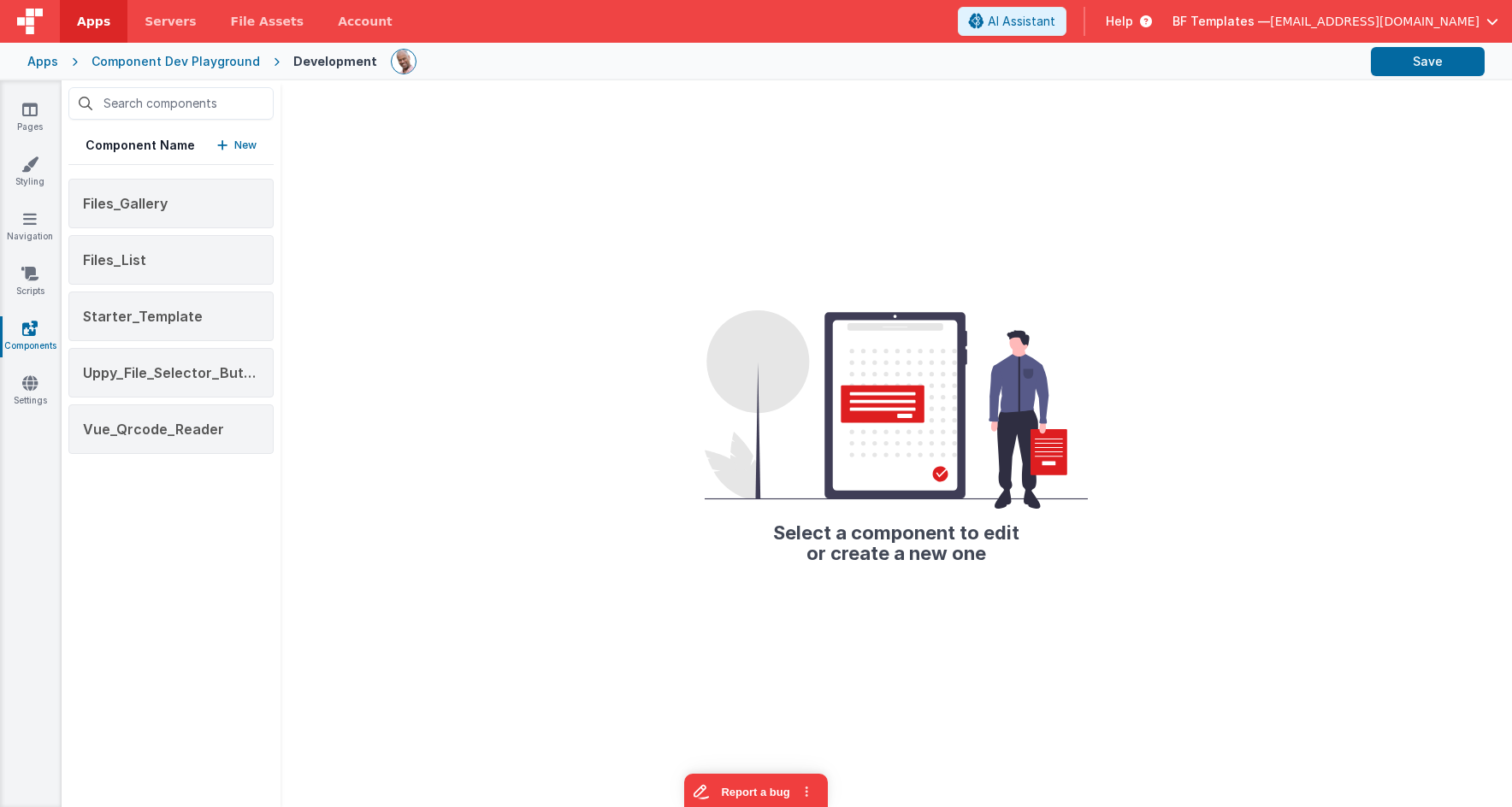
click at [234, 144] on button "New" at bounding box center [237, 145] width 39 height 17
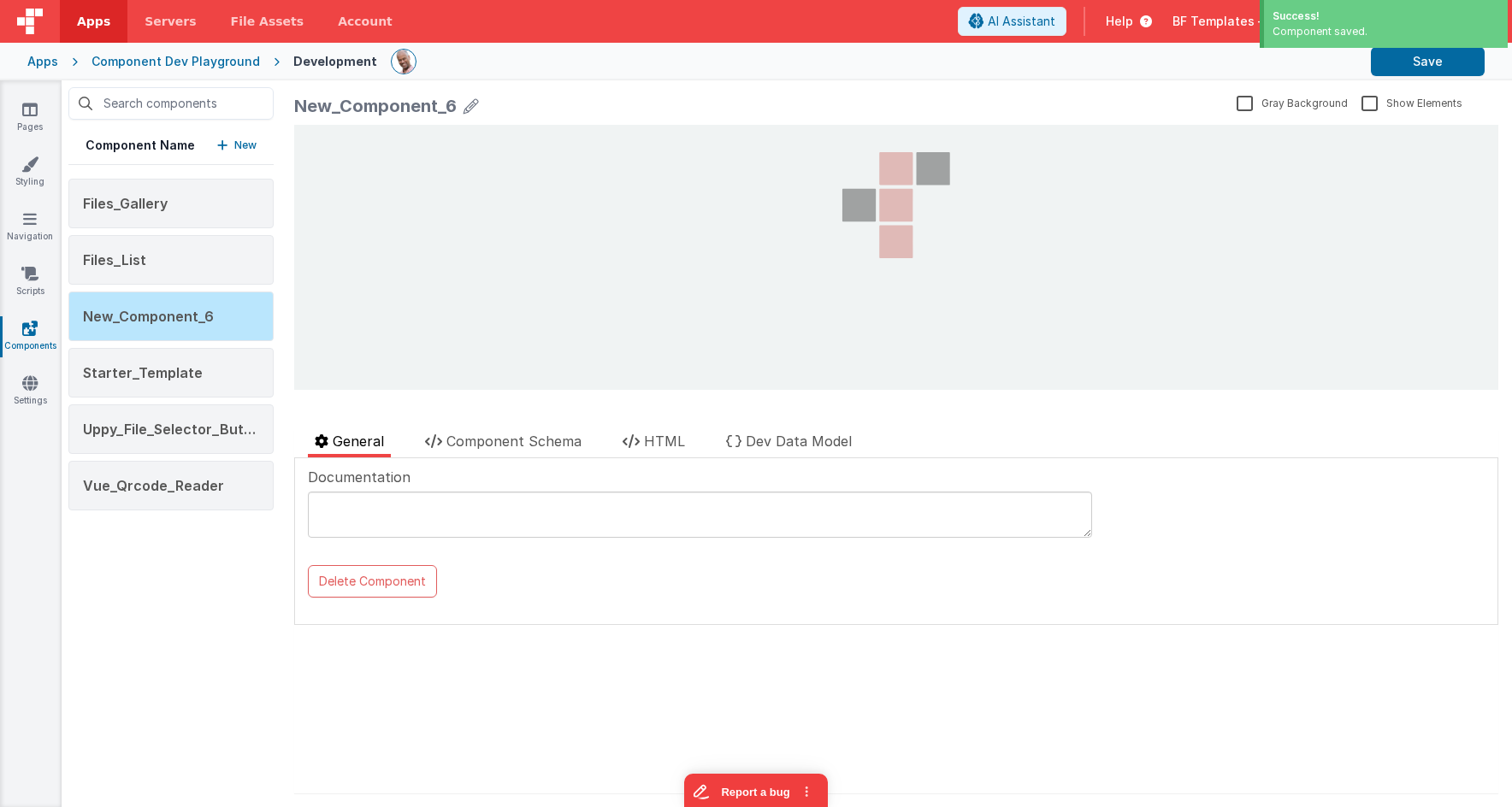
click at [235, 144] on p "New" at bounding box center [245, 145] width 22 height 17
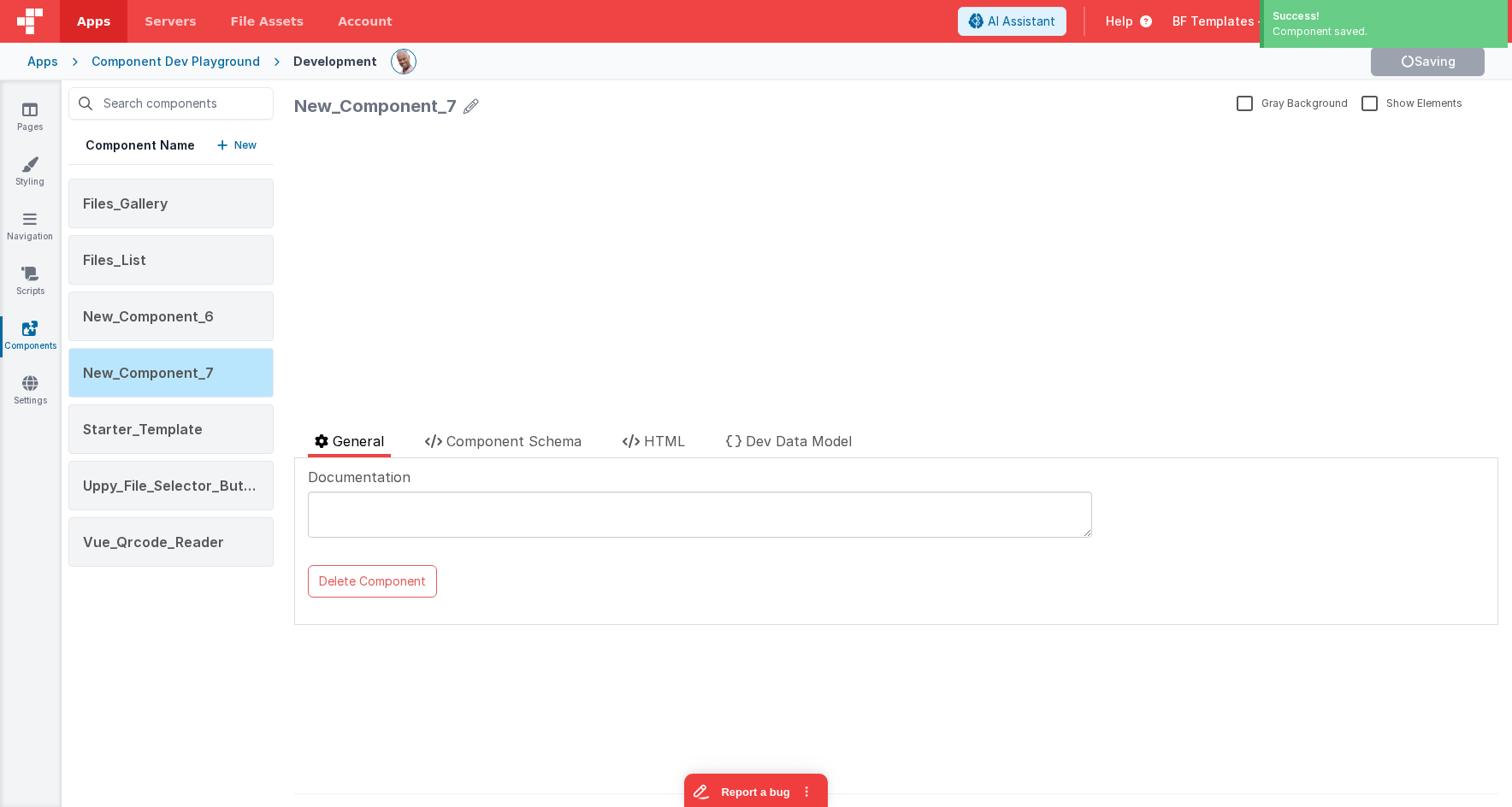
click at [251, 142] on p "New" at bounding box center [245, 145] width 22 height 17
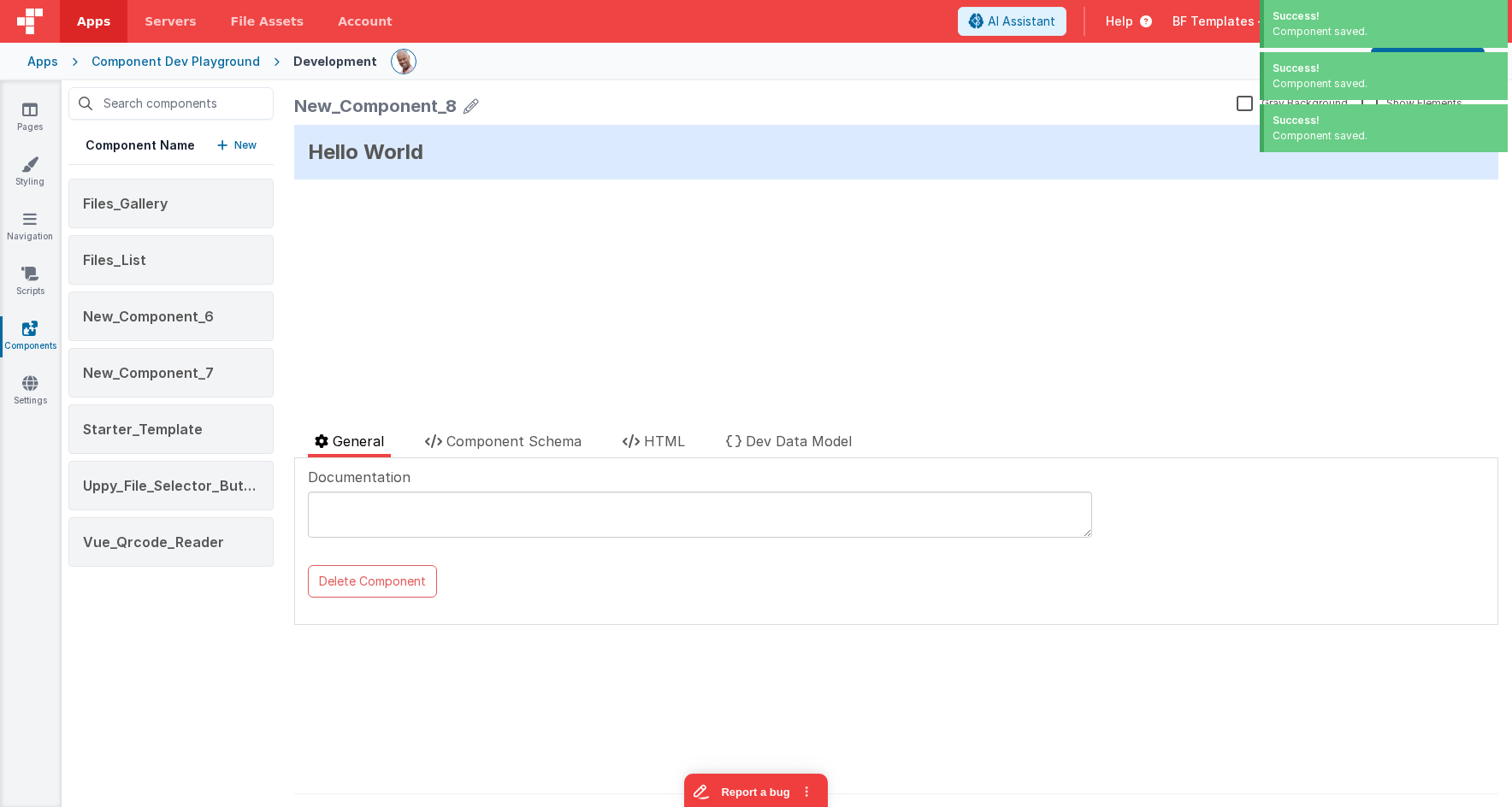
click at [501, 183] on div "Hello World update page model (See schema to hide after dev) { "component": { "…" at bounding box center [896, 258] width 1204 height 265
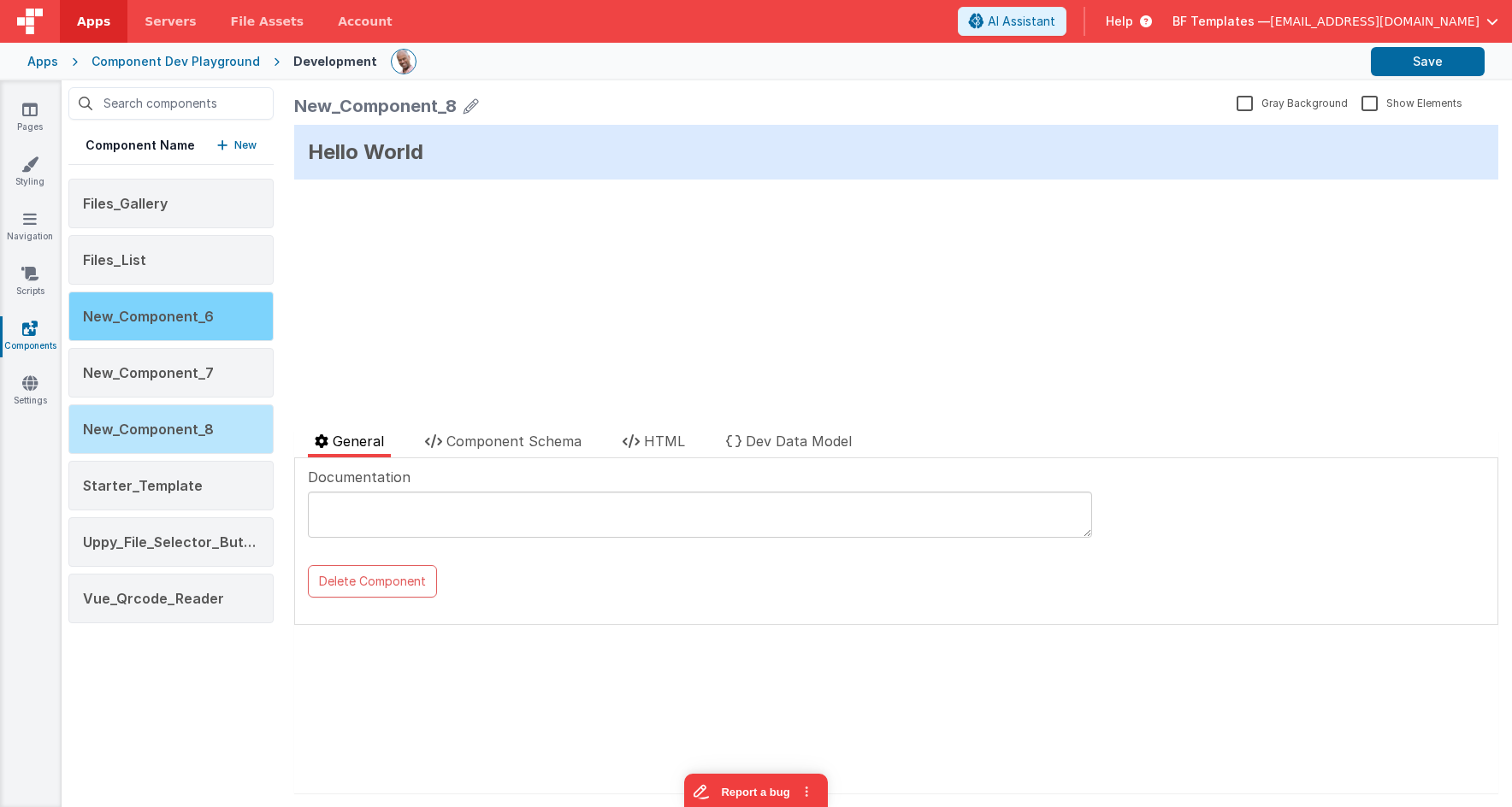
click at [203, 327] on div "New_Component_6" at bounding box center [170, 316] width 205 height 50
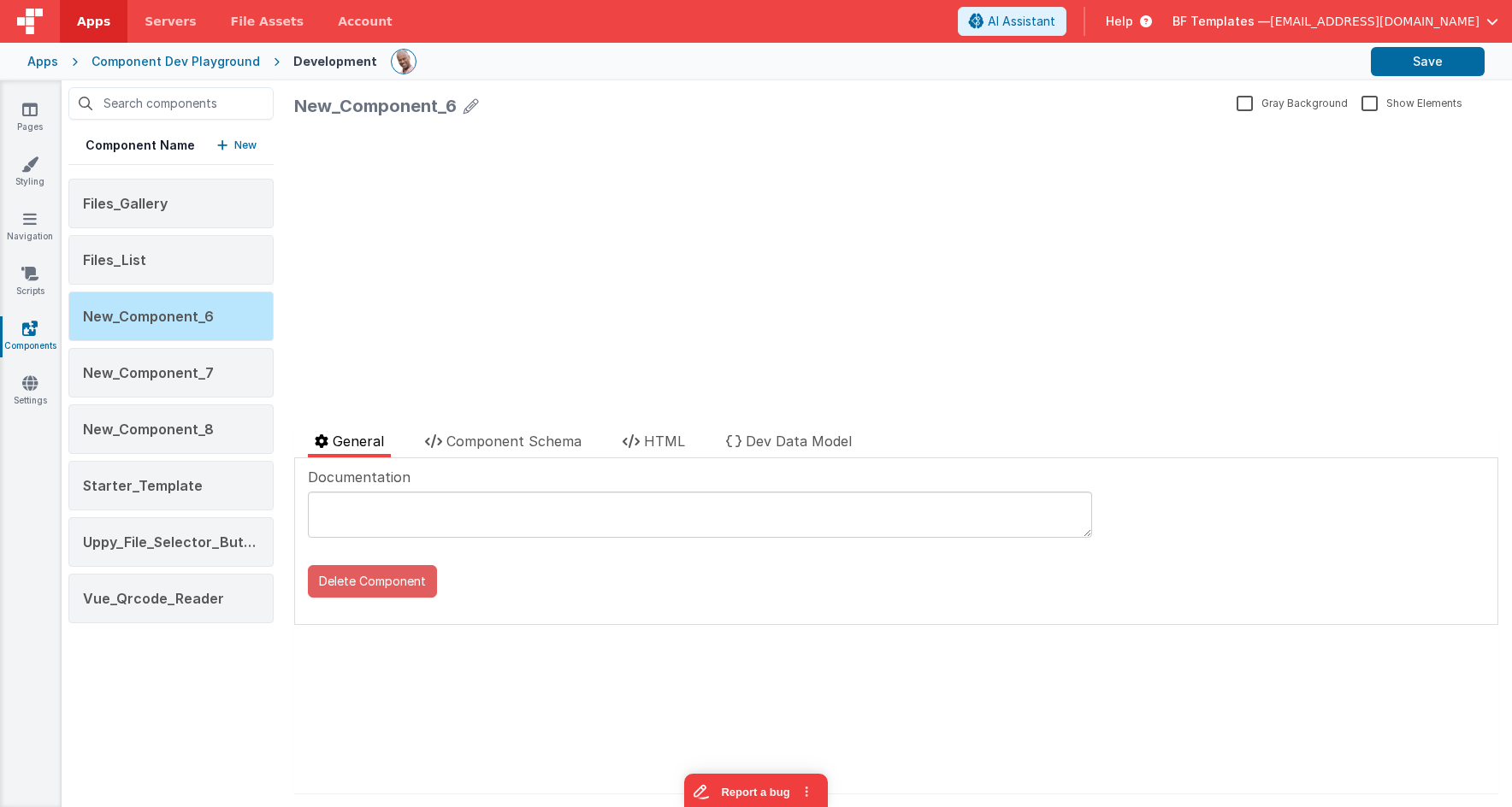
click at [396, 587] on button "Delete Component" at bounding box center [372, 582] width 129 height 33
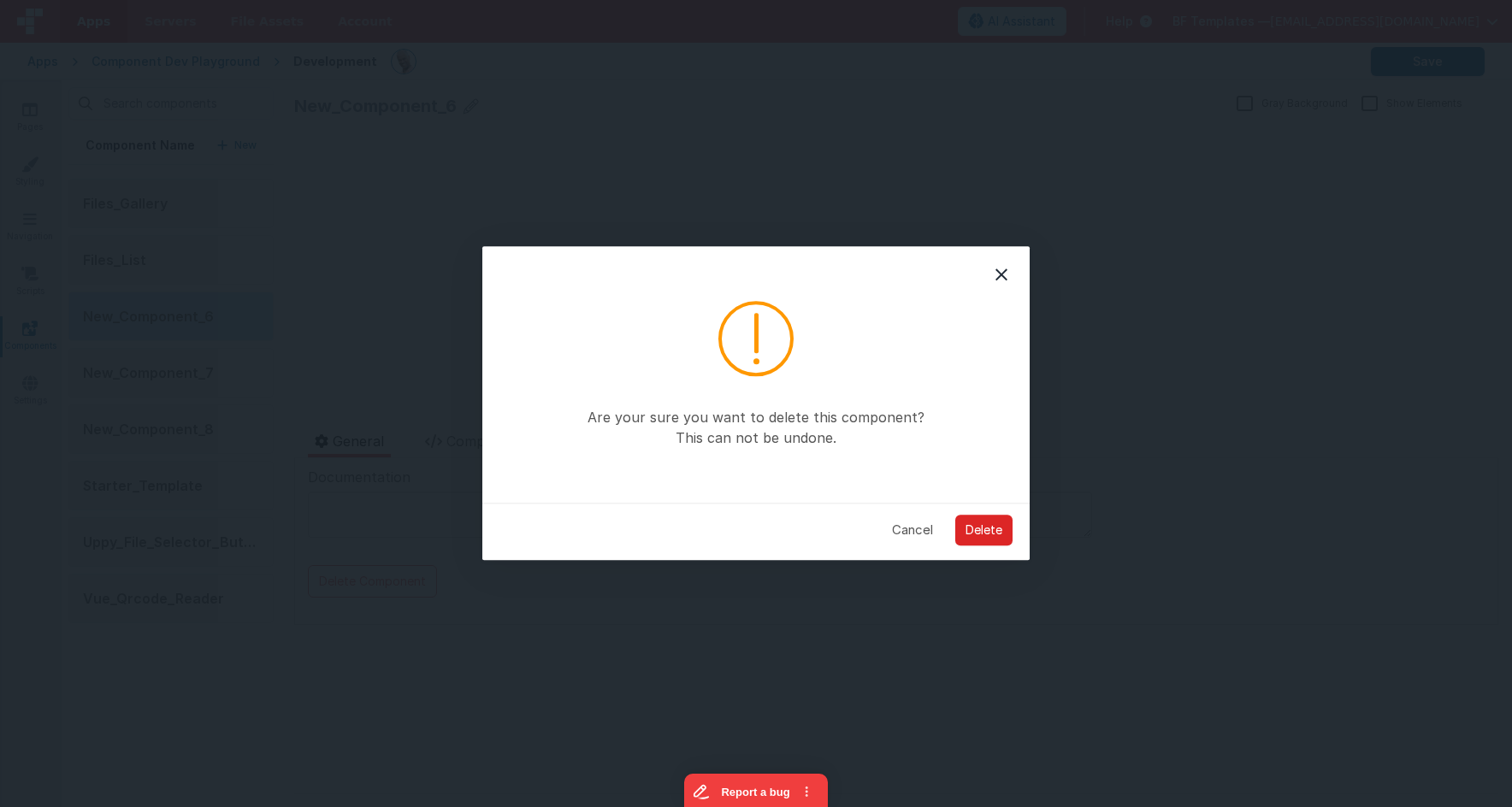
click at [986, 527] on button "Delete" at bounding box center [984, 530] width 58 height 31
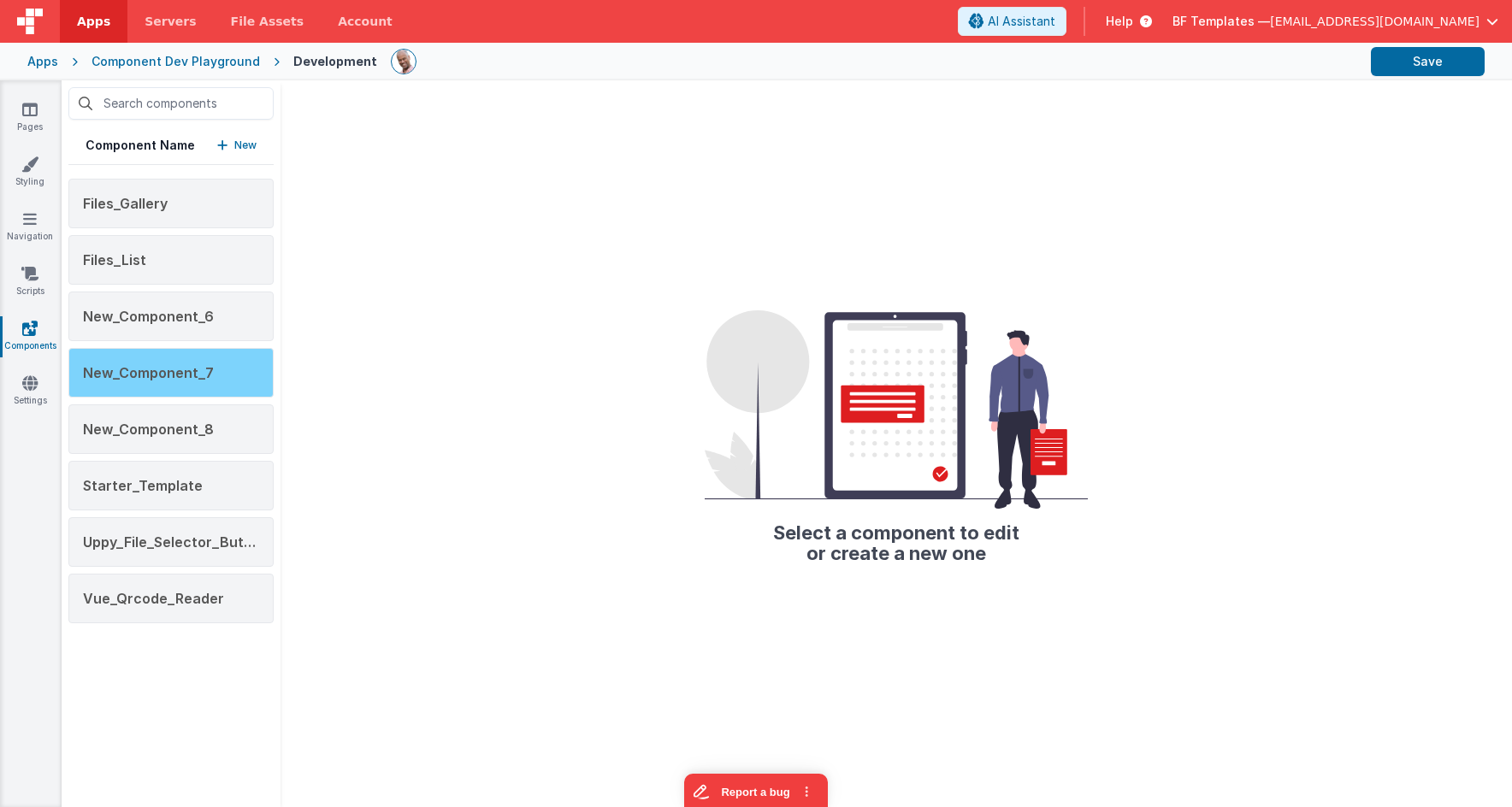
click at [181, 372] on span "New_Component_7" at bounding box center [148, 373] width 131 height 17
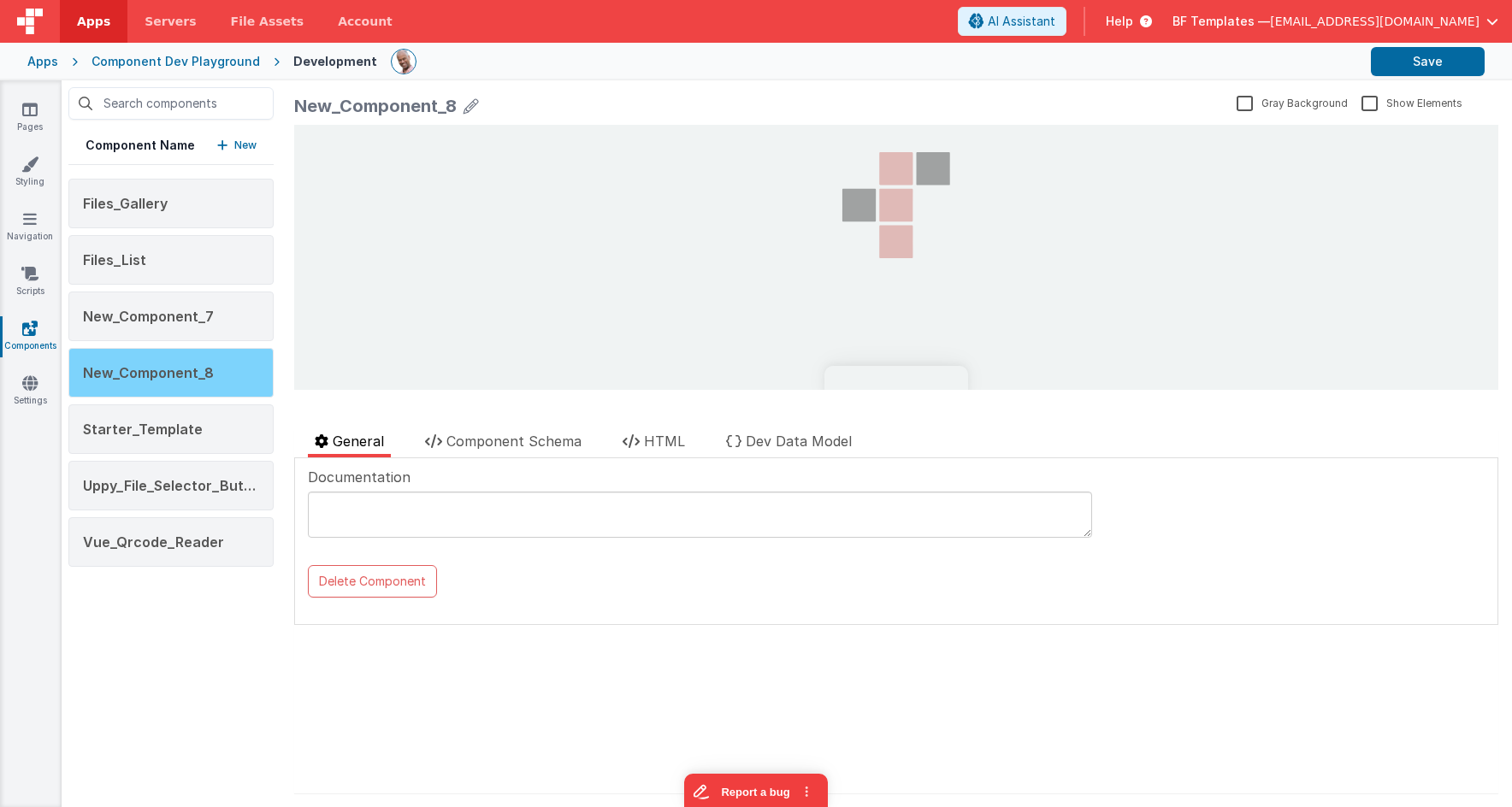
click at [229, 368] on div "New_Component_8" at bounding box center [170, 373] width 205 height 50
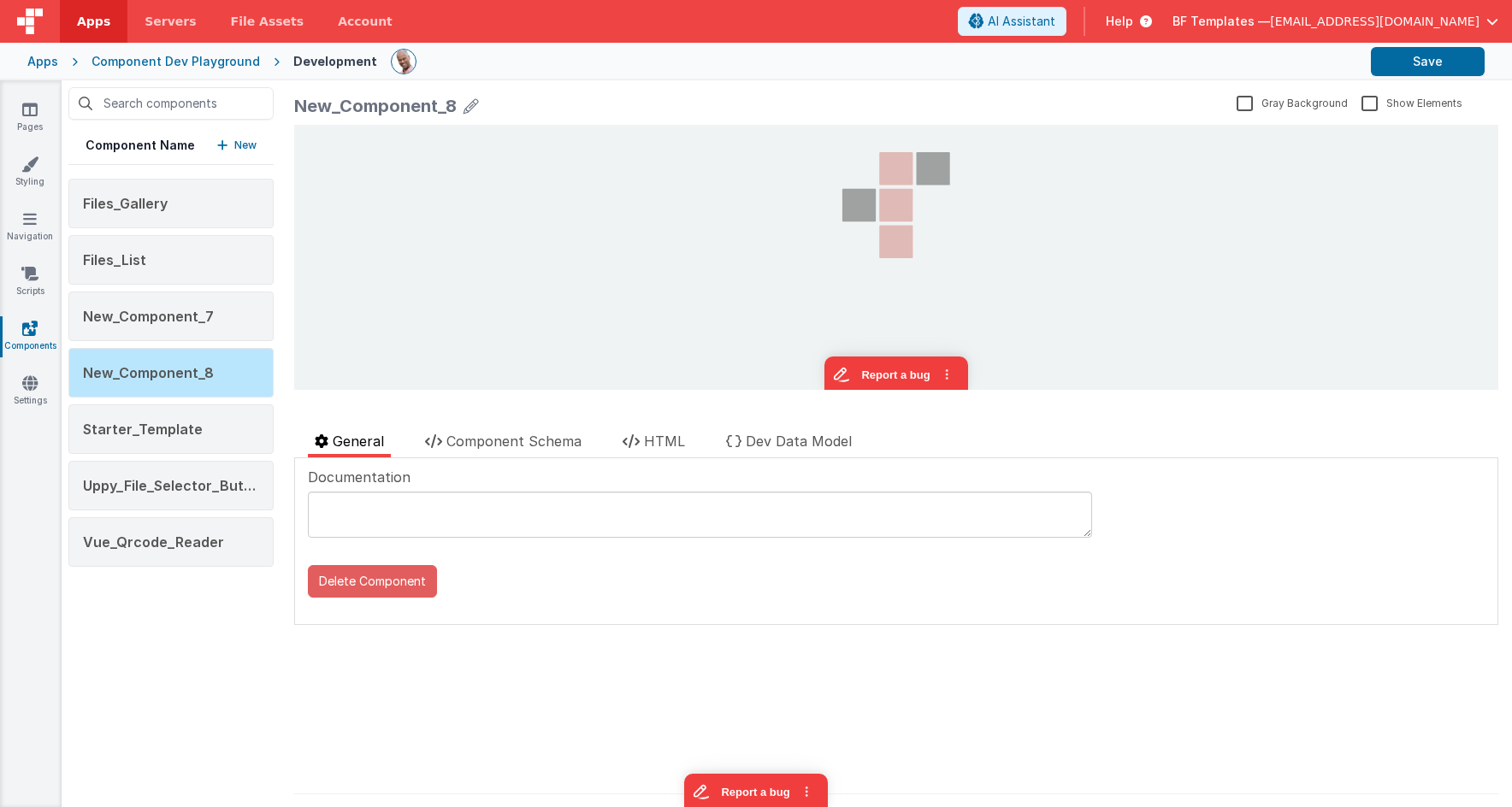
click at [374, 586] on button "Delete Component" at bounding box center [372, 582] width 129 height 33
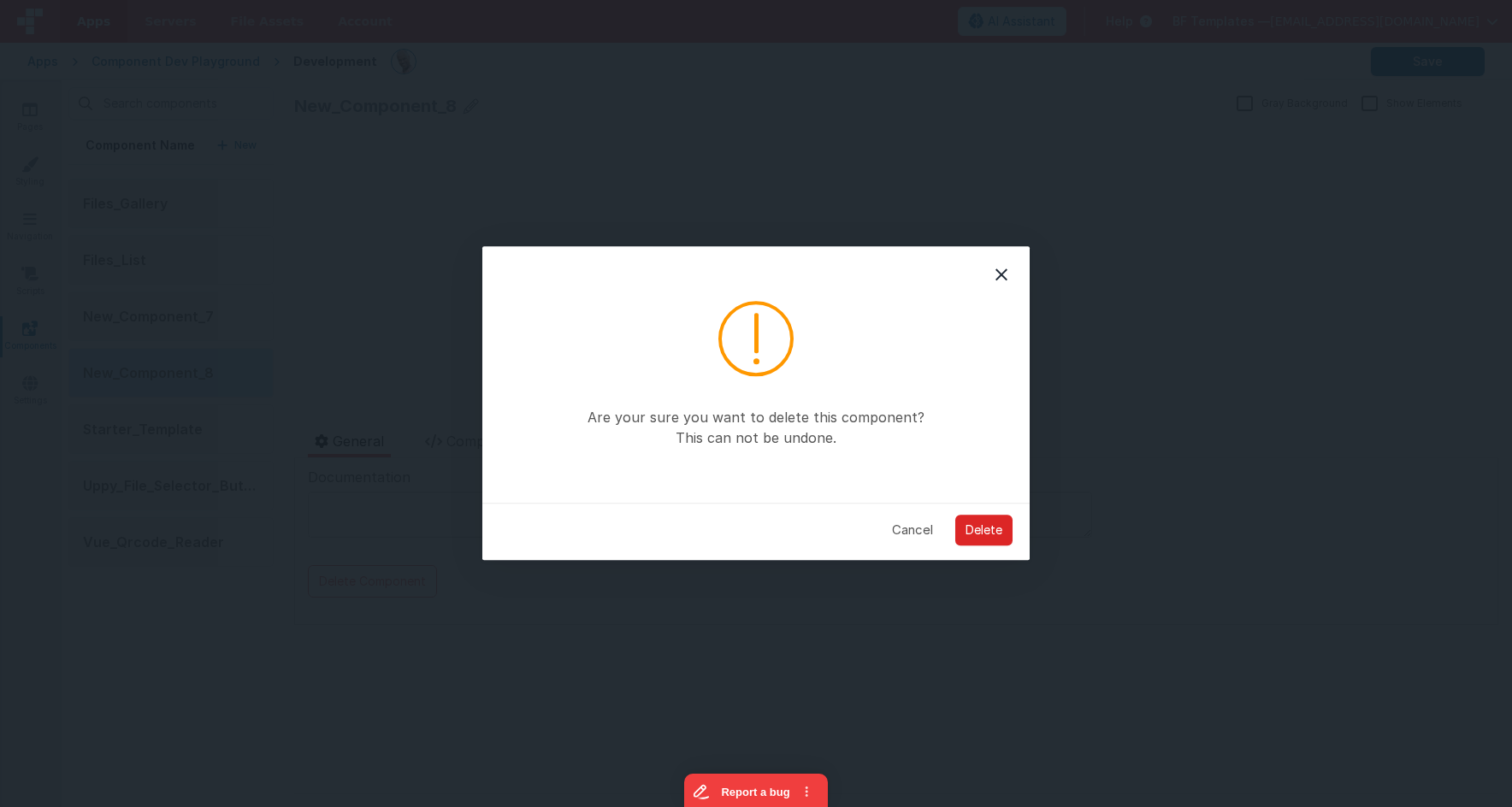
click at [1003, 531] on button "Delete" at bounding box center [984, 530] width 58 height 31
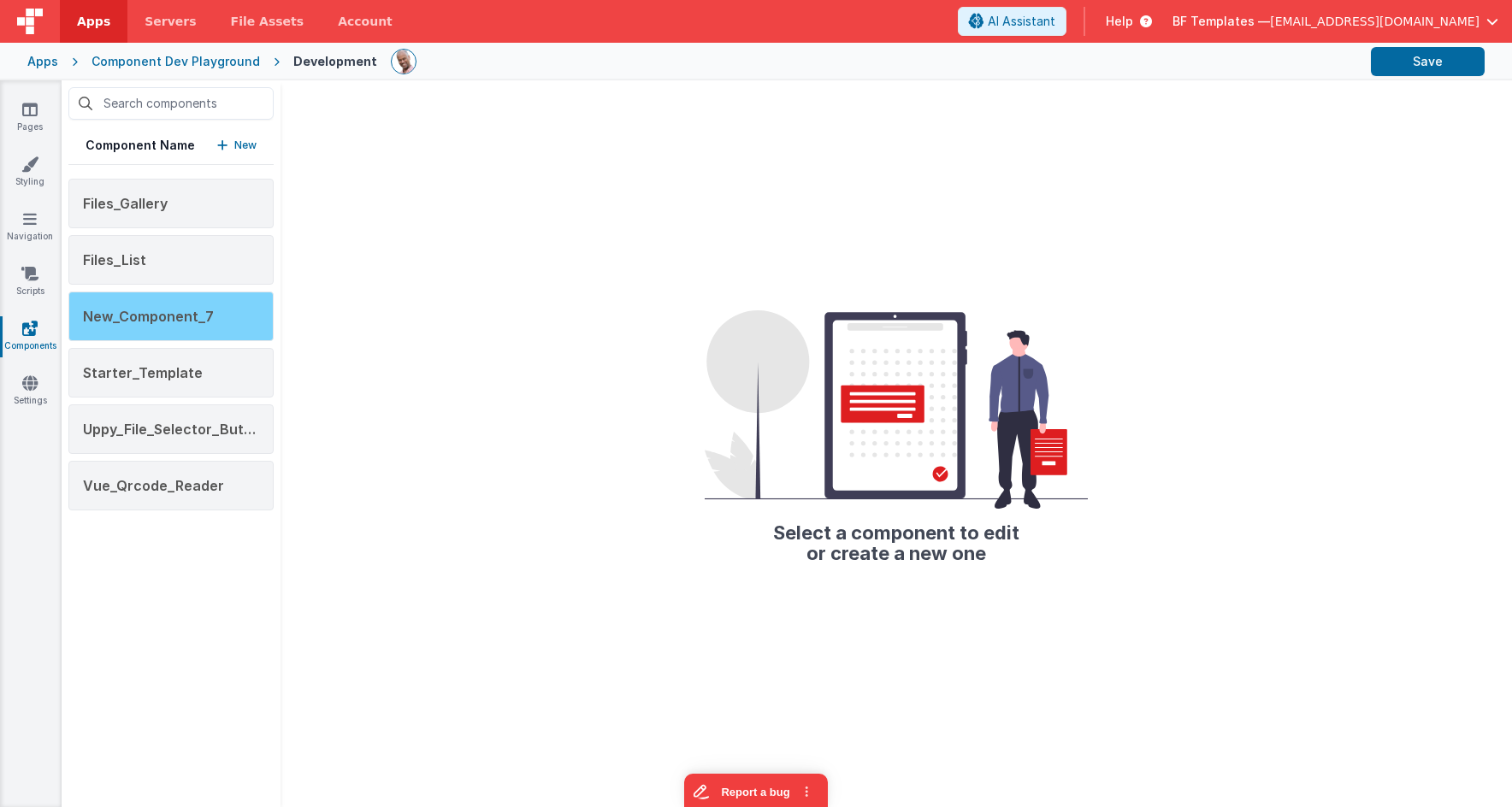
click at [156, 315] on span "New_Component_7" at bounding box center [148, 316] width 131 height 17
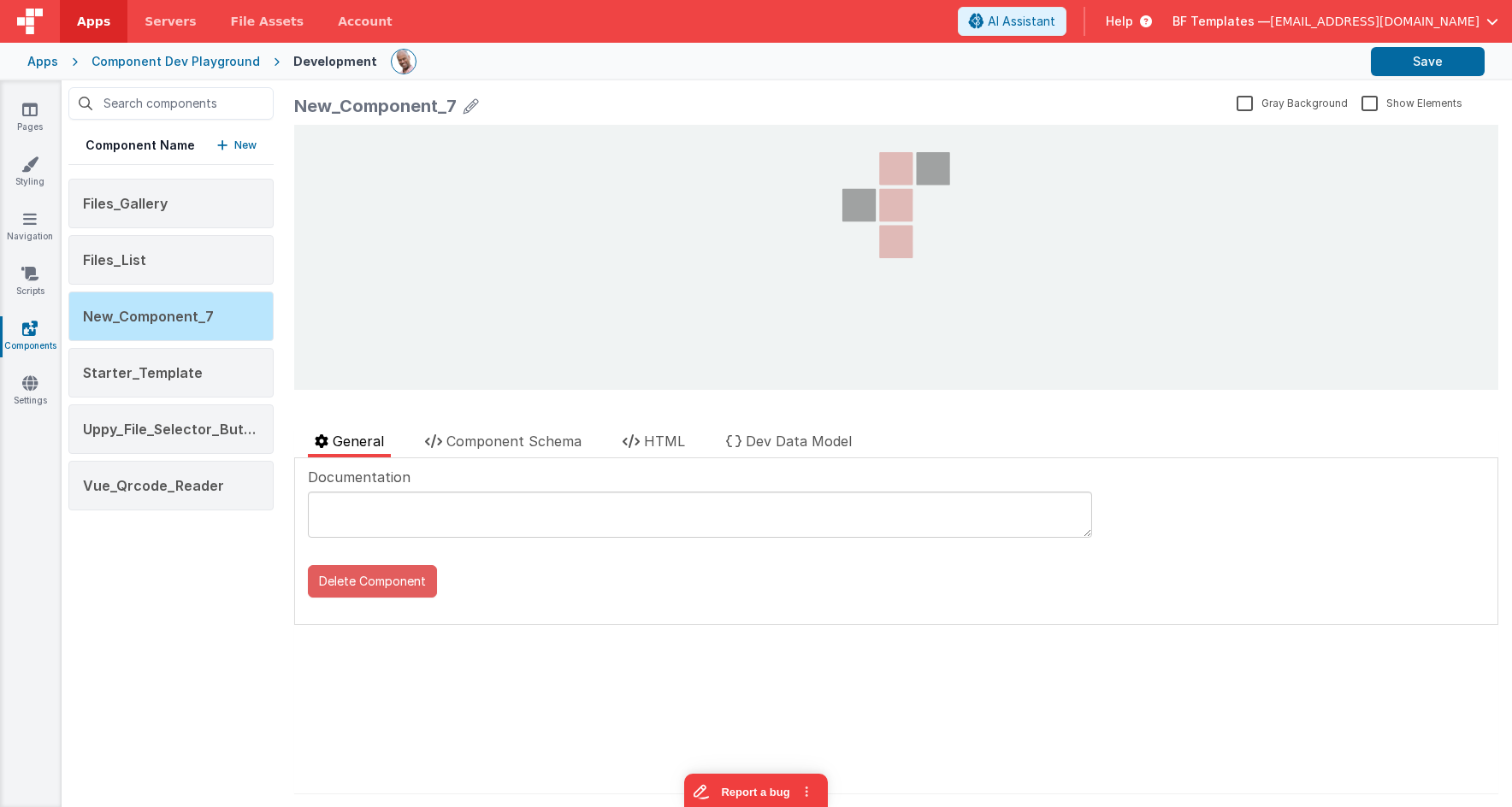
drag, startPoint x: 394, startPoint y: 571, endPoint x: 422, endPoint y: 573, distance: 28.1
click at [394, 571] on button "Delete Component" at bounding box center [372, 582] width 129 height 33
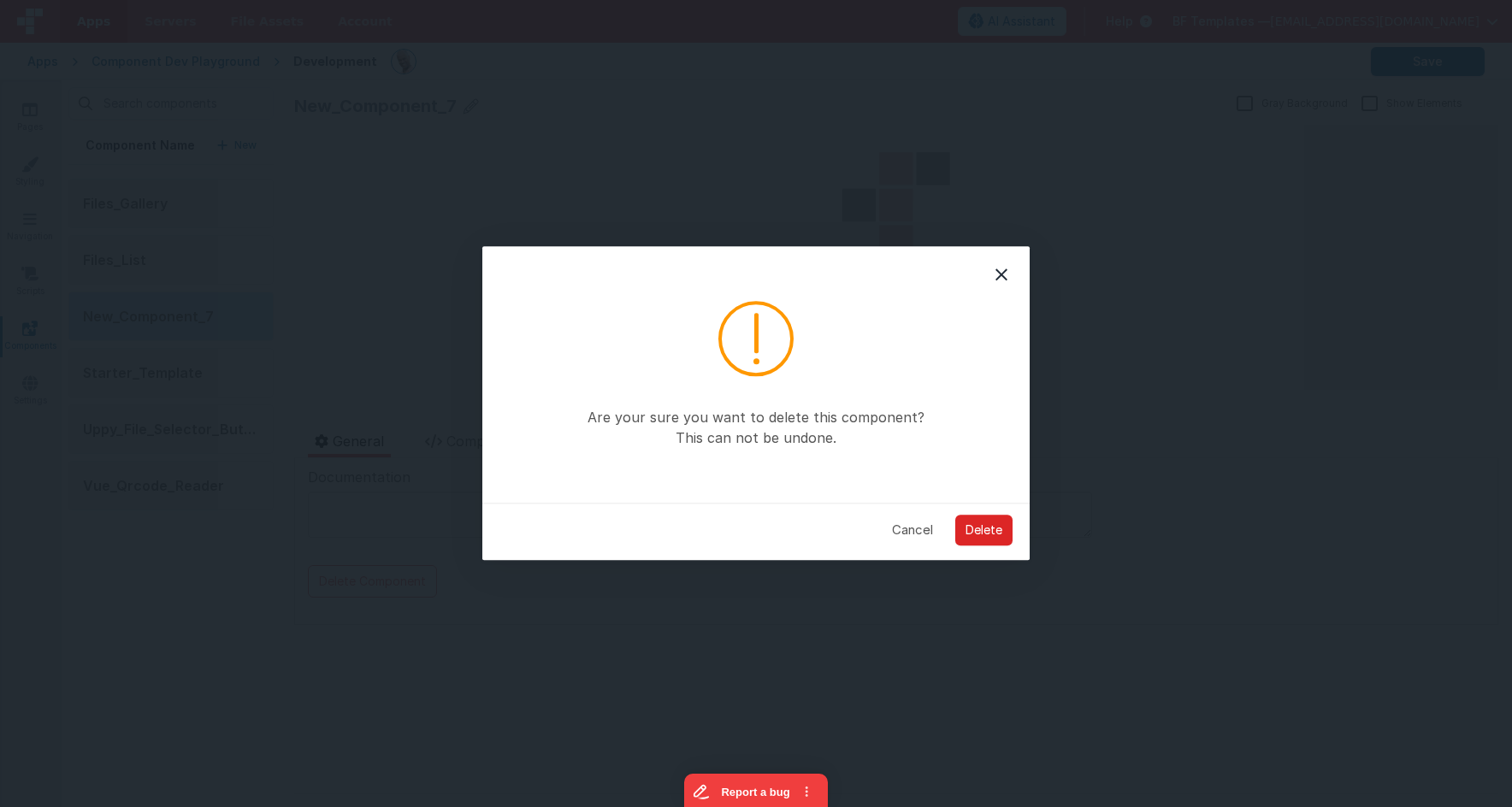
click at [976, 535] on button "Delete" at bounding box center [984, 530] width 58 height 31
